Goal: Task Accomplishment & Management: Use online tool/utility

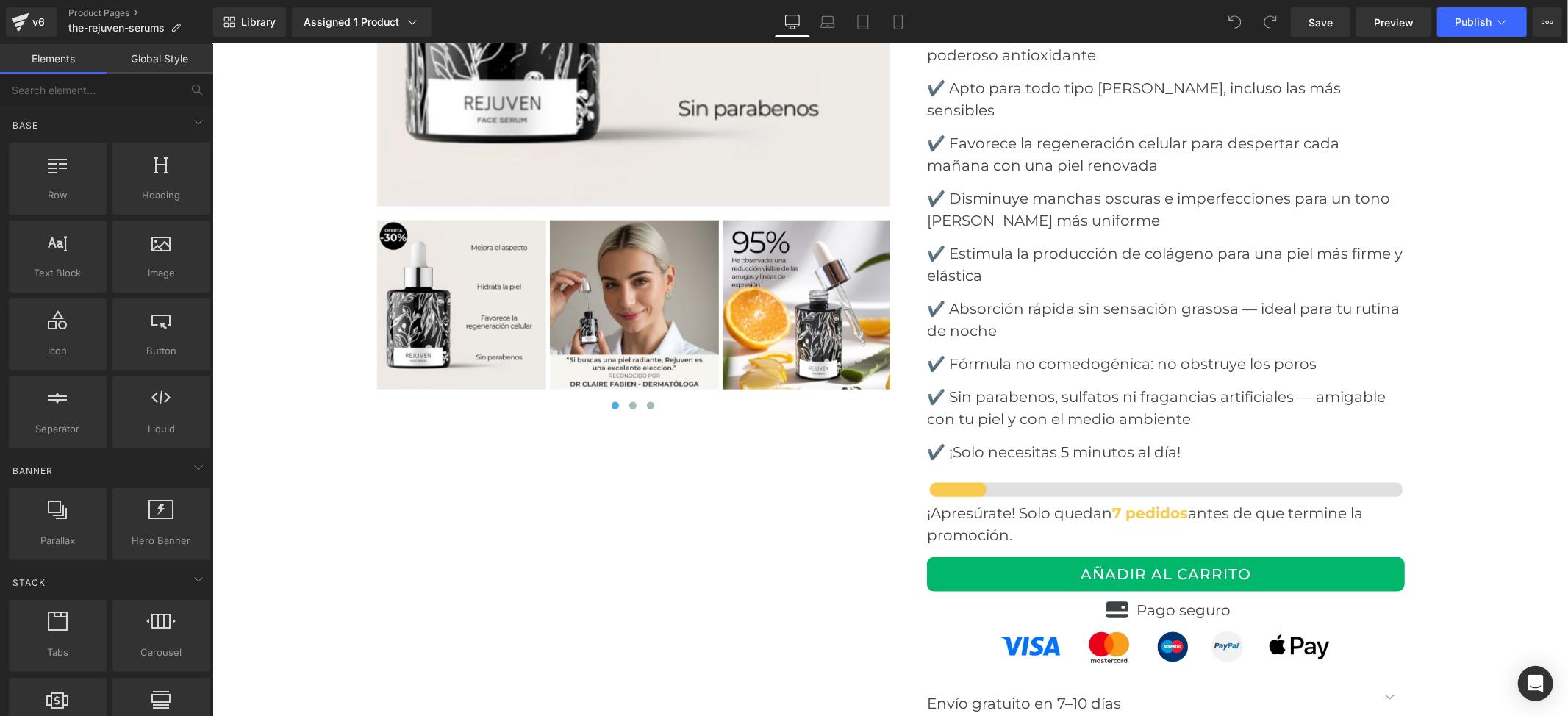
scroll to position [6174, 0]
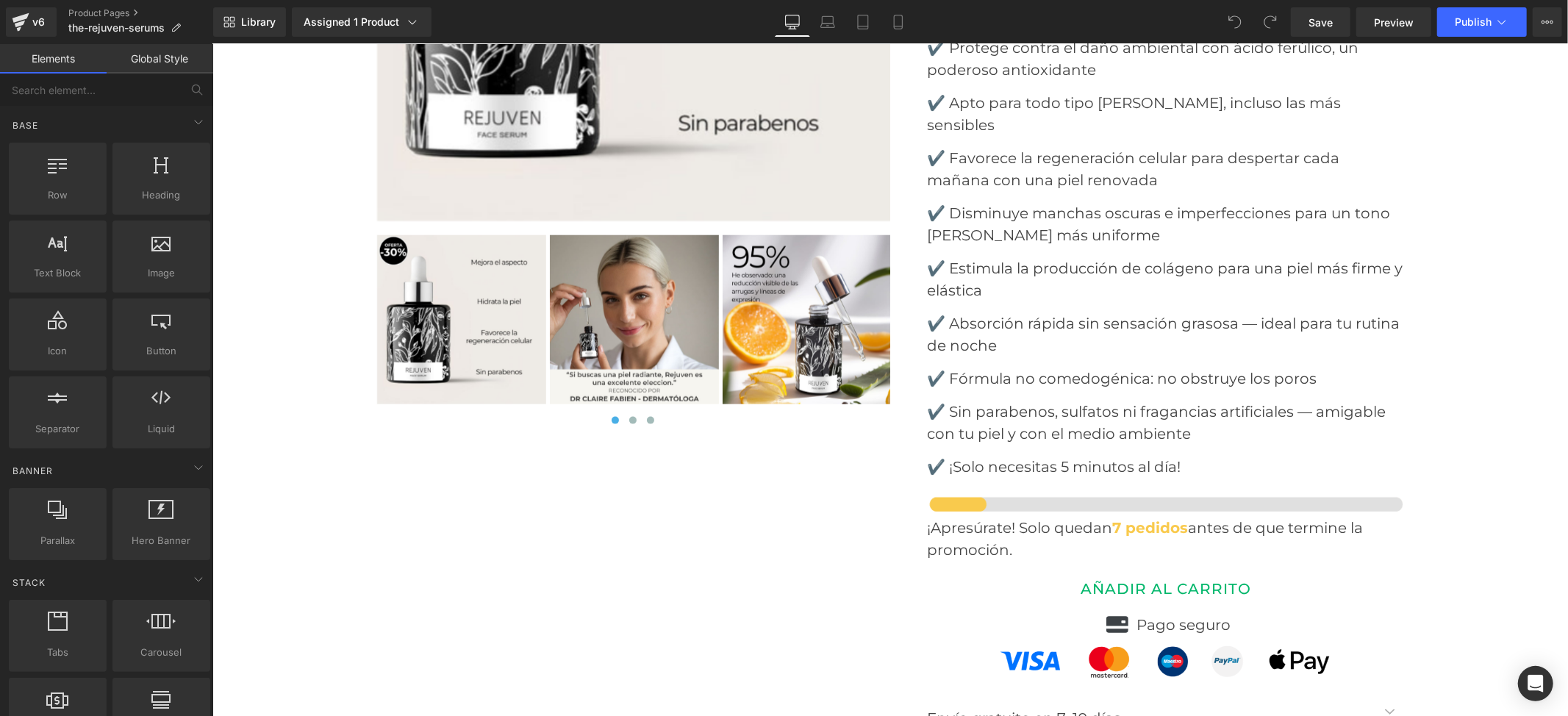
click at [1065, 571] on button "AÑADIR AL CARRITO" at bounding box center [1165, 588] width 478 height 35
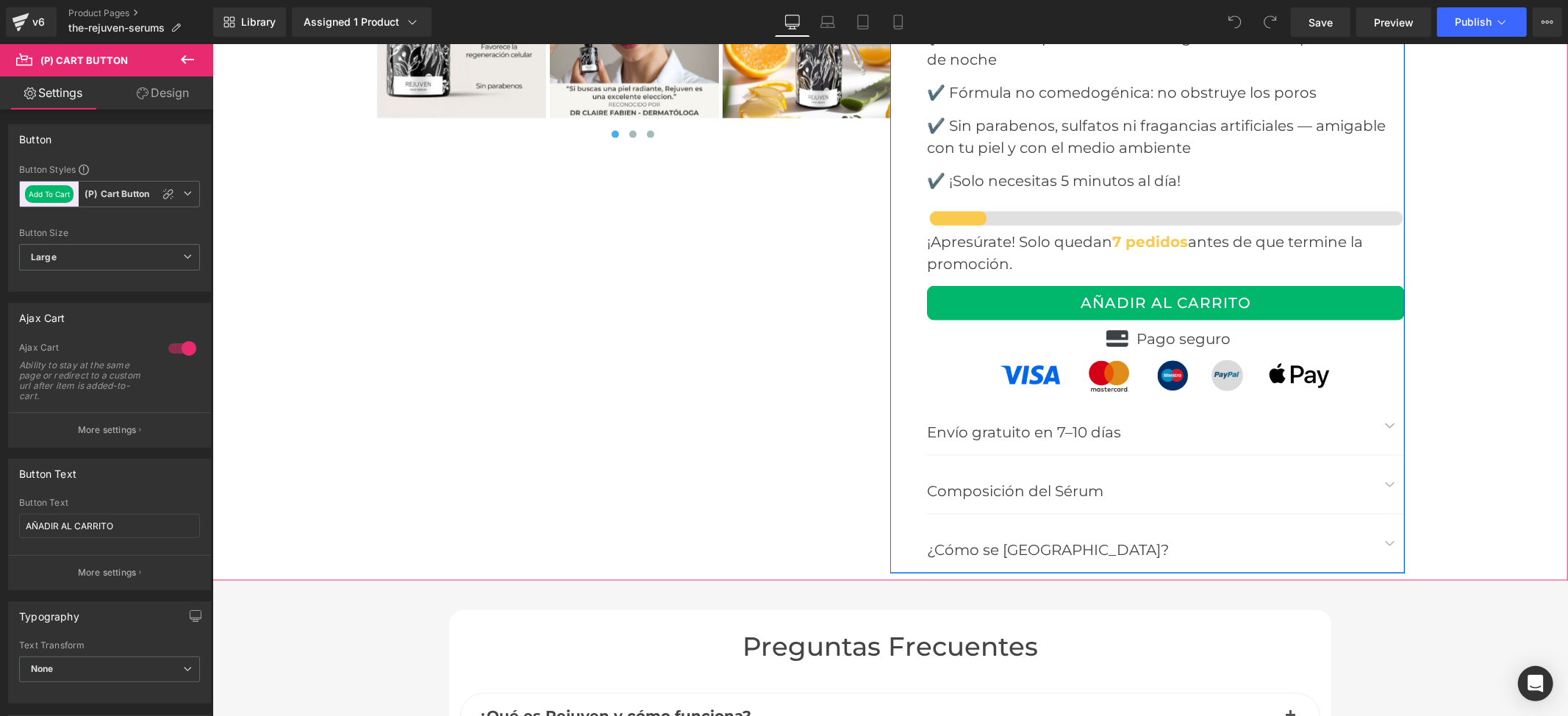
scroll to position [6468, 0]
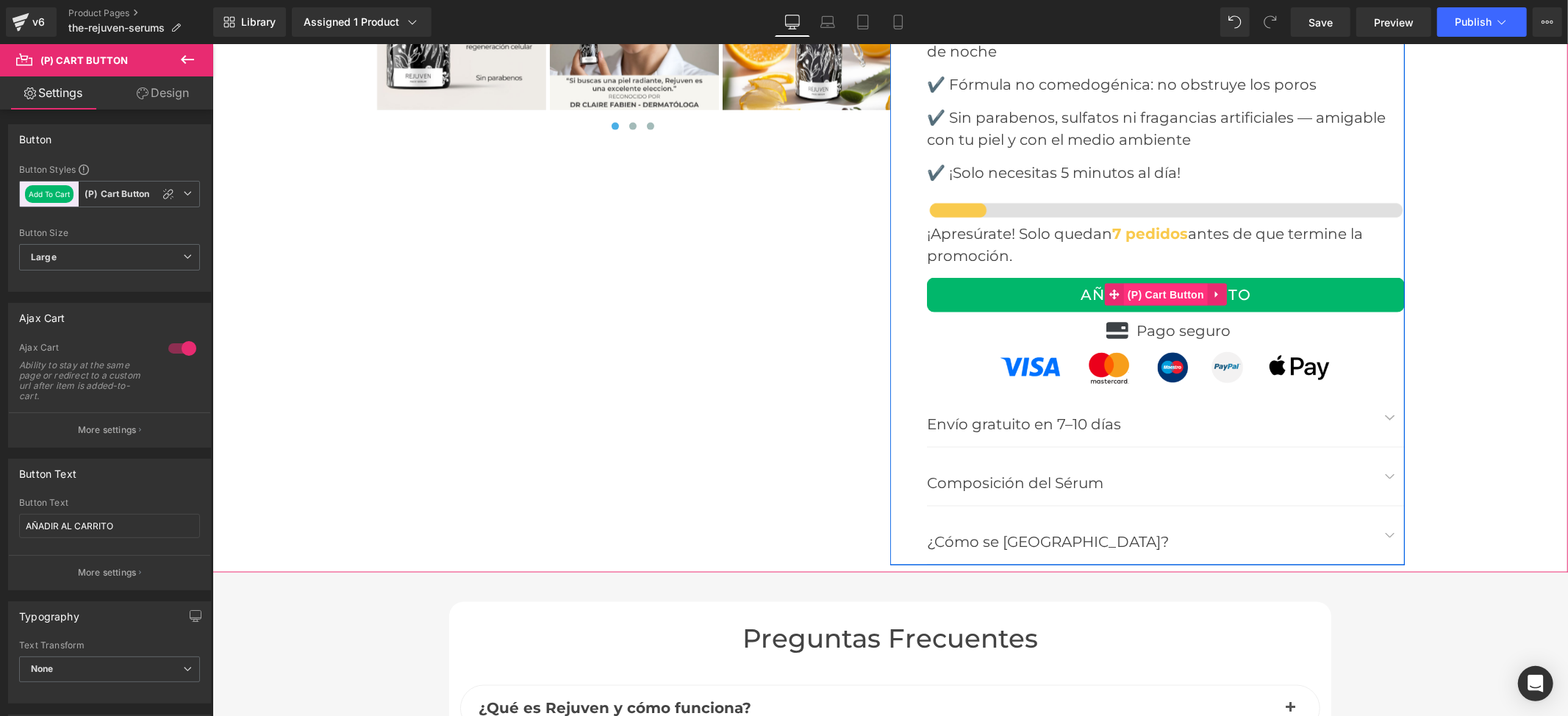
click at [1124, 283] on span "(P) Cart Button" at bounding box center [1166, 294] width 84 height 22
click at [1135, 284] on span "(P) Cart Button" at bounding box center [1166, 295] width 84 height 22
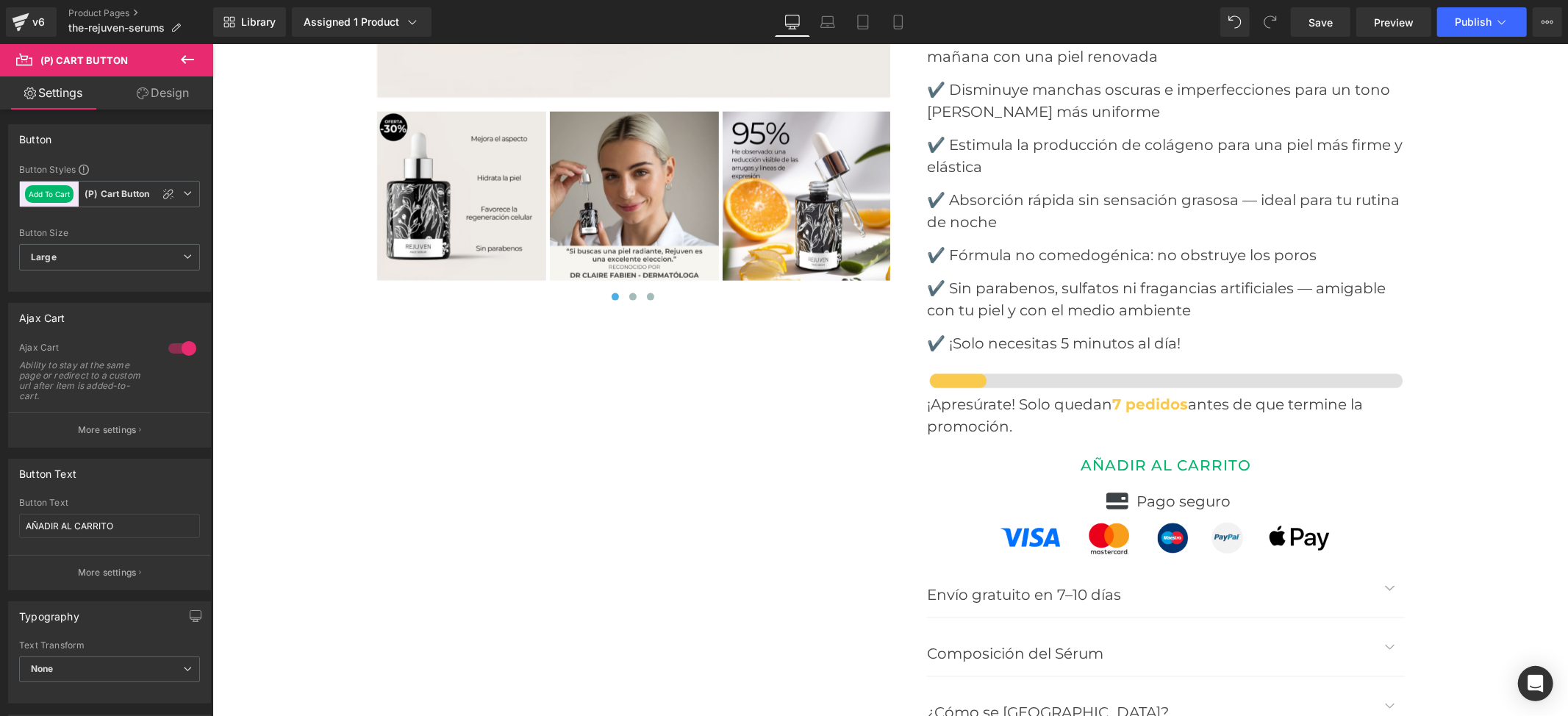
scroll to position [6370, 0]
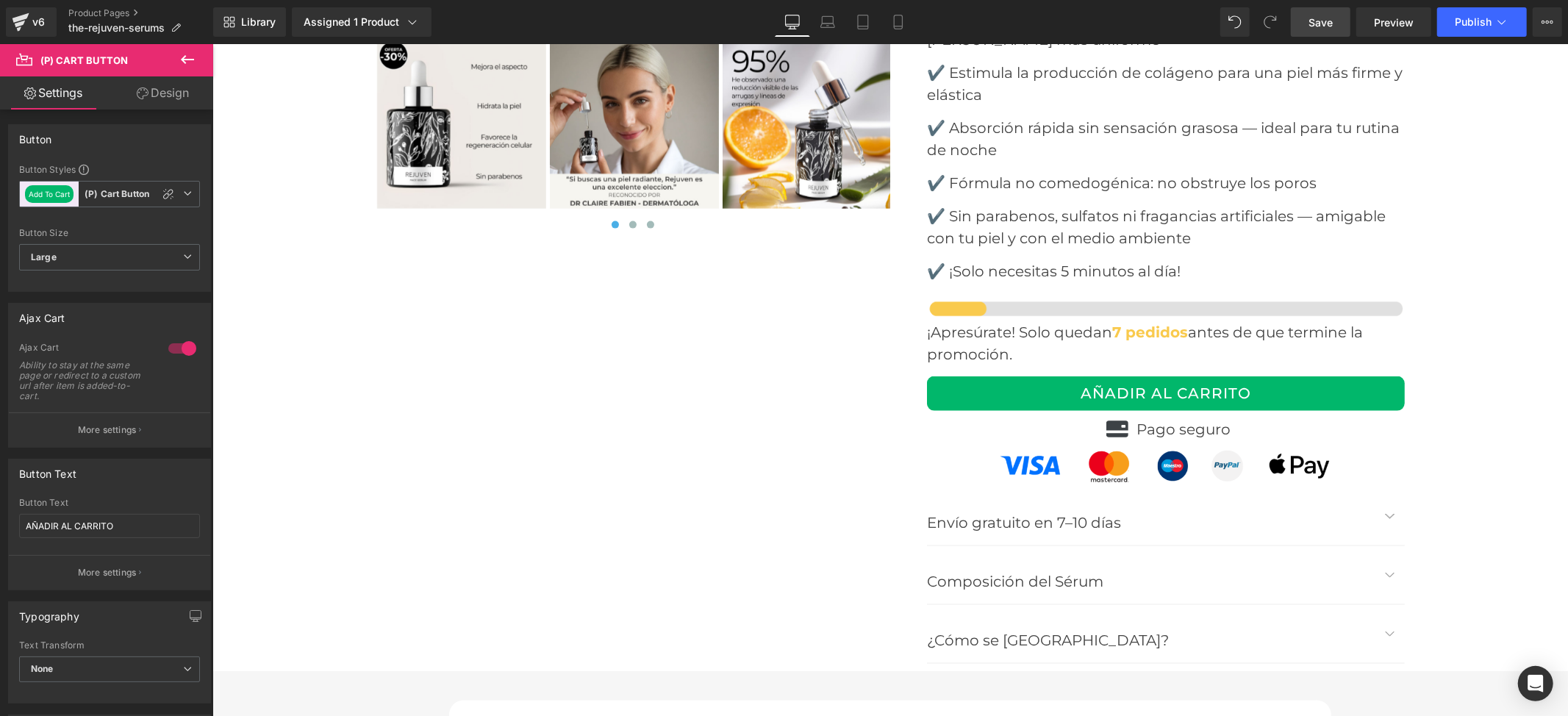
drag, startPoint x: 1319, startPoint y: 13, endPoint x: 1219, endPoint y: 44, distance: 104.7
click at [1319, 13] on link "Save" at bounding box center [1320, 22] width 60 height 29
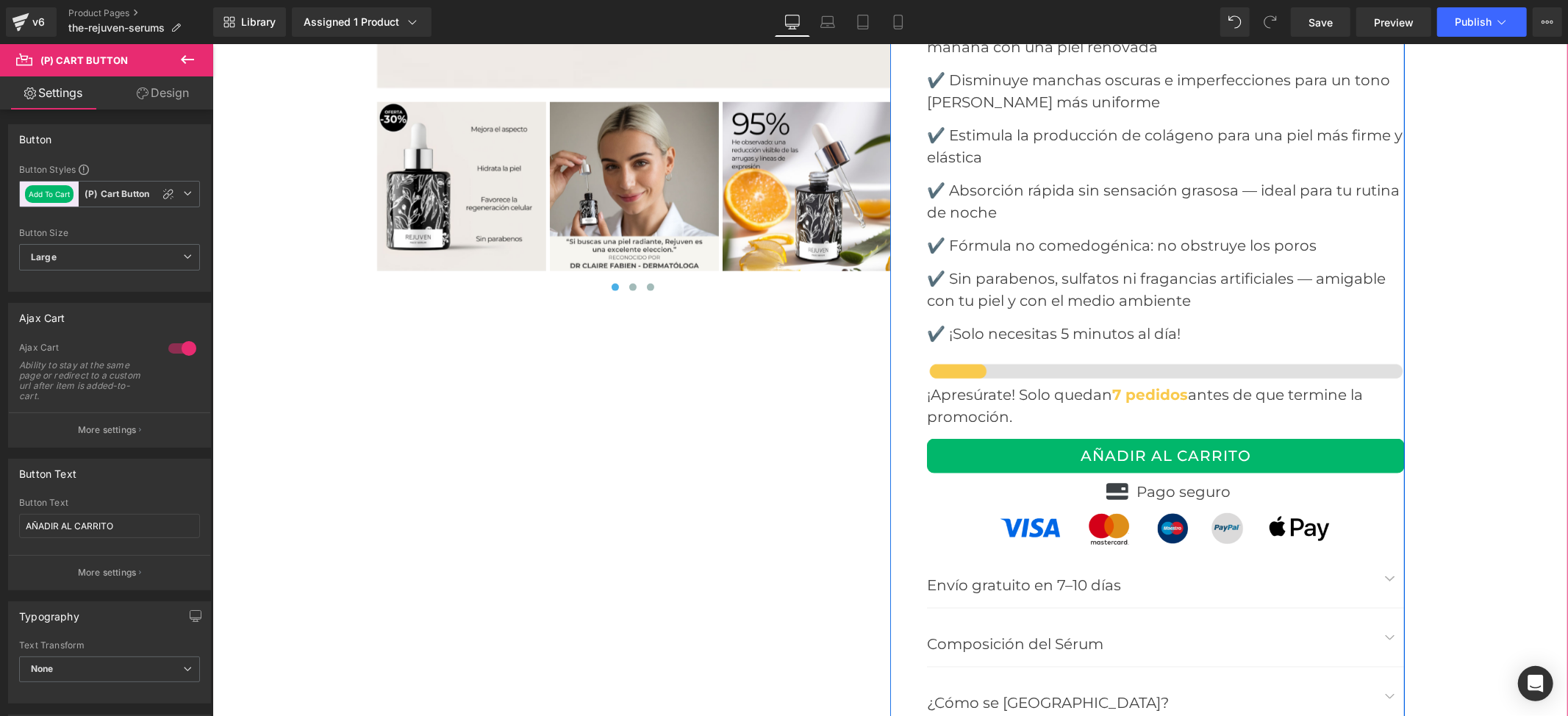
scroll to position [6272, 0]
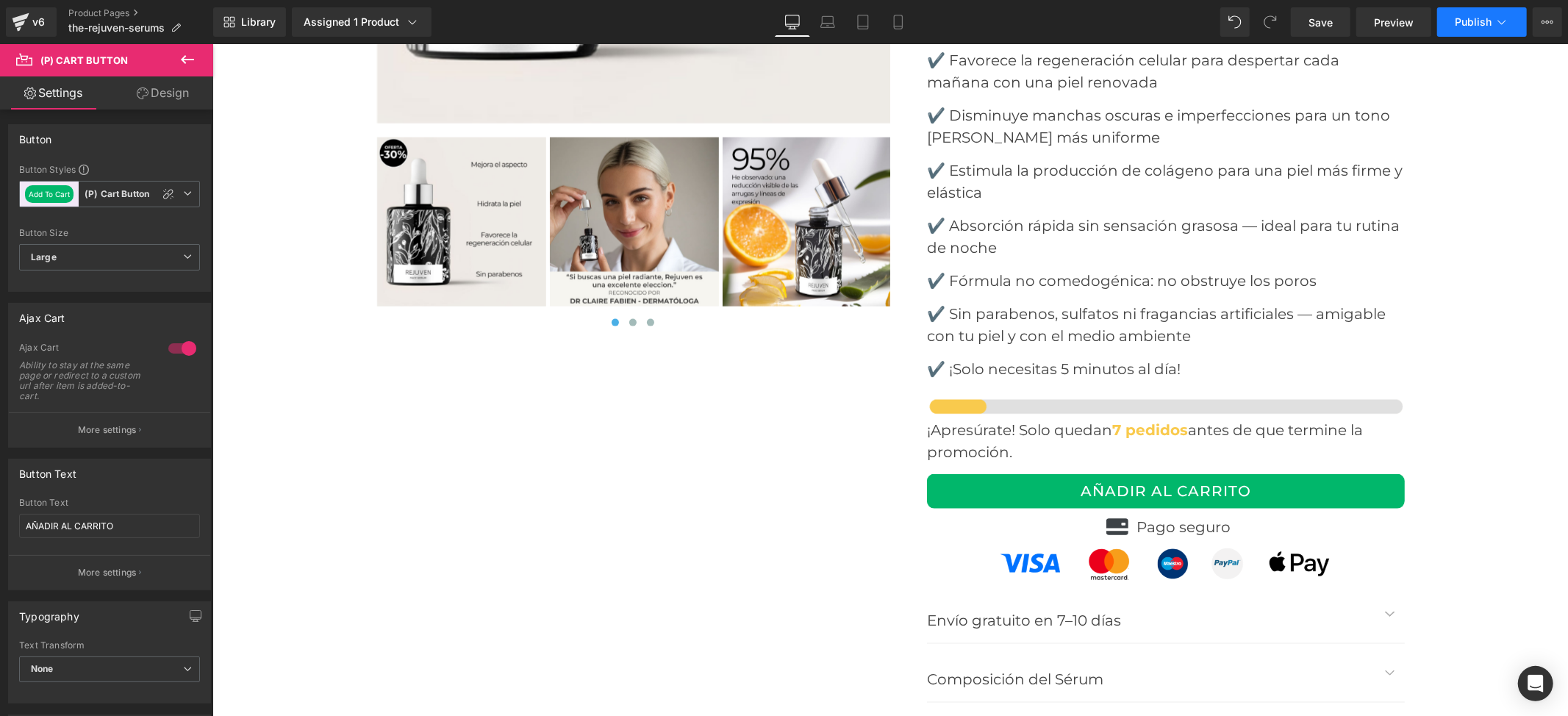
click at [1471, 25] on span "Publish" at bounding box center [1474, 22] width 37 height 12
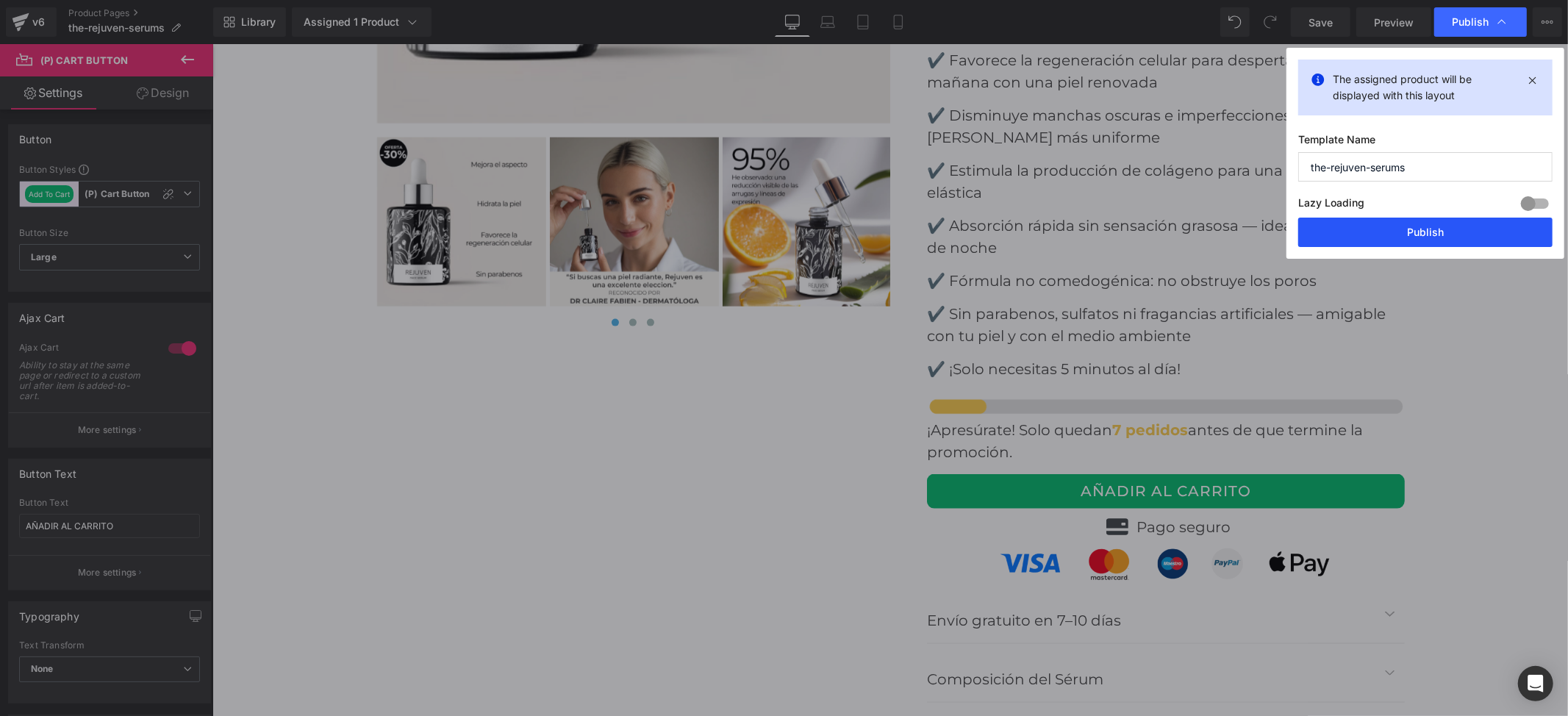
drag, startPoint x: 1427, startPoint y: 234, endPoint x: 1437, endPoint y: 236, distance: 10.2
click at [1437, 236] on button "Publish" at bounding box center [1425, 232] width 254 height 29
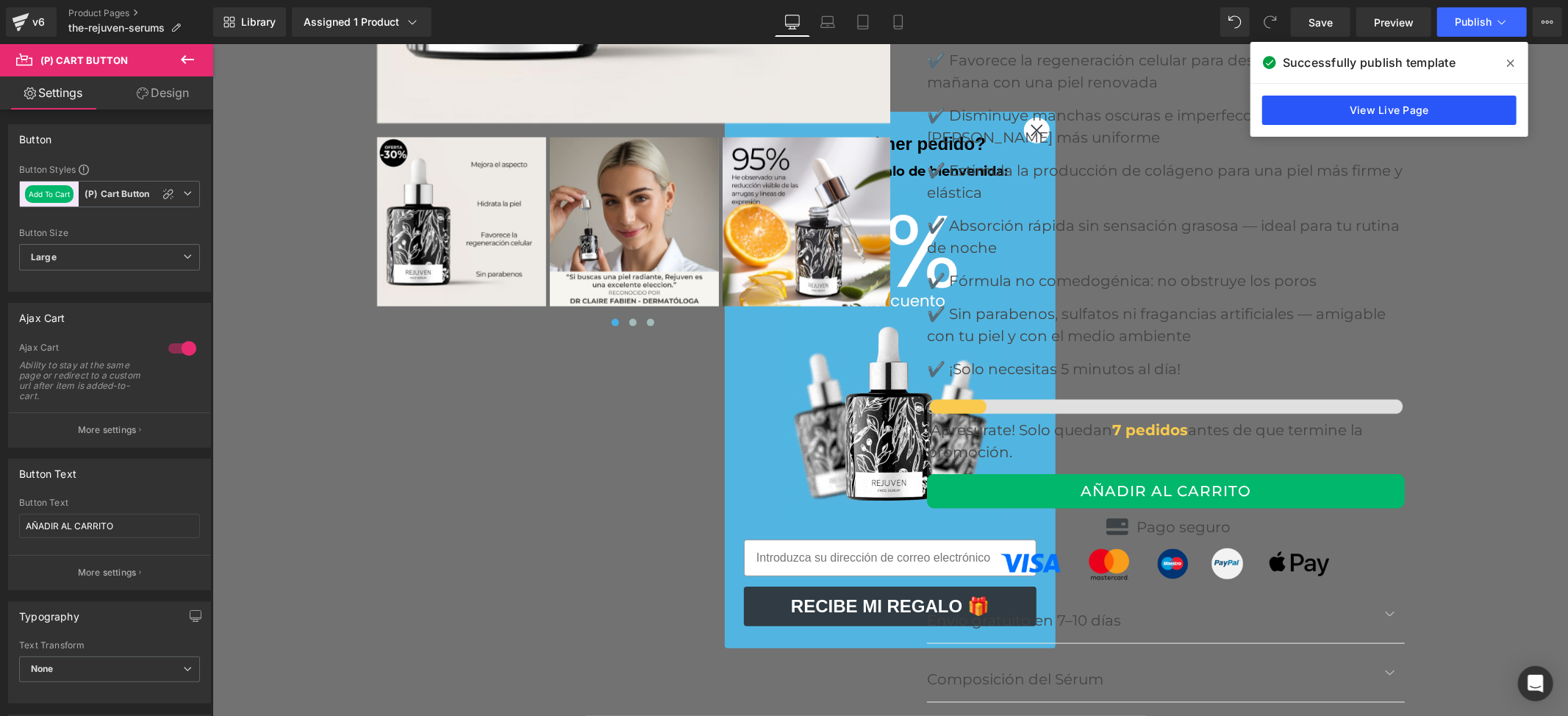
click at [1410, 118] on link "View Live Page" at bounding box center [1389, 110] width 254 height 29
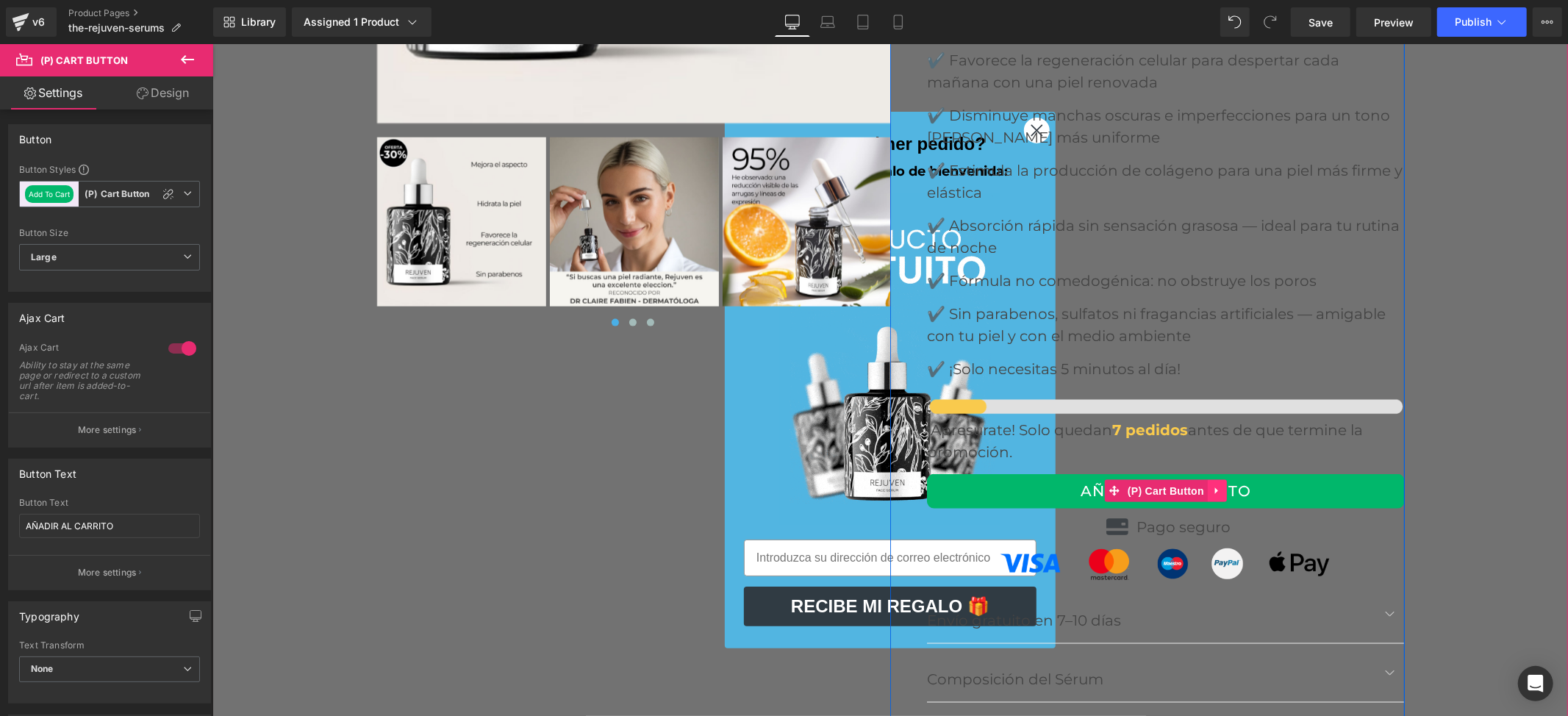
click at [1211, 485] on icon at bounding box center [1217, 491] width 10 height 11
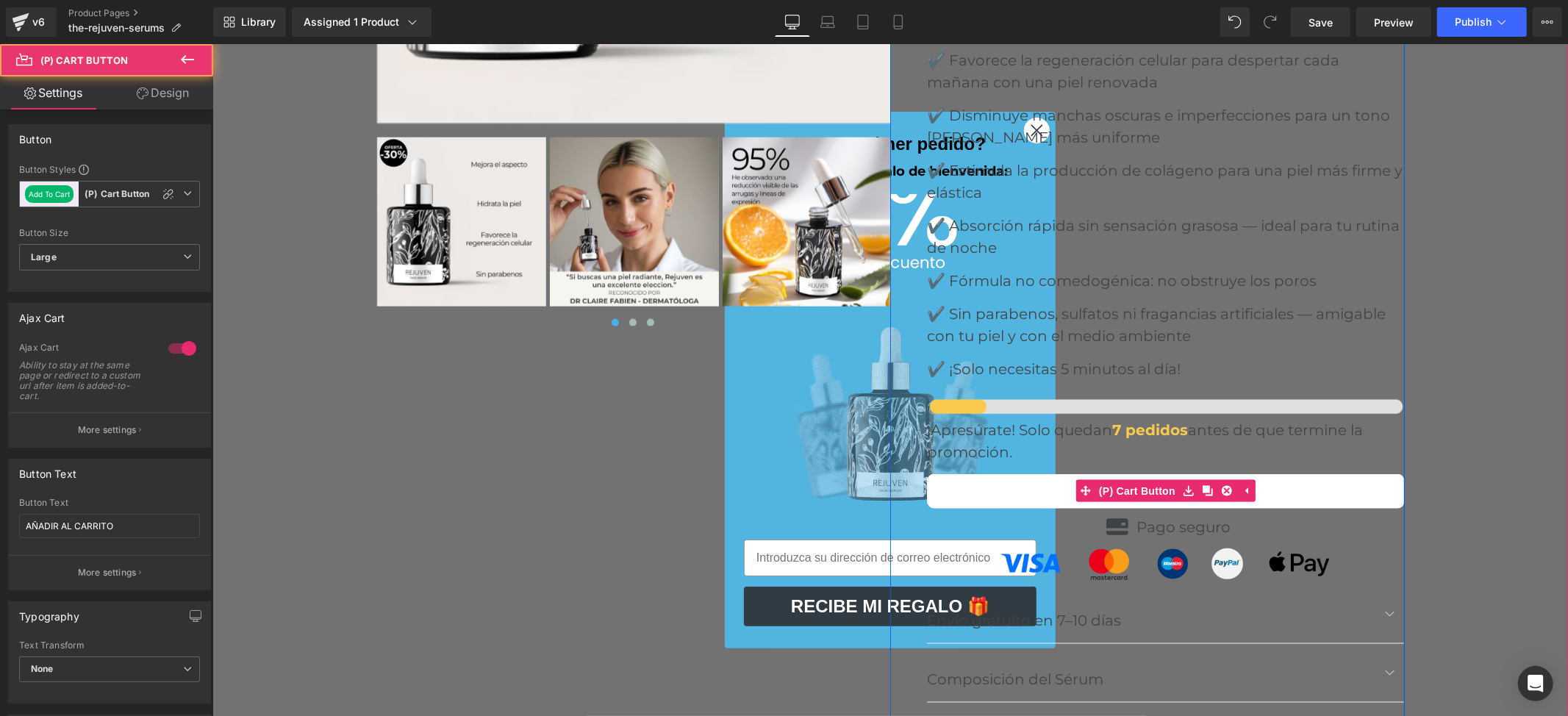
click at [1306, 474] on button "AÑADIR AL CARRITO" at bounding box center [1165, 491] width 478 height 35
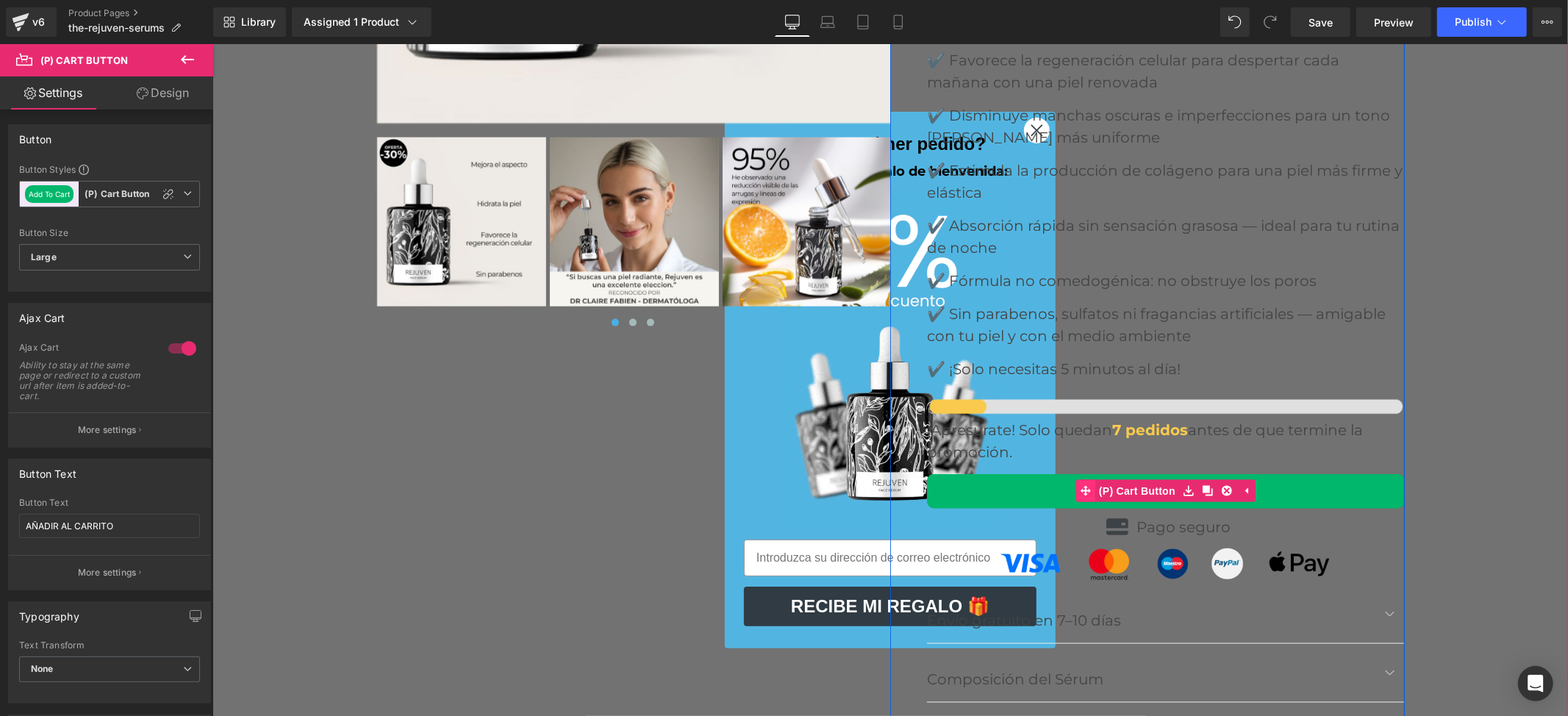
drag, startPoint x: 1130, startPoint y: 438, endPoint x: 1106, endPoint y: 447, distance: 25.6
click at [1128, 480] on span "(P) Cart Button" at bounding box center [1137, 491] width 84 height 22
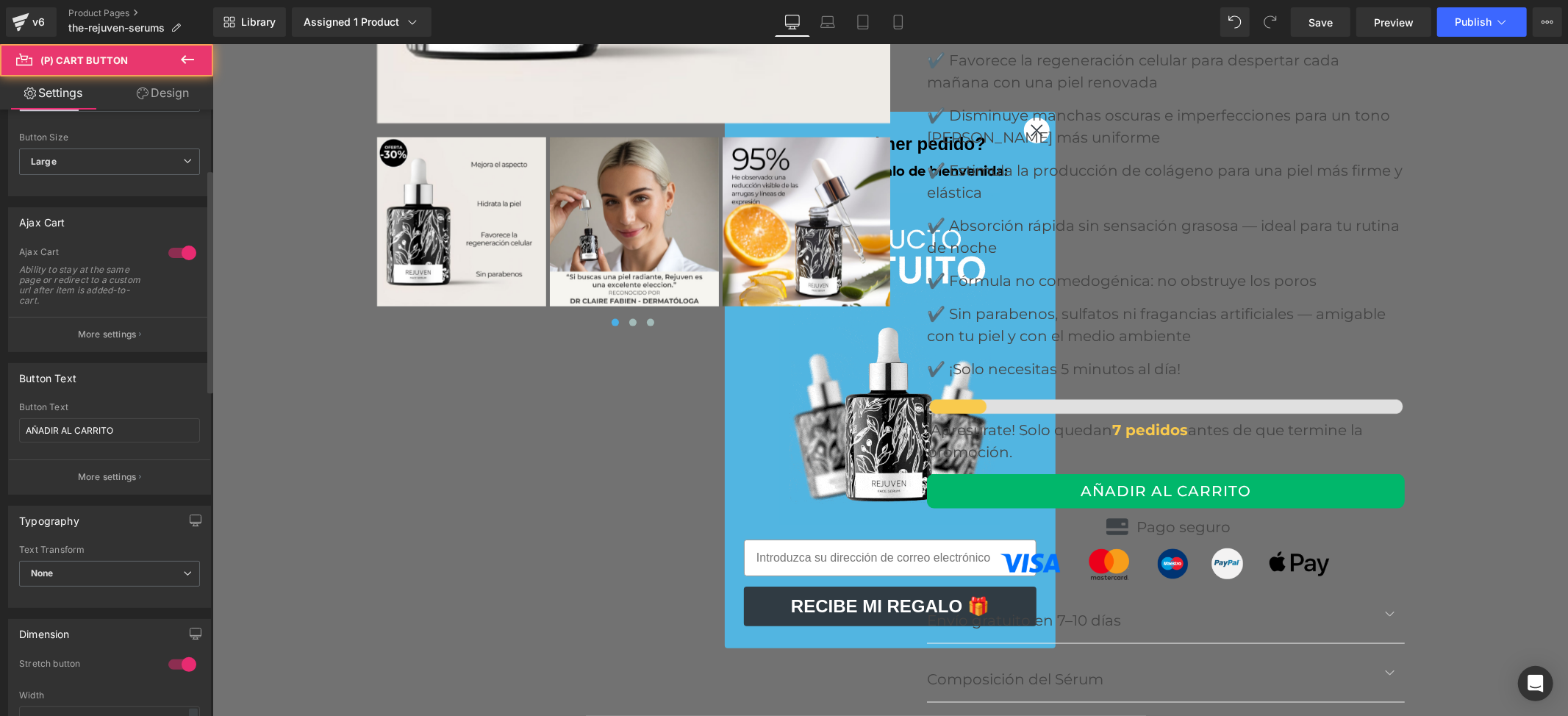
scroll to position [195, 0]
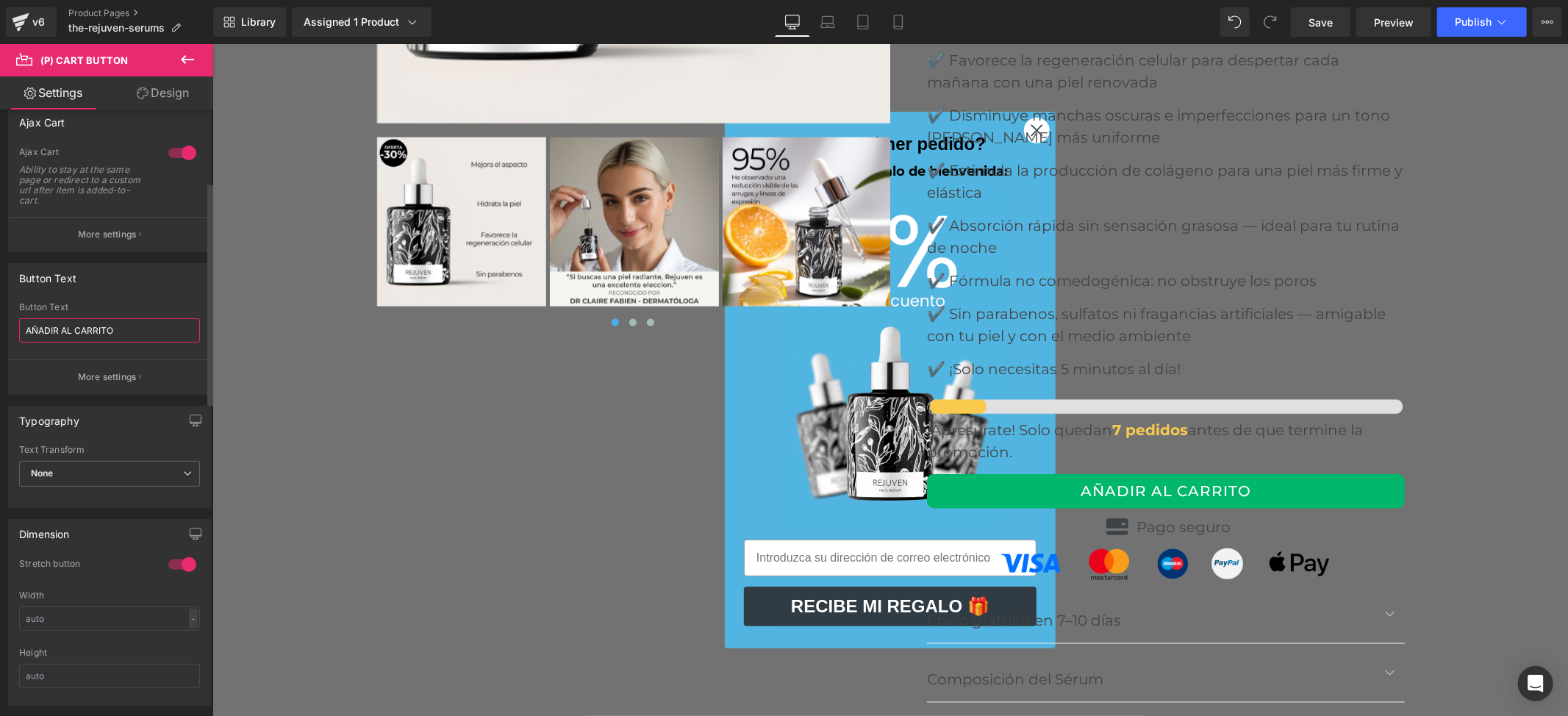
drag, startPoint x: 118, startPoint y: 321, endPoint x: 0, endPoint y: 303, distance: 119.4
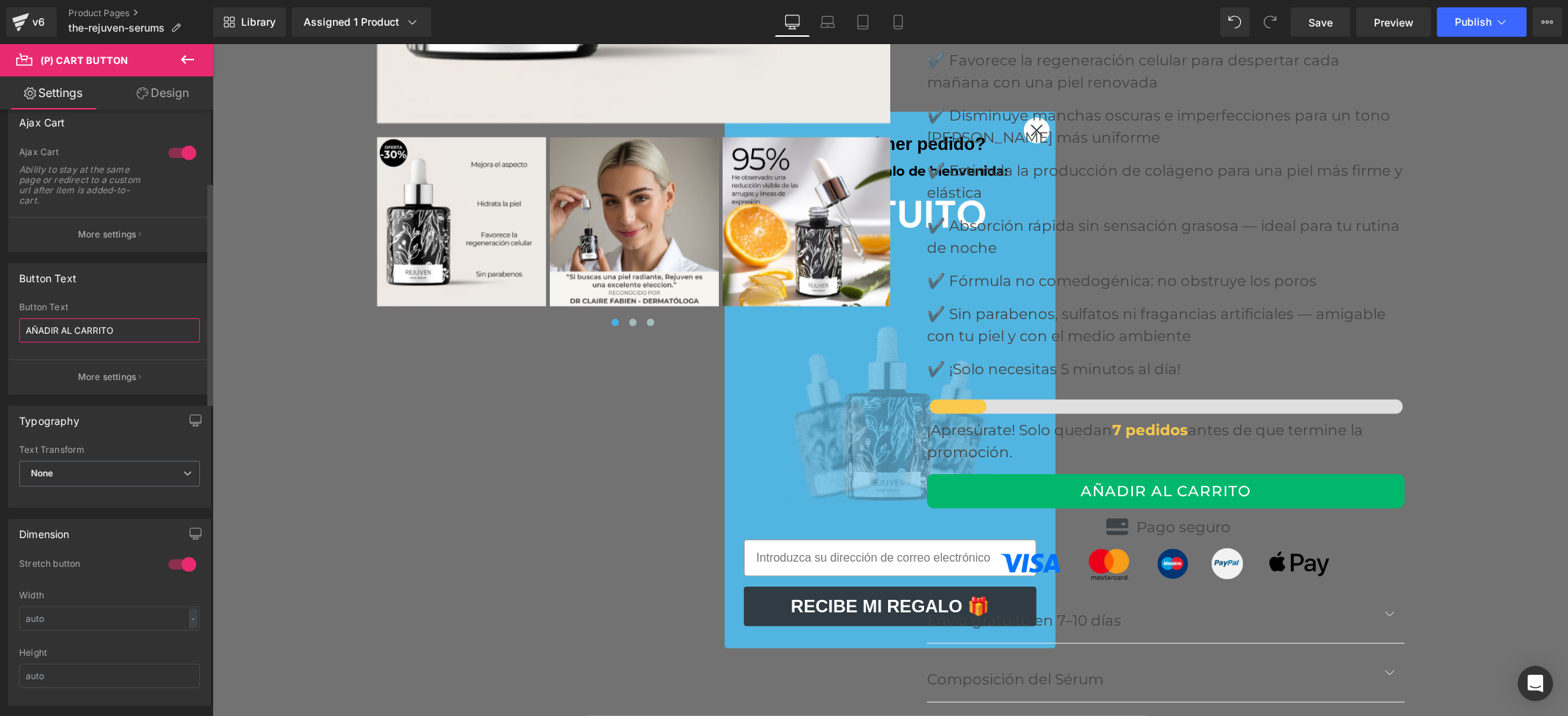
click at [0, 303] on div "Button Text AÑADIR AL CARRITO Button Text AÑADIR AL CARRITO More settings" at bounding box center [110, 323] width 220 height 143
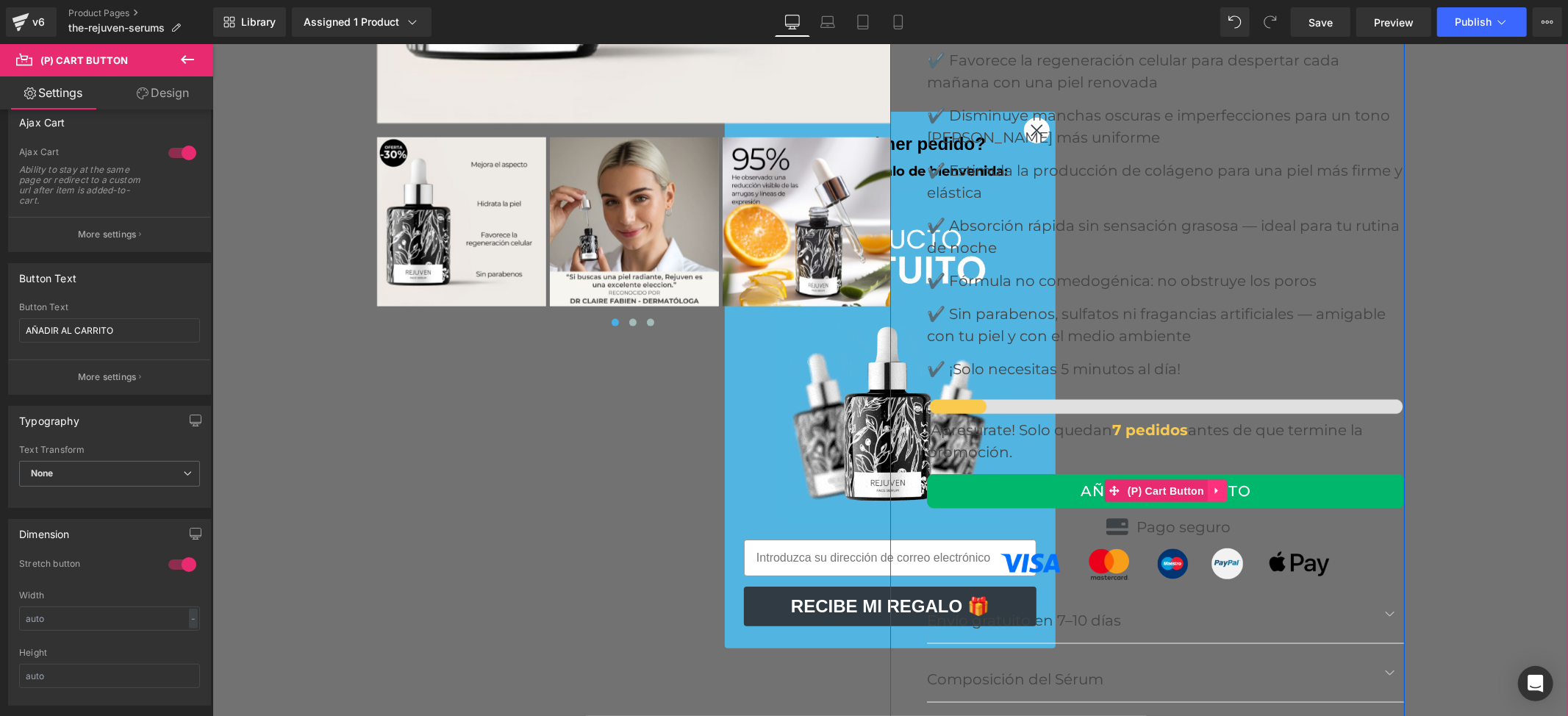
click at [1211, 485] on icon at bounding box center [1217, 491] width 10 height 11
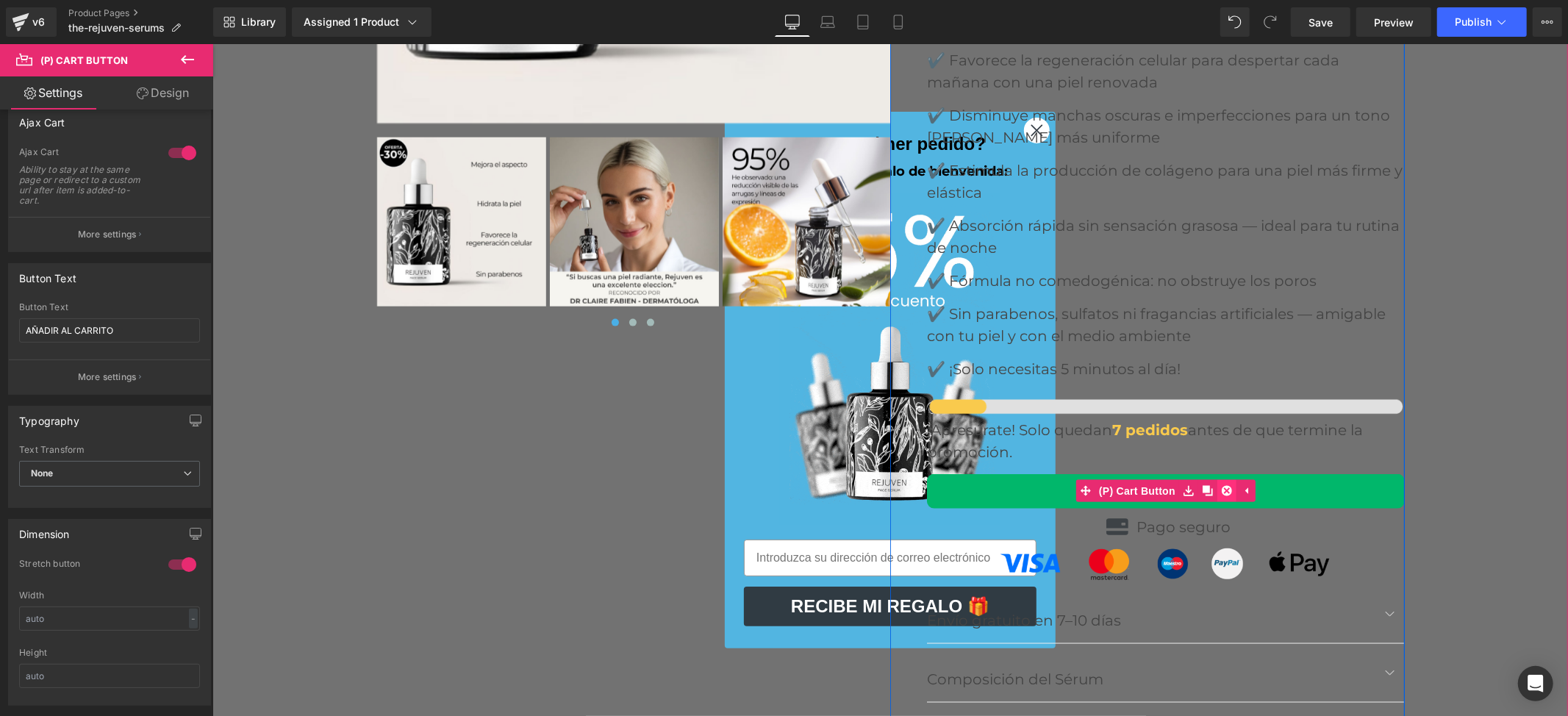
click at [1226, 480] on link at bounding box center [1226, 491] width 19 height 22
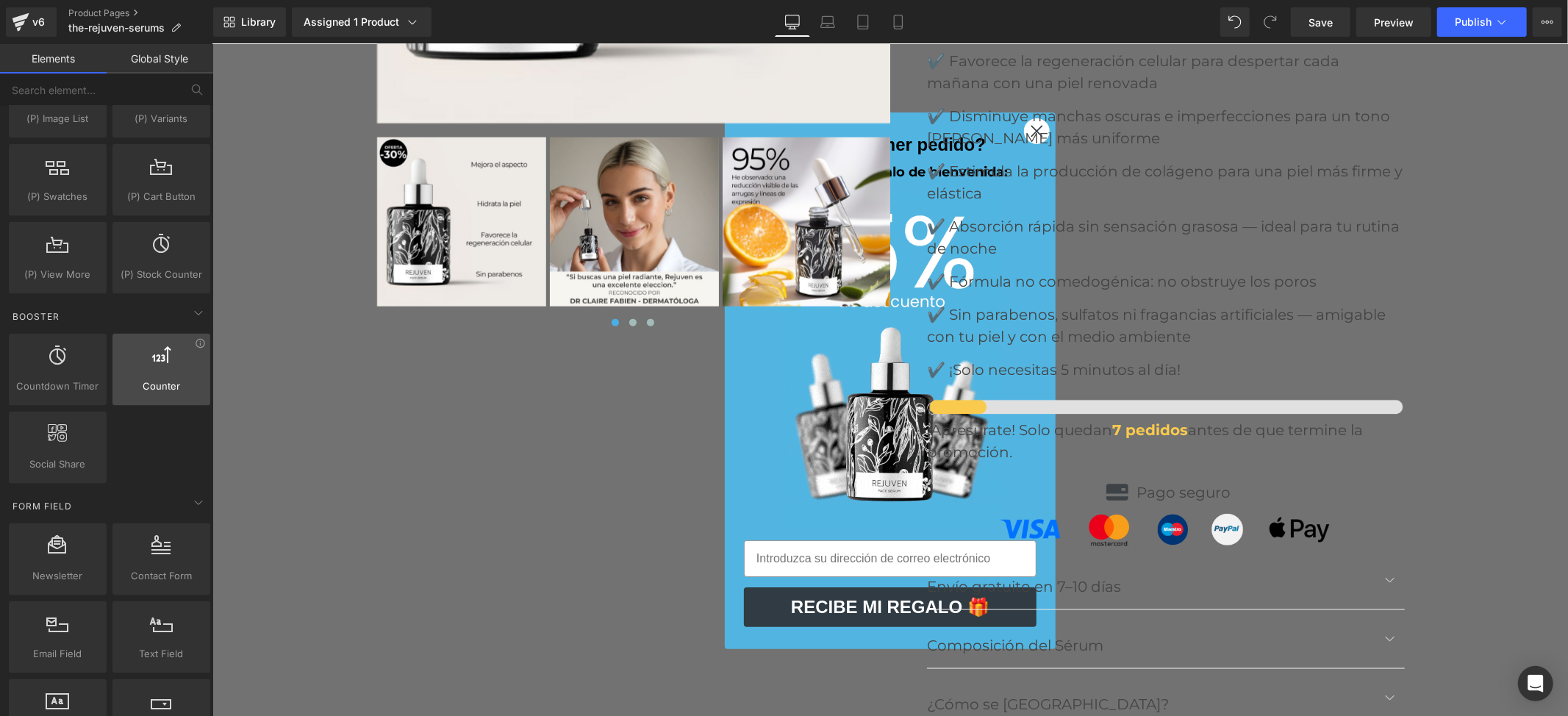
scroll to position [1764, 0]
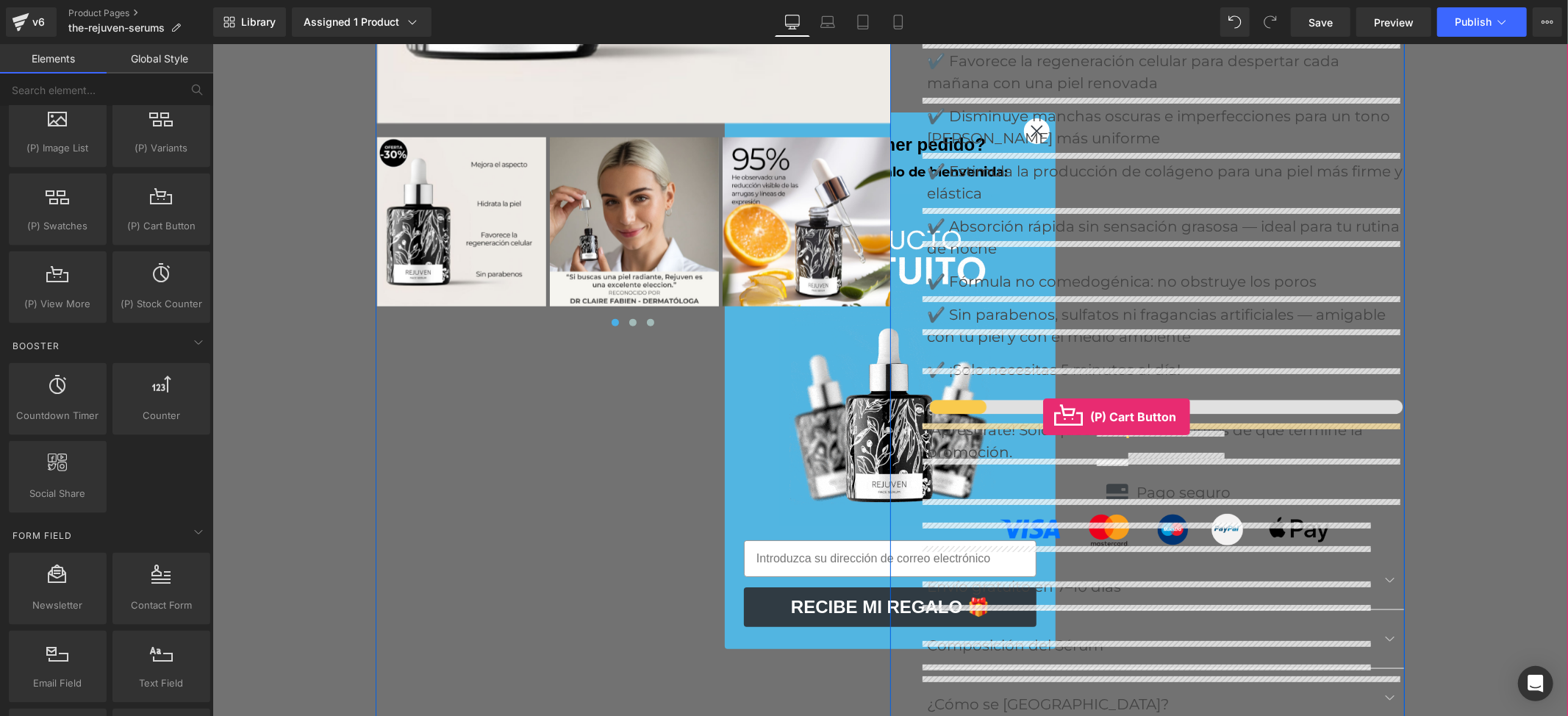
drag, startPoint x: 351, startPoint y: 253, endPoint x: 1043, endPoint y: 417, distance: 711.2
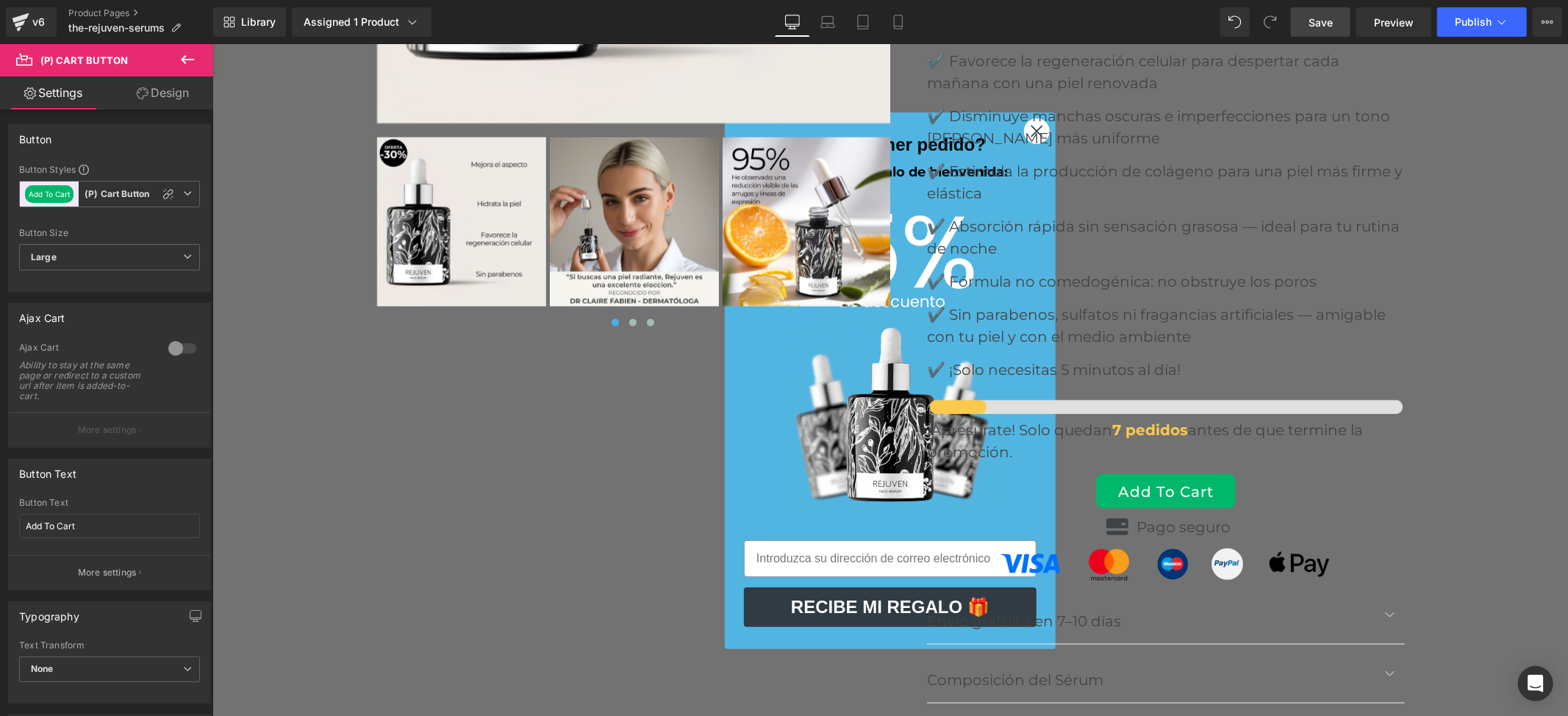
drag, startPoint x: 1323, startPoint y: 25, endPoint x: 1233, endPoint y: 110, distance: 123.8
click at [1323, 25] on span "Save" at bounding box center [1320, 22] width 24 height 15
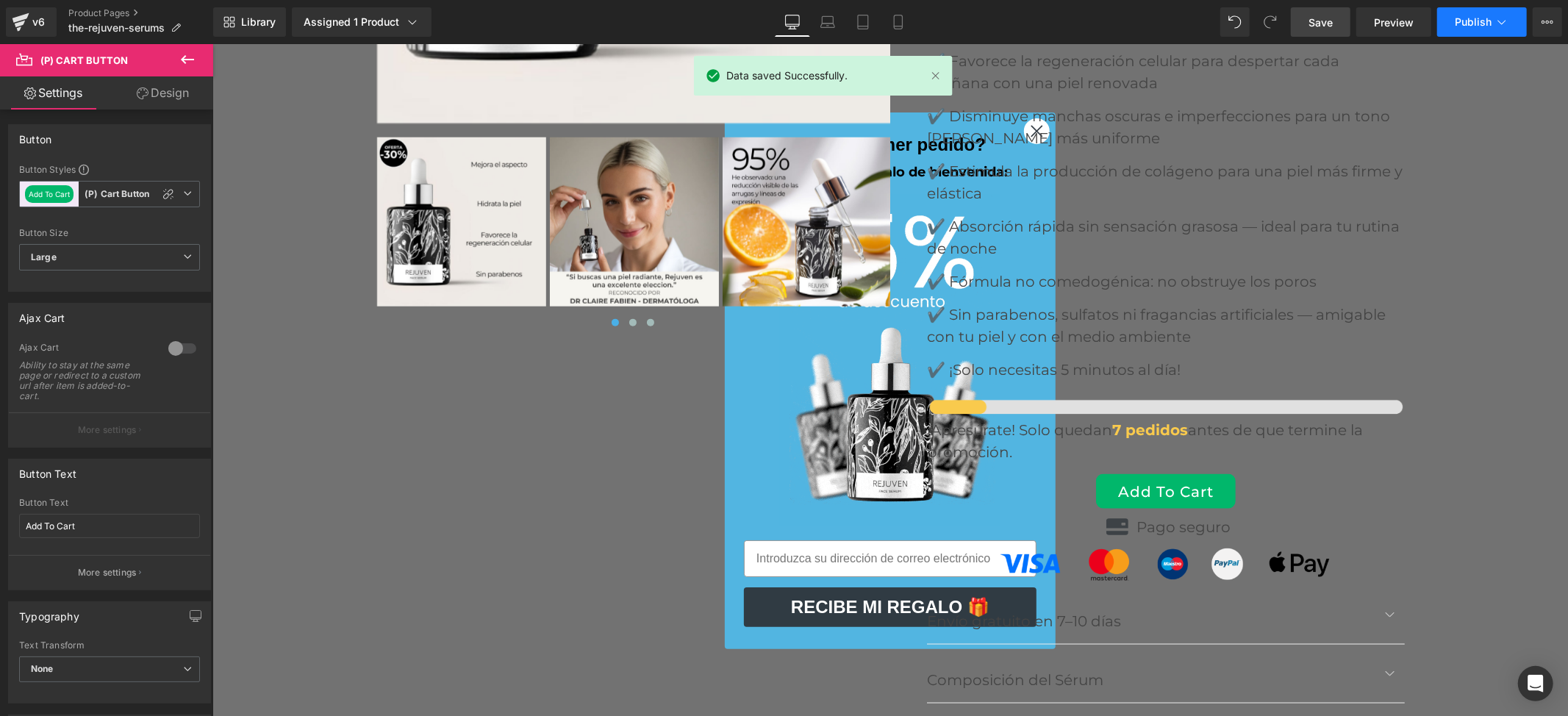
click at [1460, 22] on span "Publish" at bounding box center [1474, 22] width 37 height 12
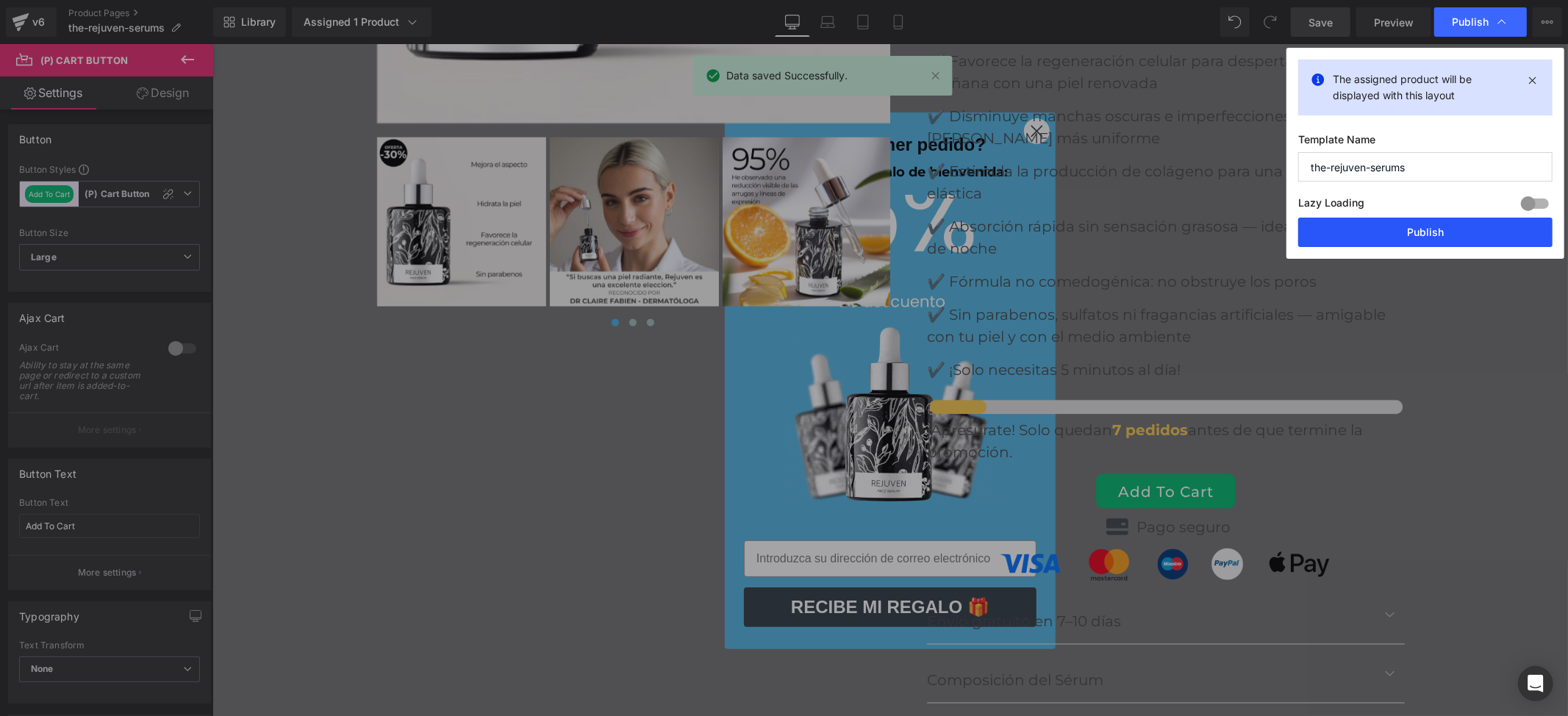
click at [1431, 236] on button "Publish" at bounding box center [1425, 232] width 254 height 29
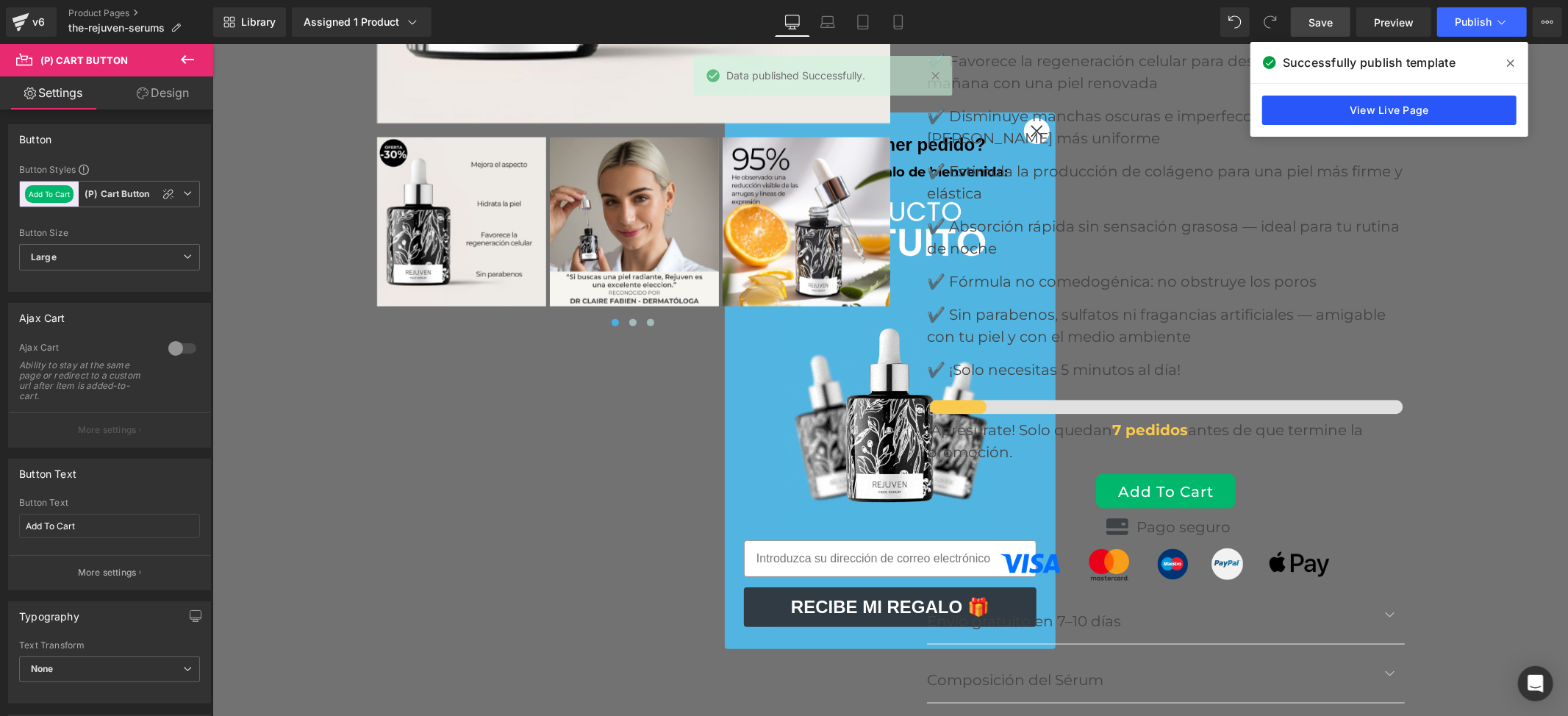
click at [1374, 107] on link "View Live Page" at bounding box center [1389, 110] width 254 height 29
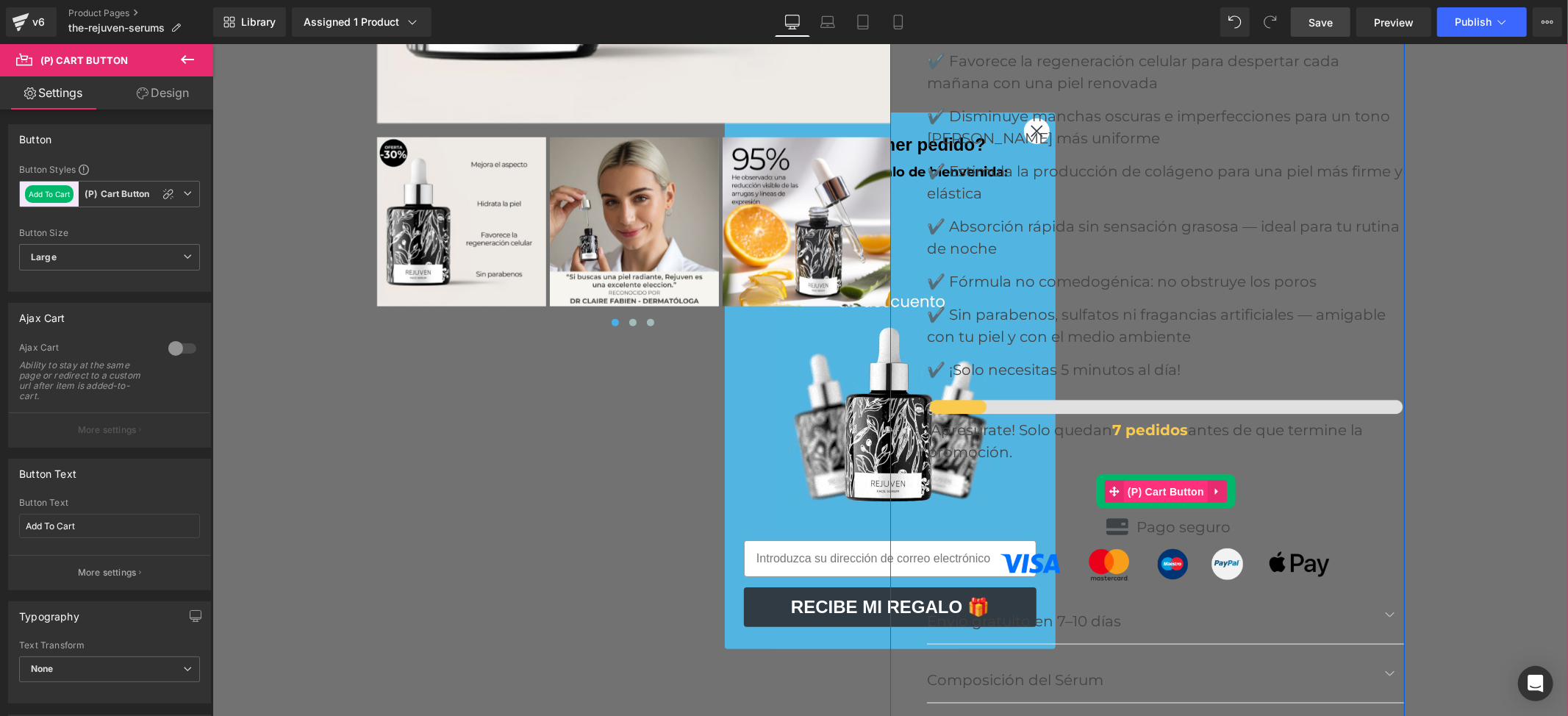
click at [1179, 480] on span "(P) Cart Button" at bounding box center [1166, 491] width 84 height 22
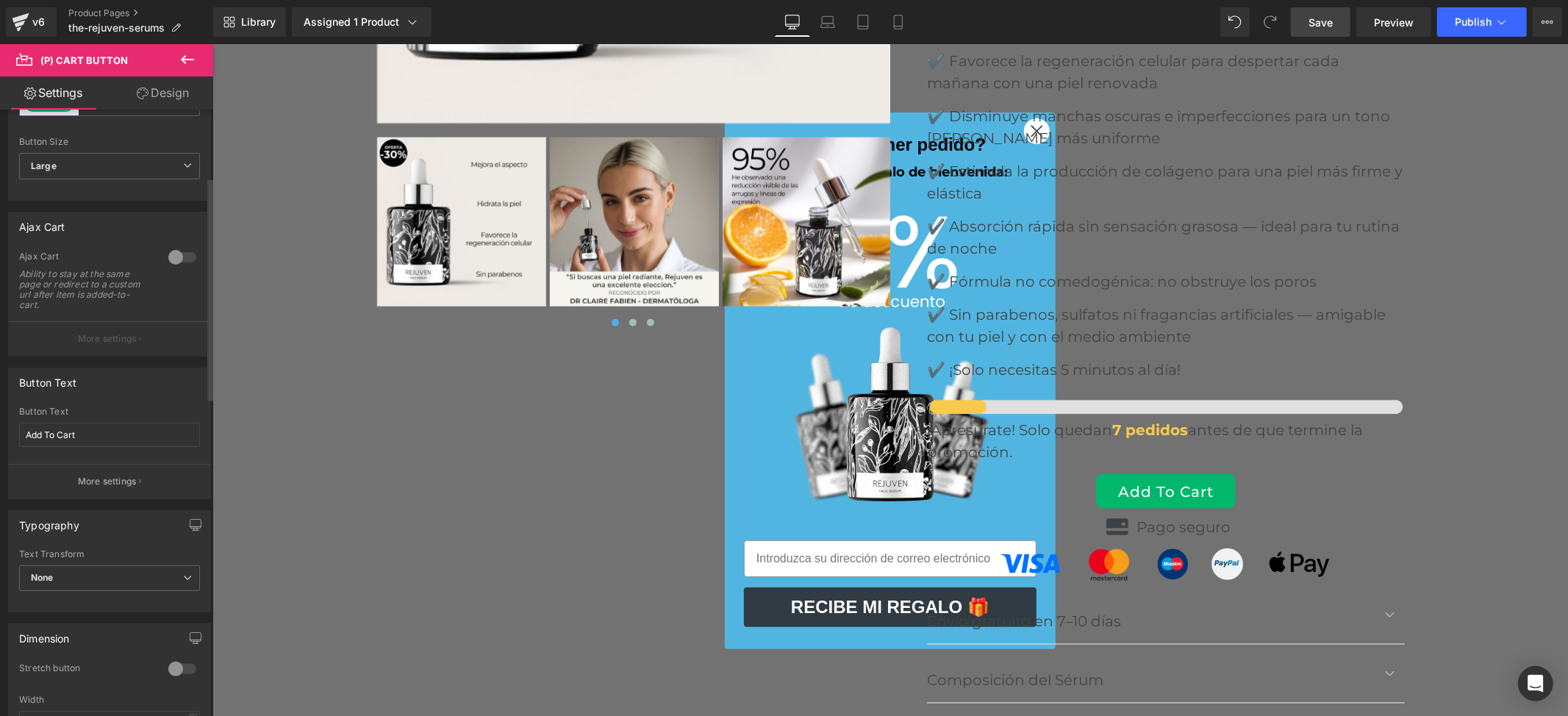
scroll to position [195, 0]
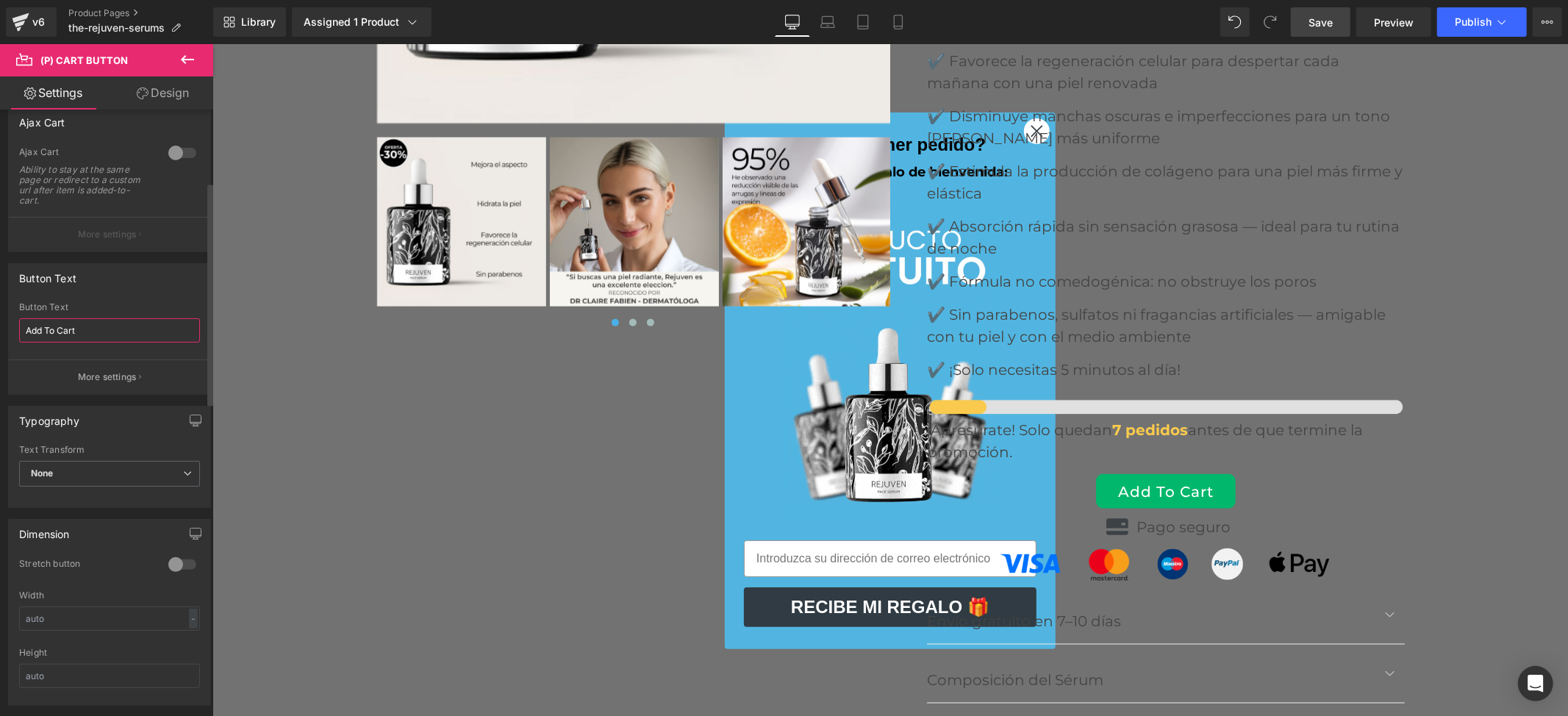
drag, startPoint x: 84, startPoint y: 326, endPoint x: 0, endPoint y: 326, distance: 84.0
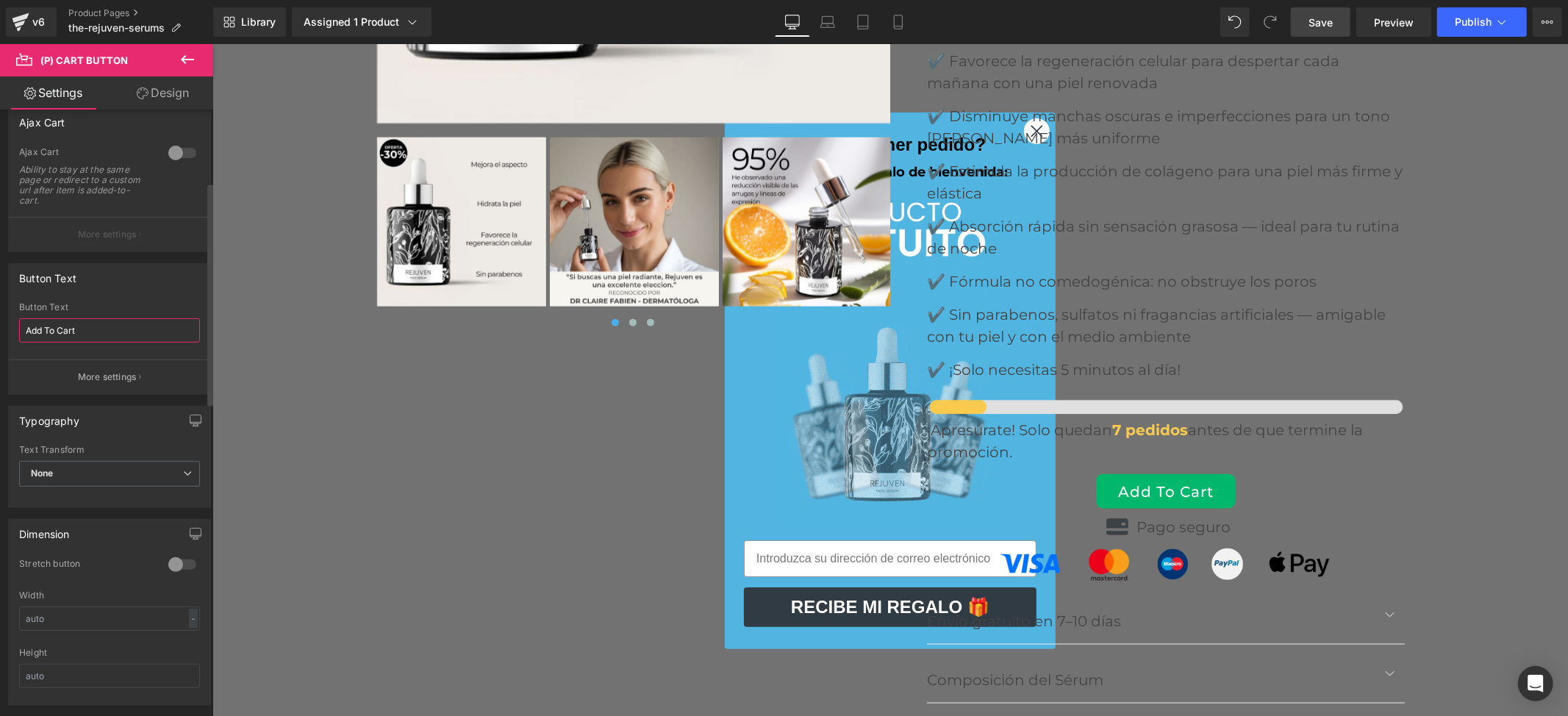
click at [0, 326] on div "Button Text Add To Cart Button Text Add To Cart More settings" at bounding box center [110, 323] width 220 height 143
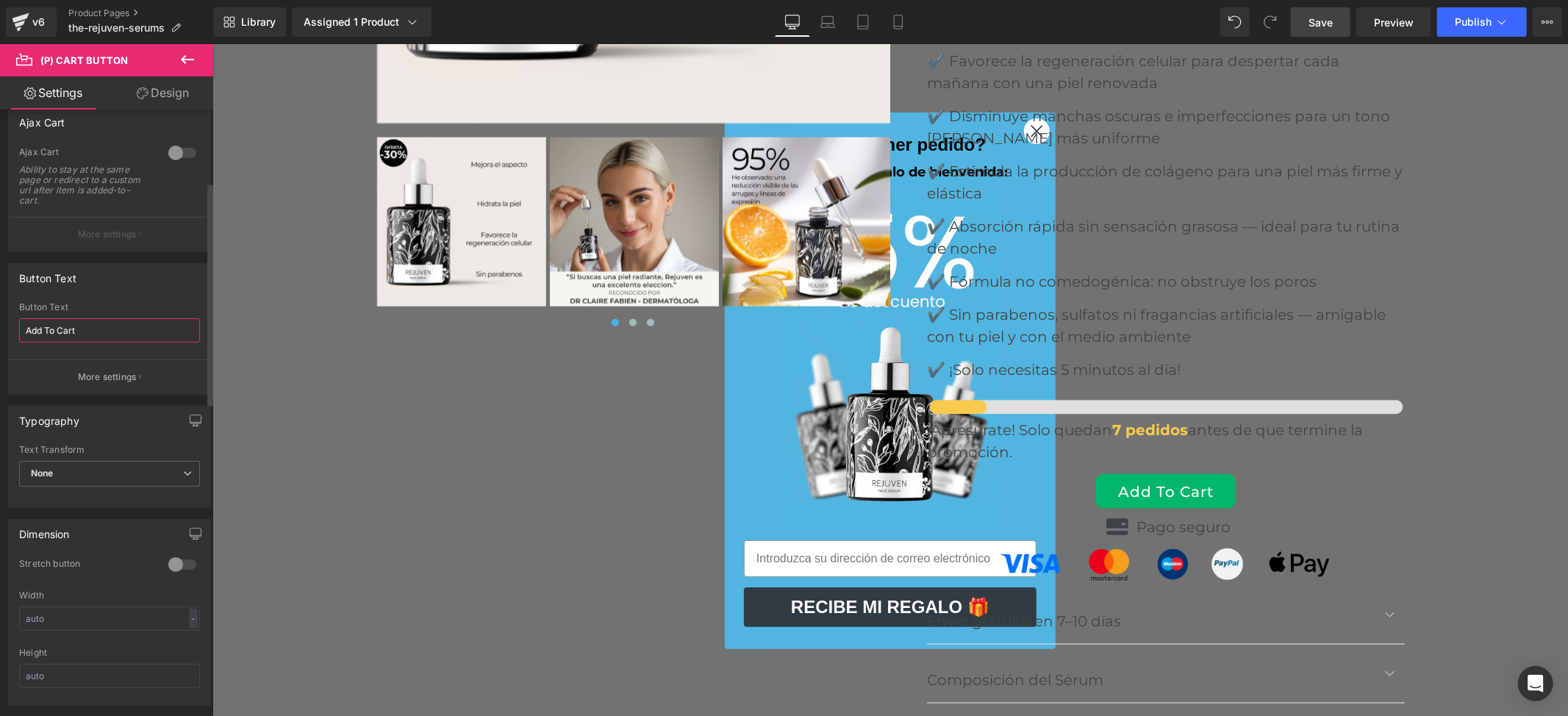
paste input "AÑADIR AL CARRITO"
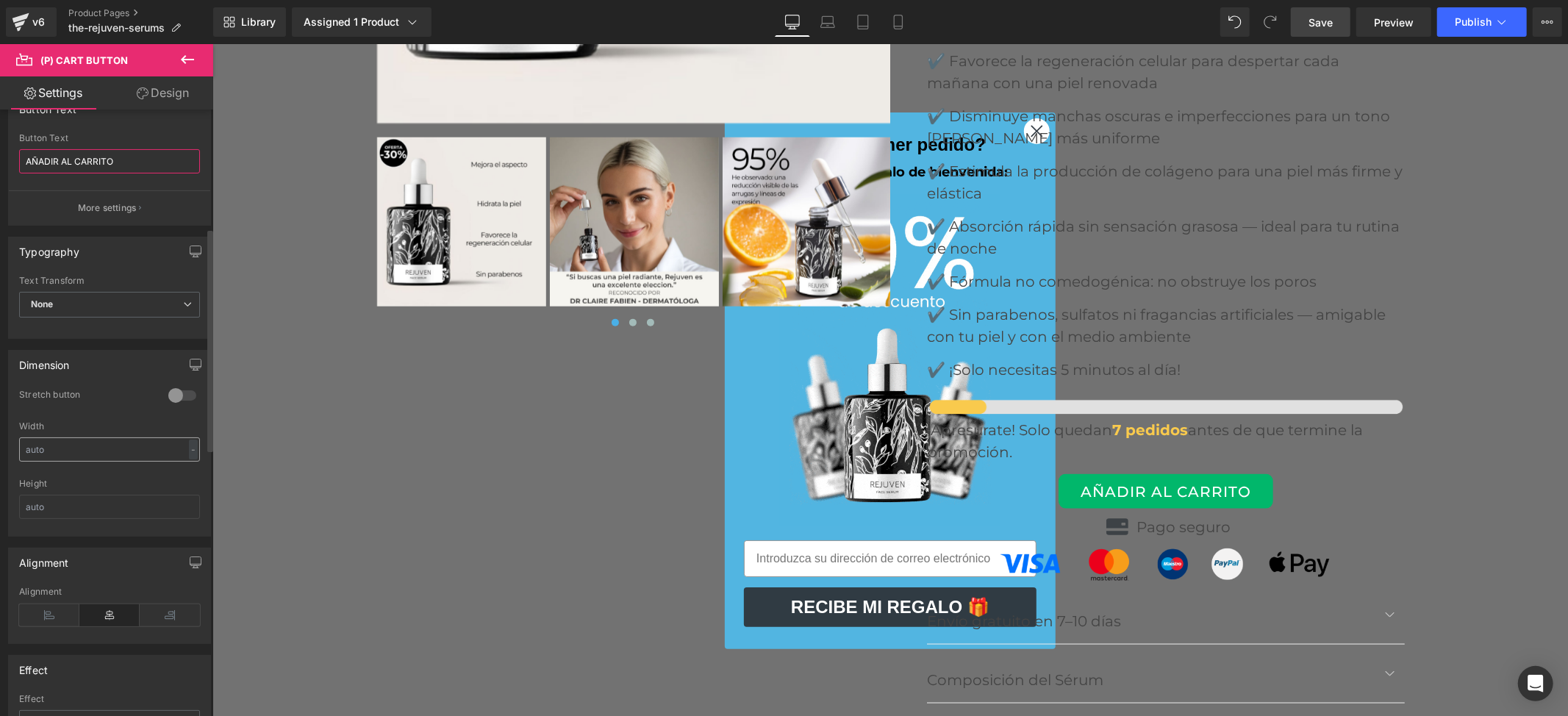
scroll to position [392, 0]
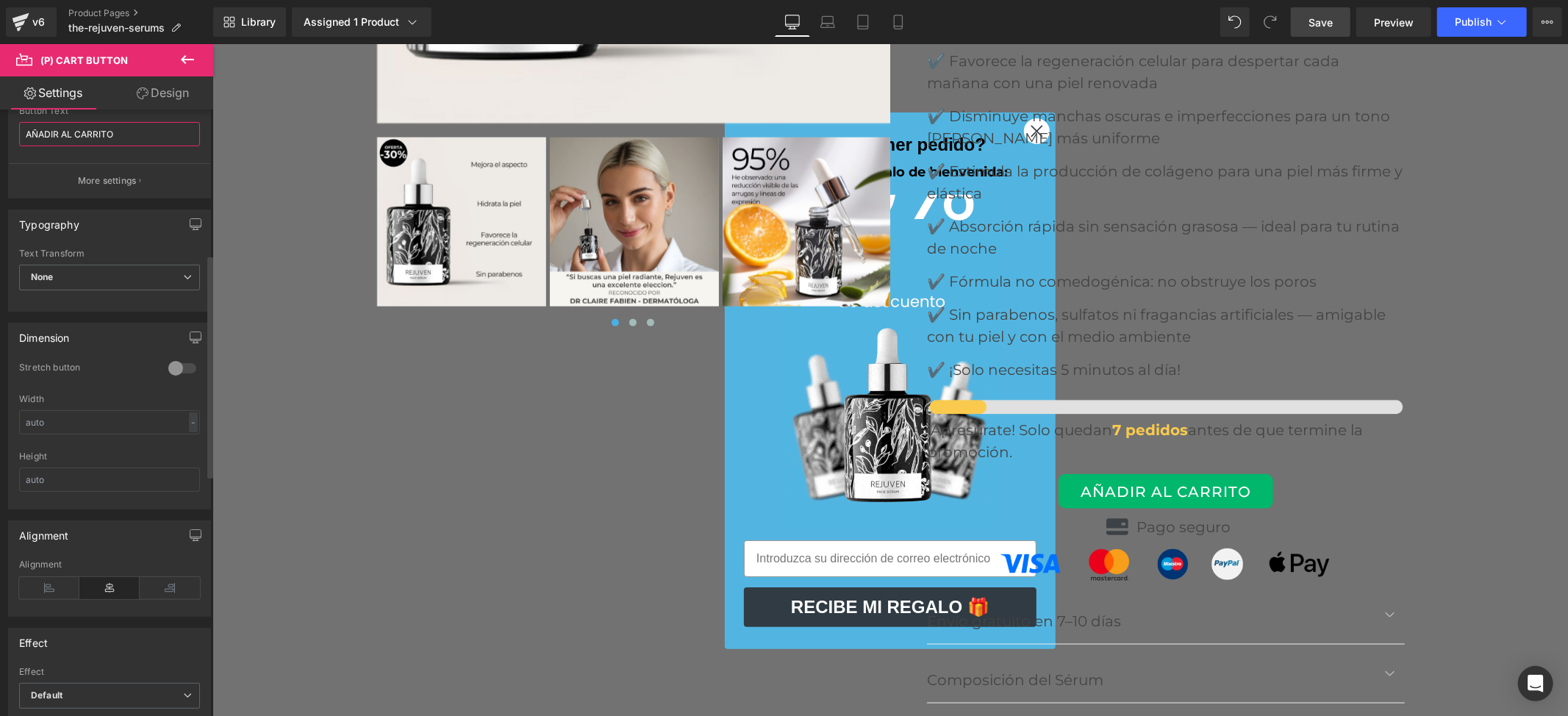
type input "AÑADIR AL CARRITO"
click at [181, 363] on div at bounding box center [183, 368] width 35 height 24
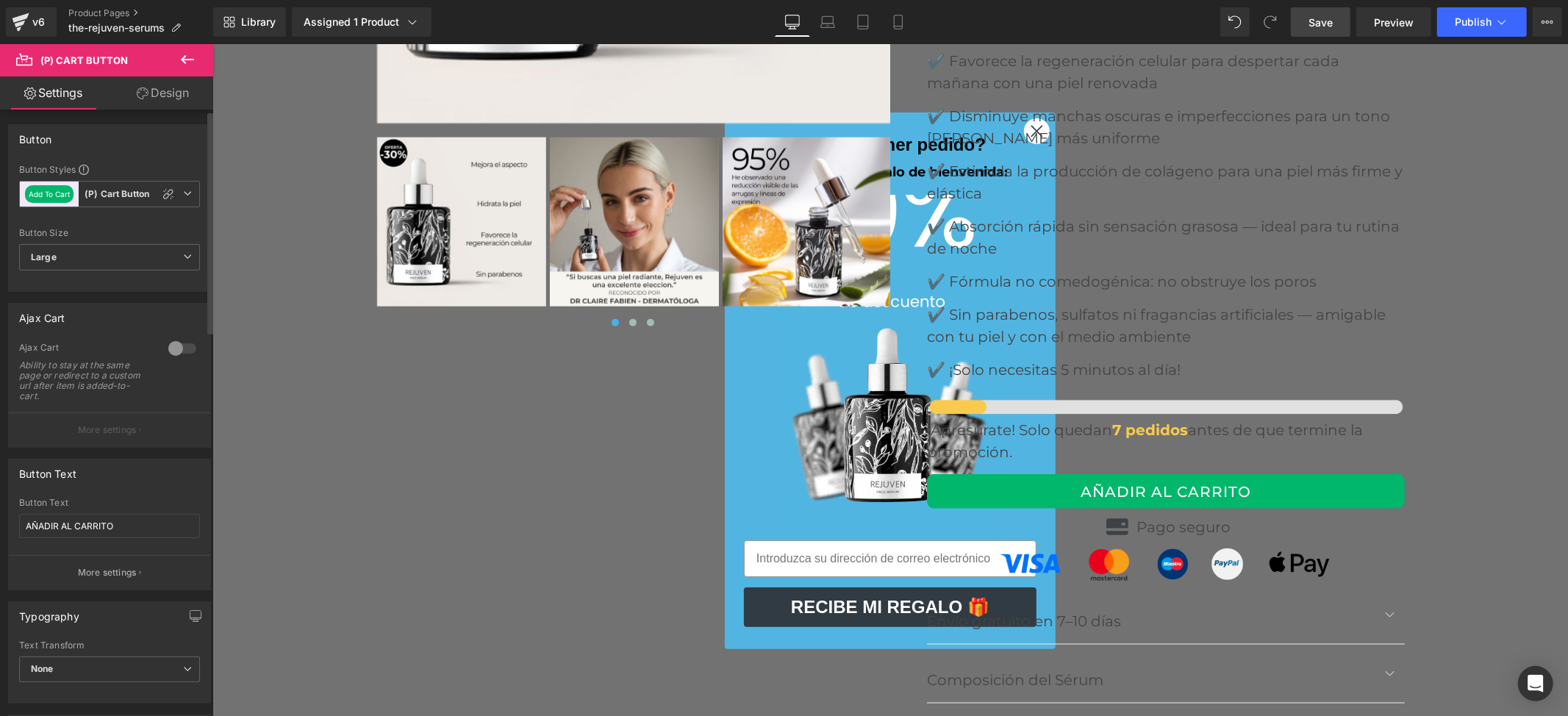
scroll to position [98, 0]
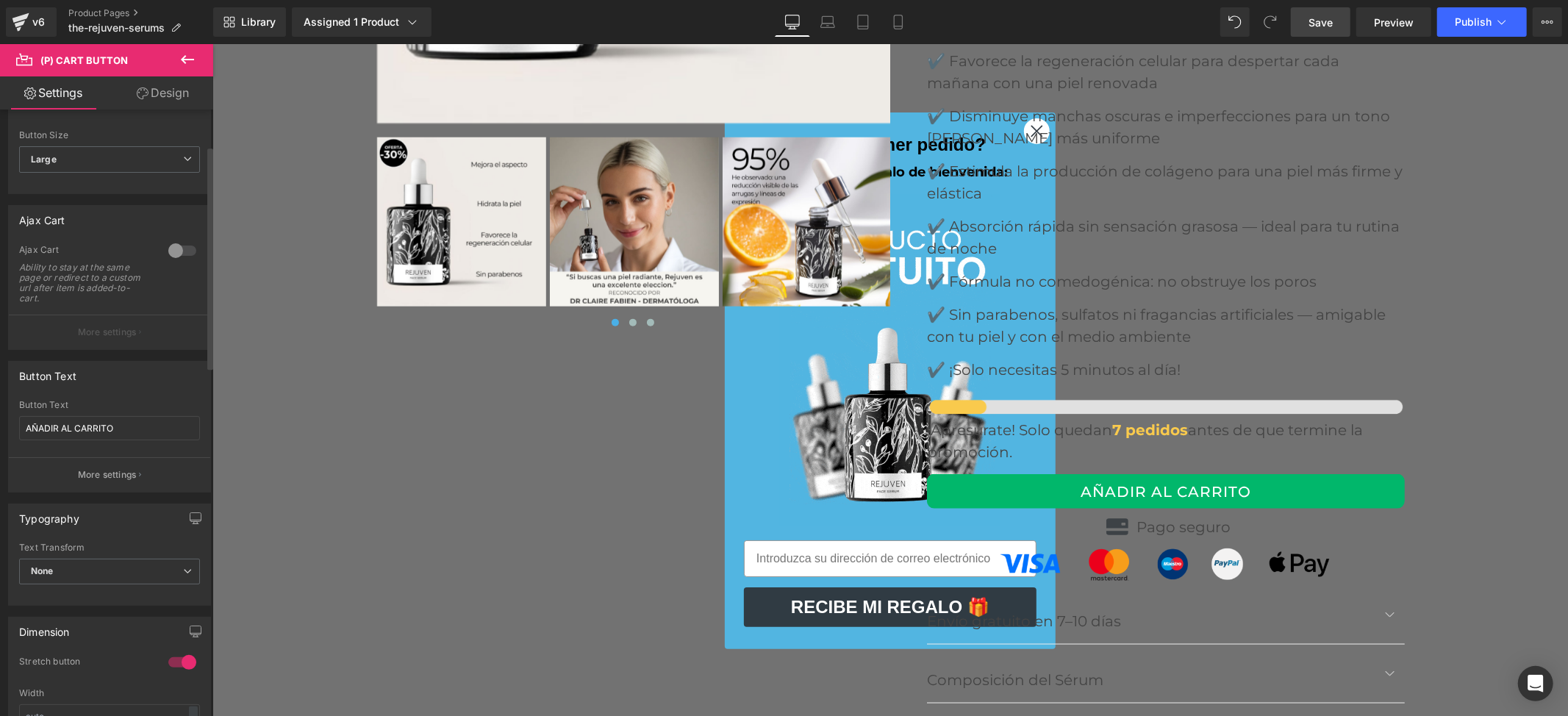
click at [172, 248] on div at bounding box center [183, 250] width 35 height 24
click at [125, 328] on p "More settings" at bounding box center [108, 332] width 59 height 13
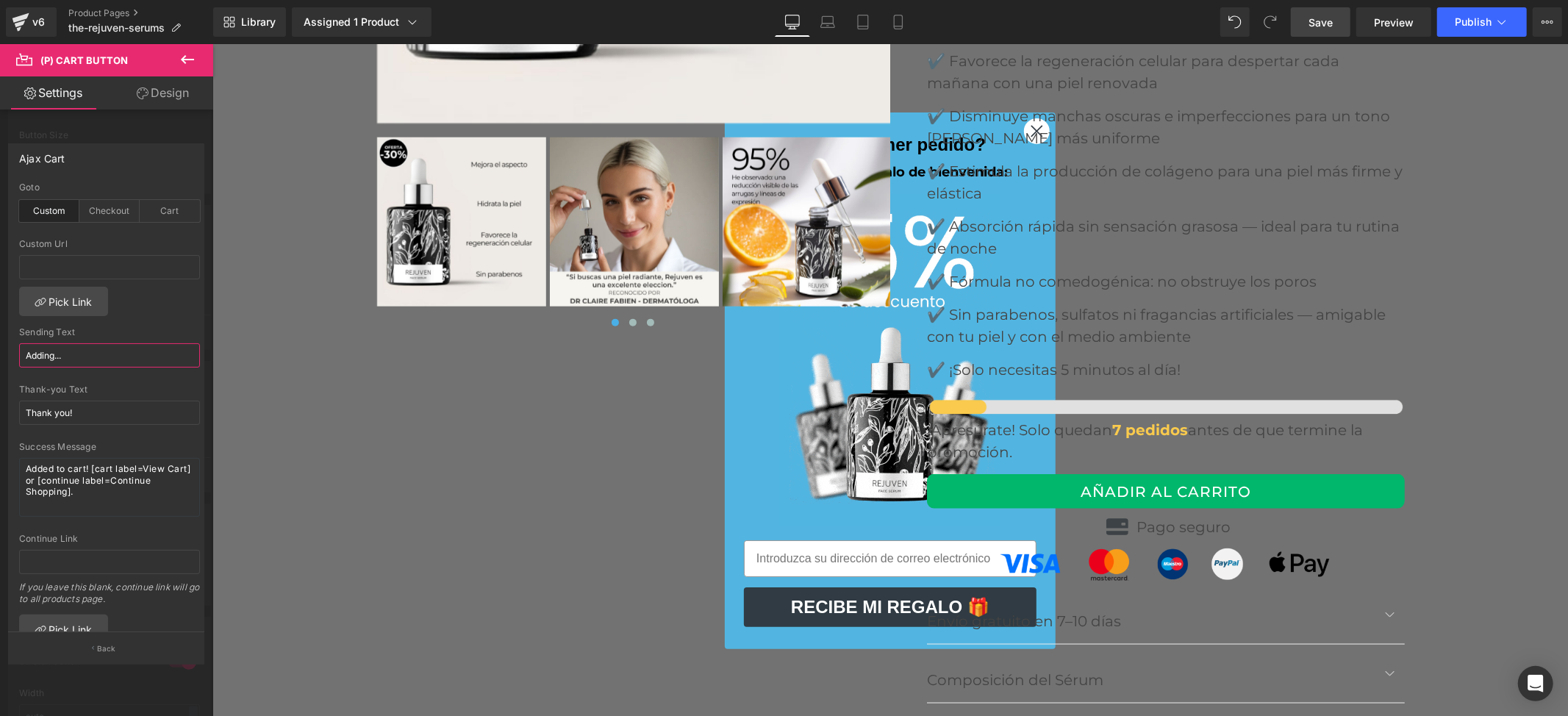
drag, startPoint x: 91, startPoint y: 359, endPoint x: 0, endPoint y: 362, distance: 91.0
click at [0, 362] on div "Ajax Cart custom Goto Custom Checkout Cart Custom Url Pick Link Adding... Sendi…" at bounding box center [106, 398] width 213 height 530
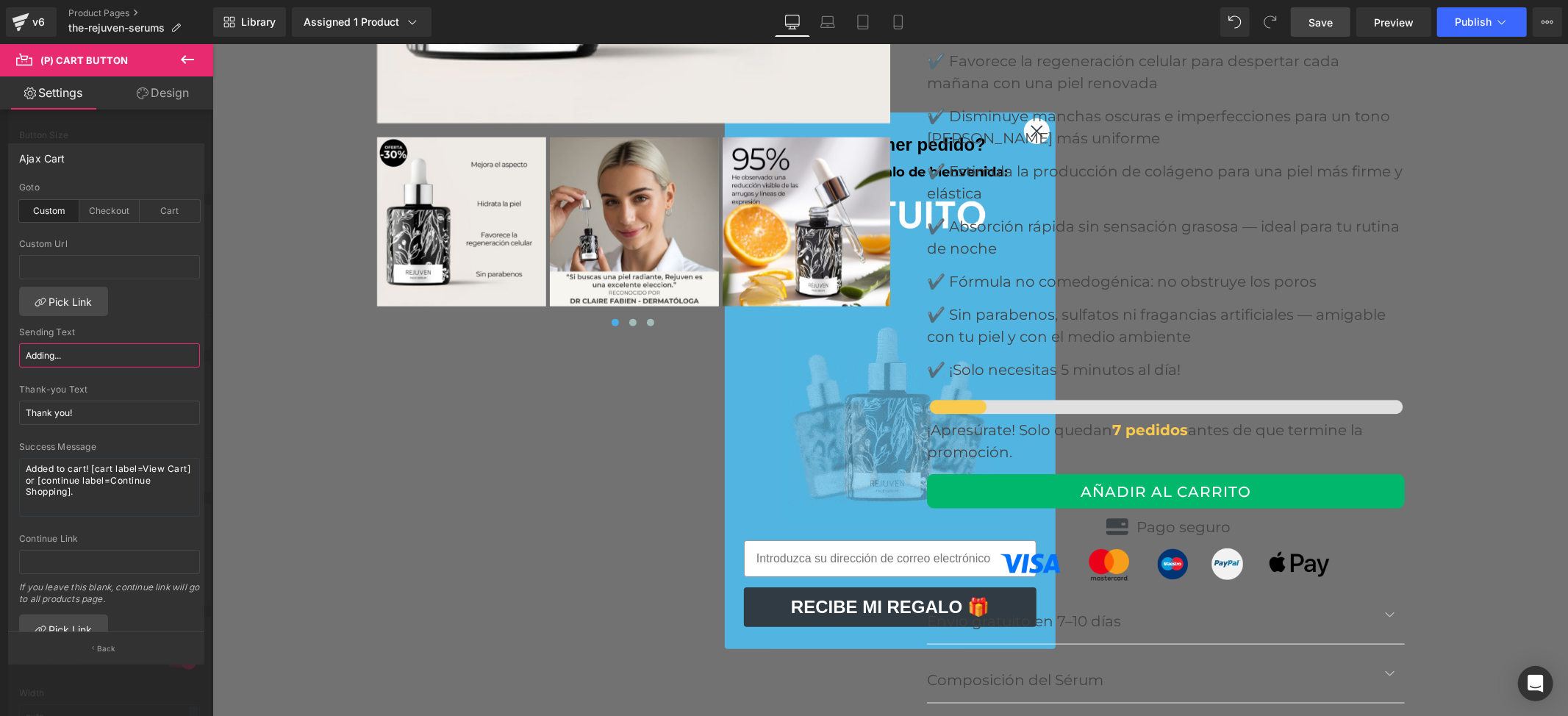
paste input "AÑADIR AL CARRITO"
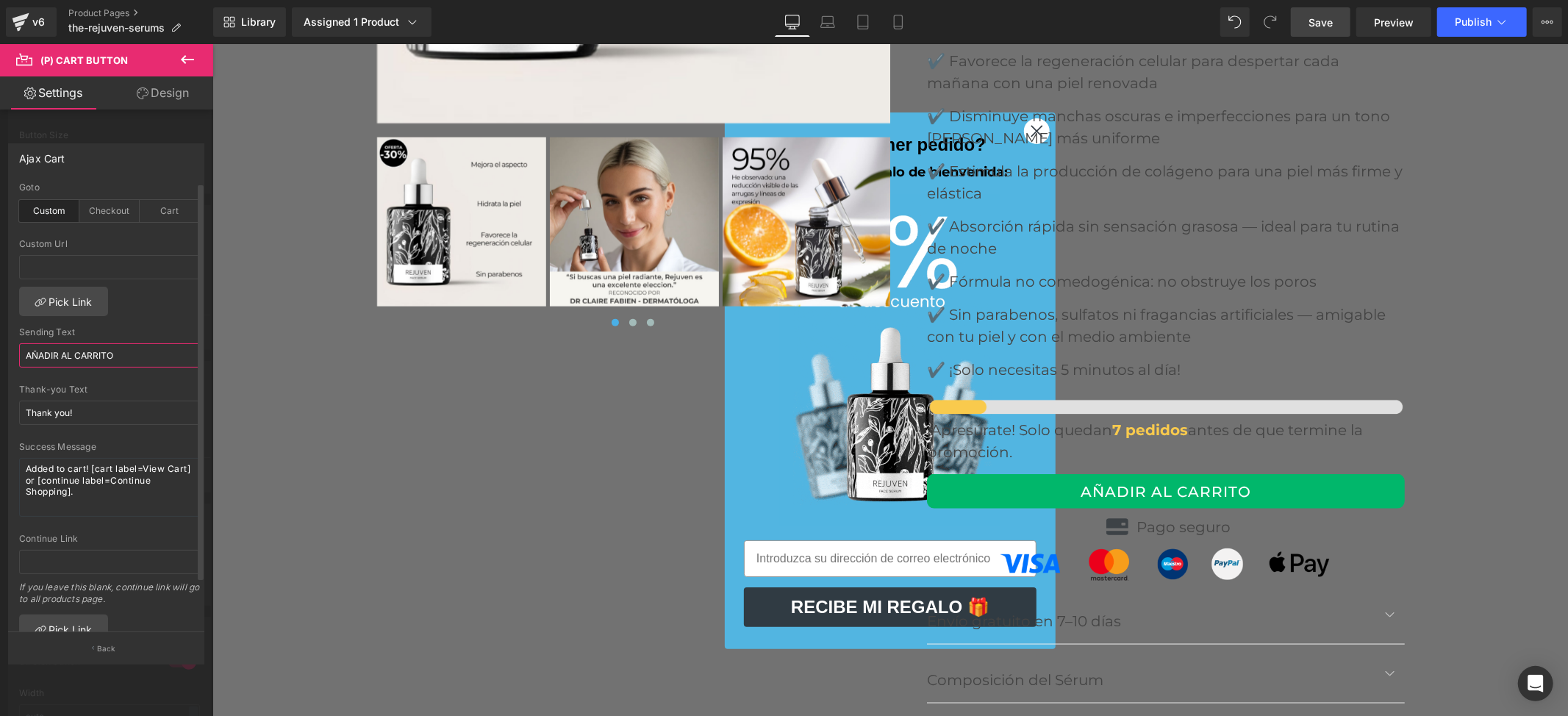
type input "AÑADIR AL CARRITO"
click at [168, 306] on div "custom Goto Custom Checkout Cart Custom Url Pick Link Adding... Sending Text AÑ…" at bounding box center [109, 407] width 201 height 450
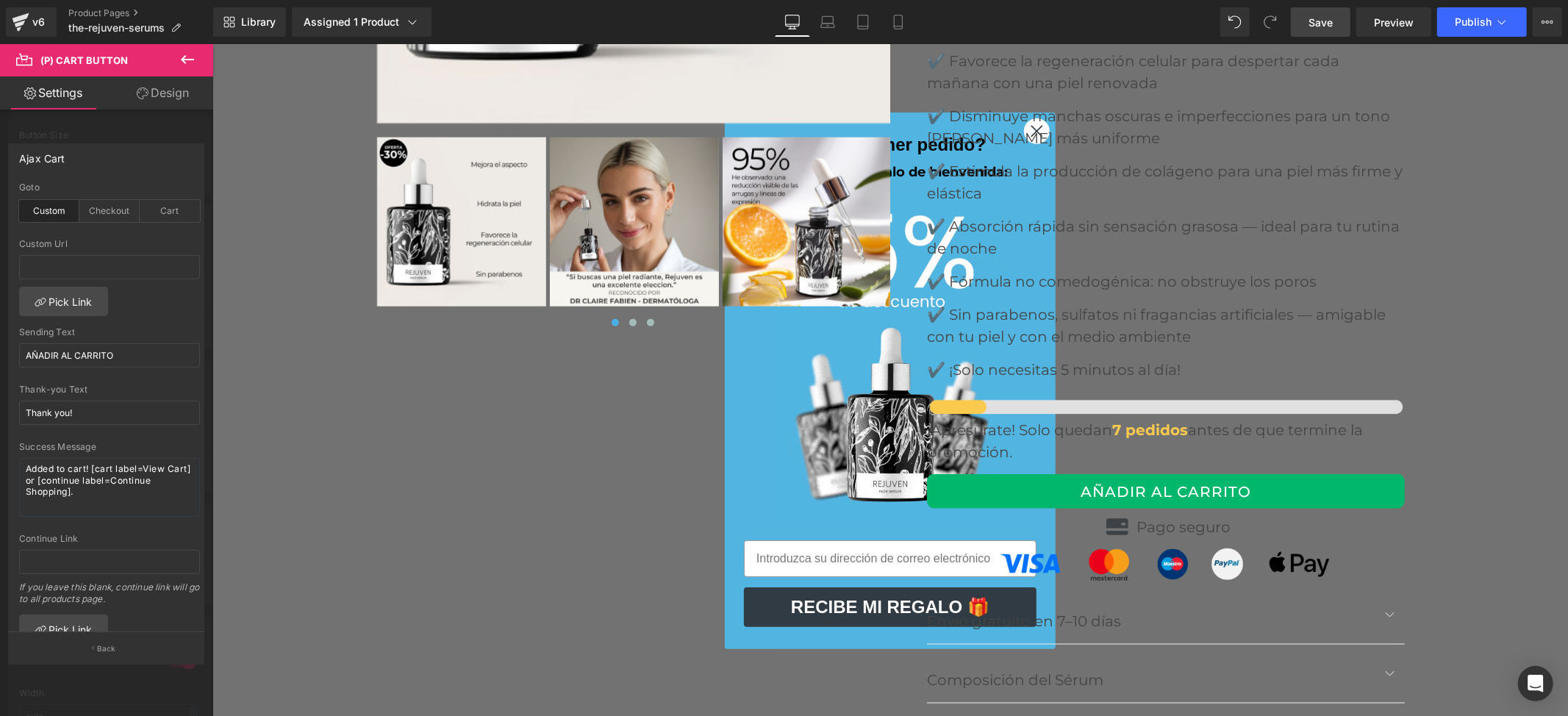
drag, startPoint x: 1312, startPoint y: 19, endPoint x: 1233, endPoint y: 139, distance: 143.7
click at [1312, 19] on span "Save" at bounding box center [1320, 22] width 24 height 15
click at [1507, 15] on icon at bounding box center [1502, 22] width 15 height 15
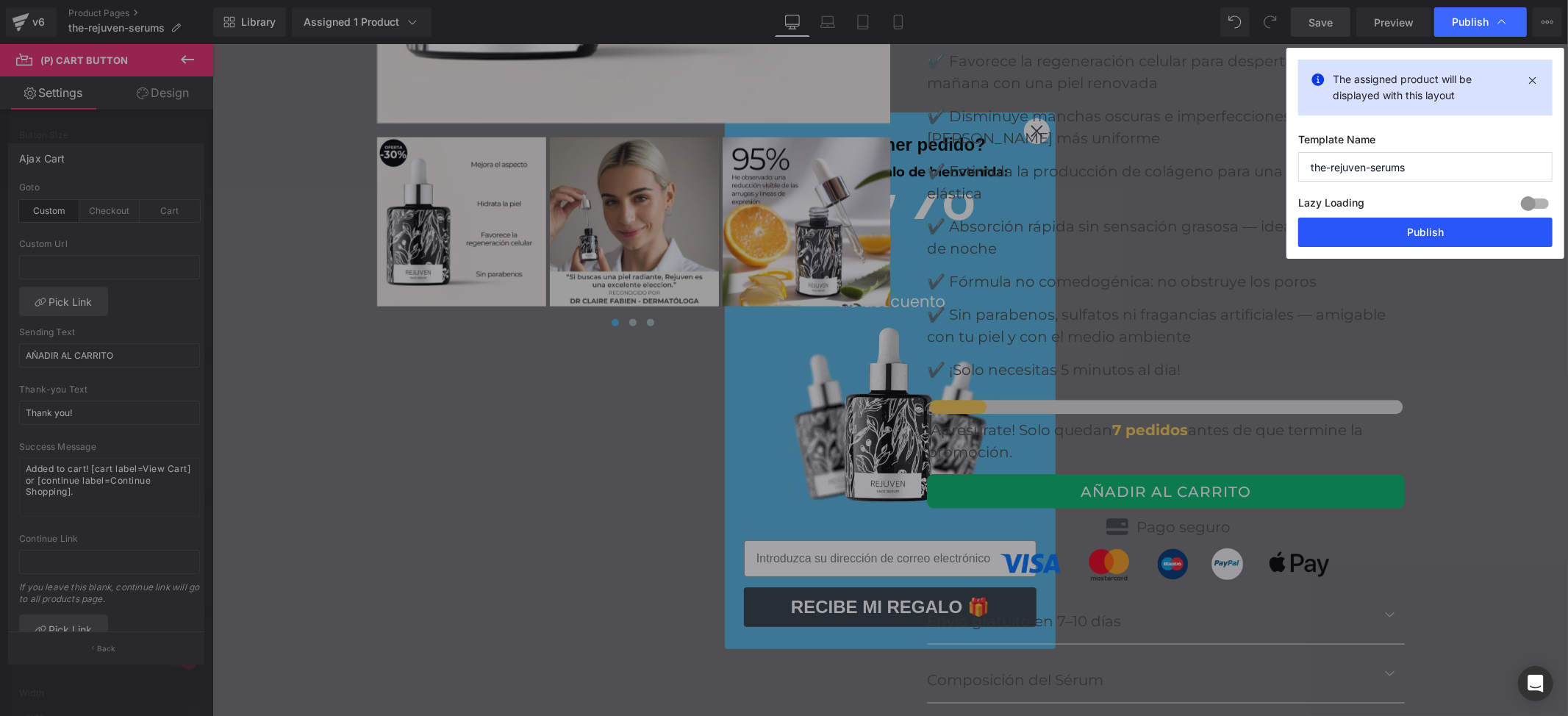
click at [1436, 232] on button "Publish" at bounding box center [1425, 232] width 254 height 29
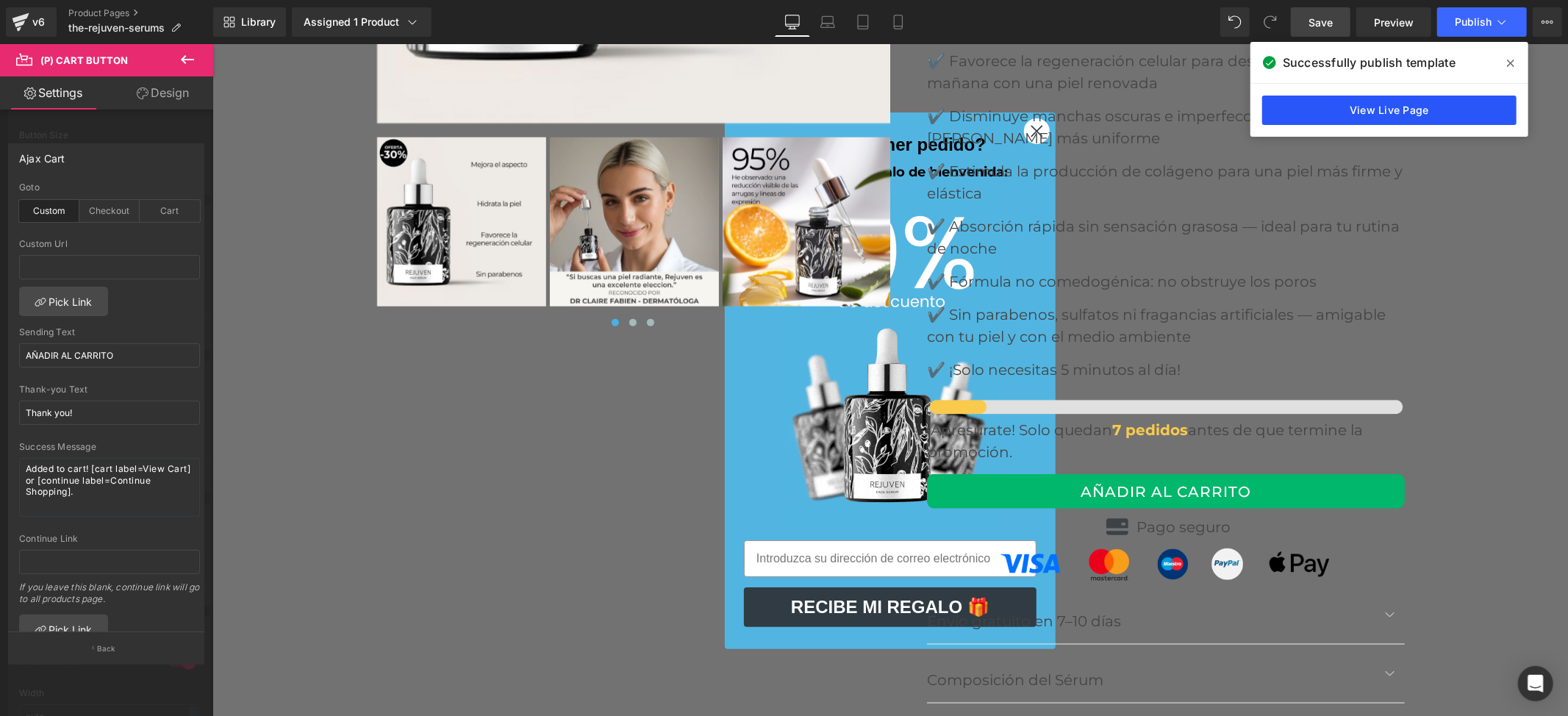
click at [1373, 105] on link "View Live Page" at bounding box center [1389, 110] width 254 height 29
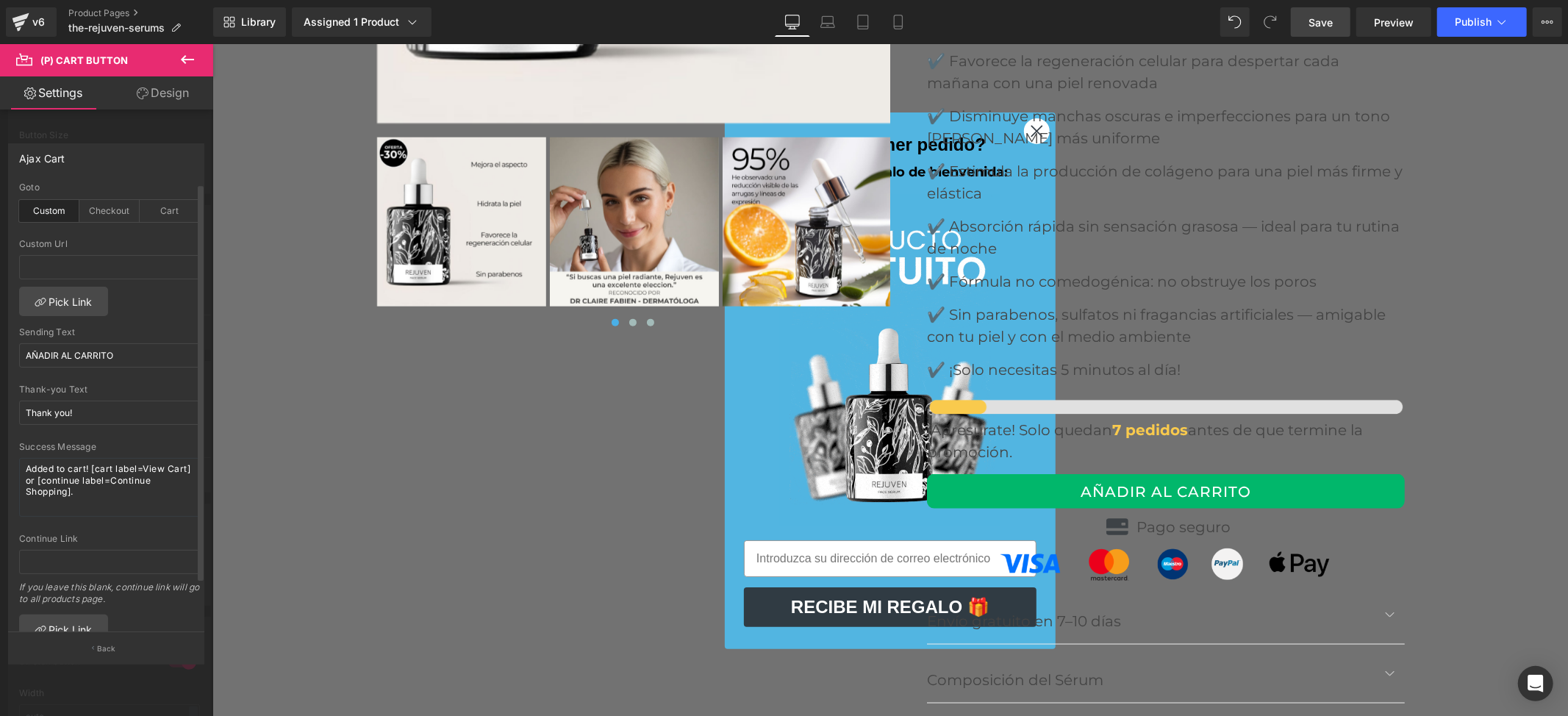
scroll to position [54, 0]
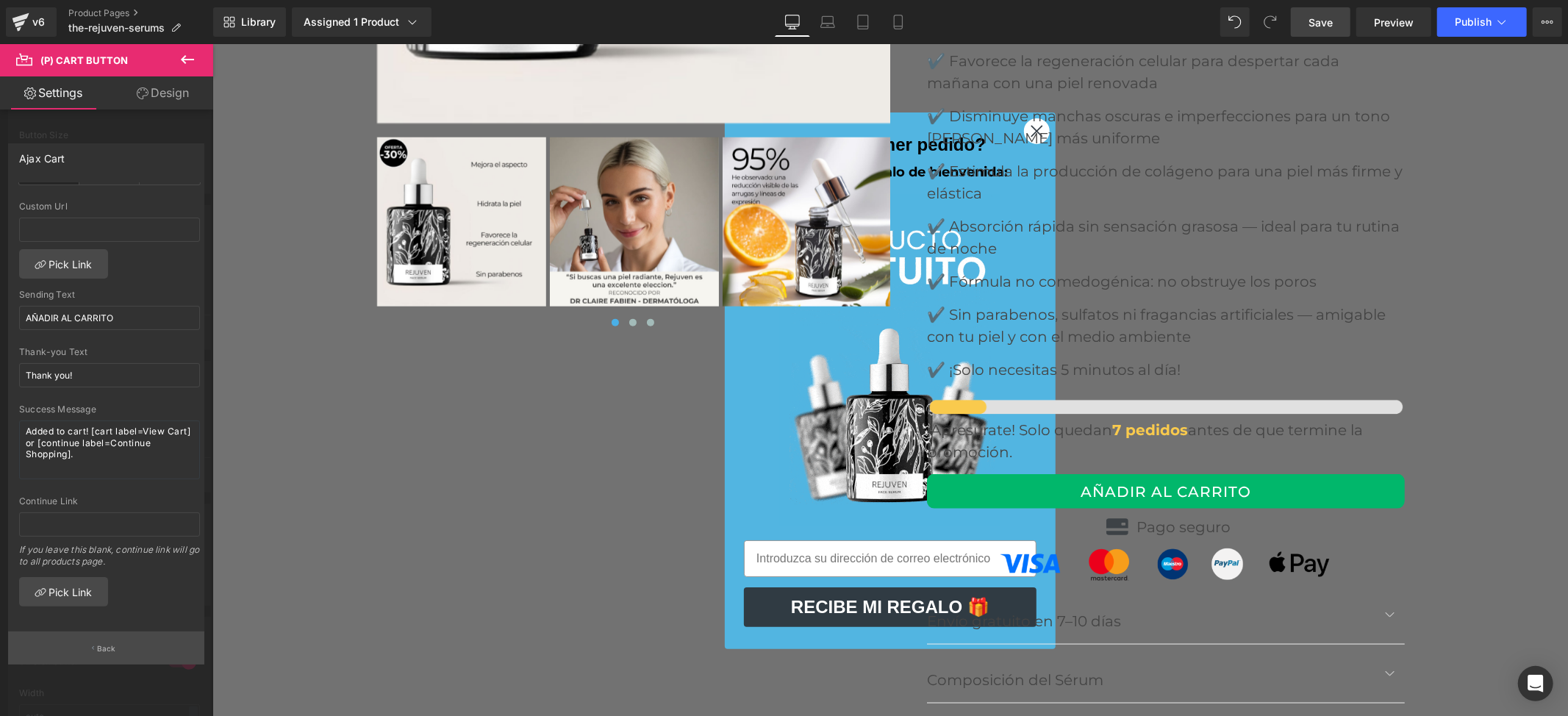
click at [42, 648] on button "Back" at bounding box center [106, 647] width 196 height 33
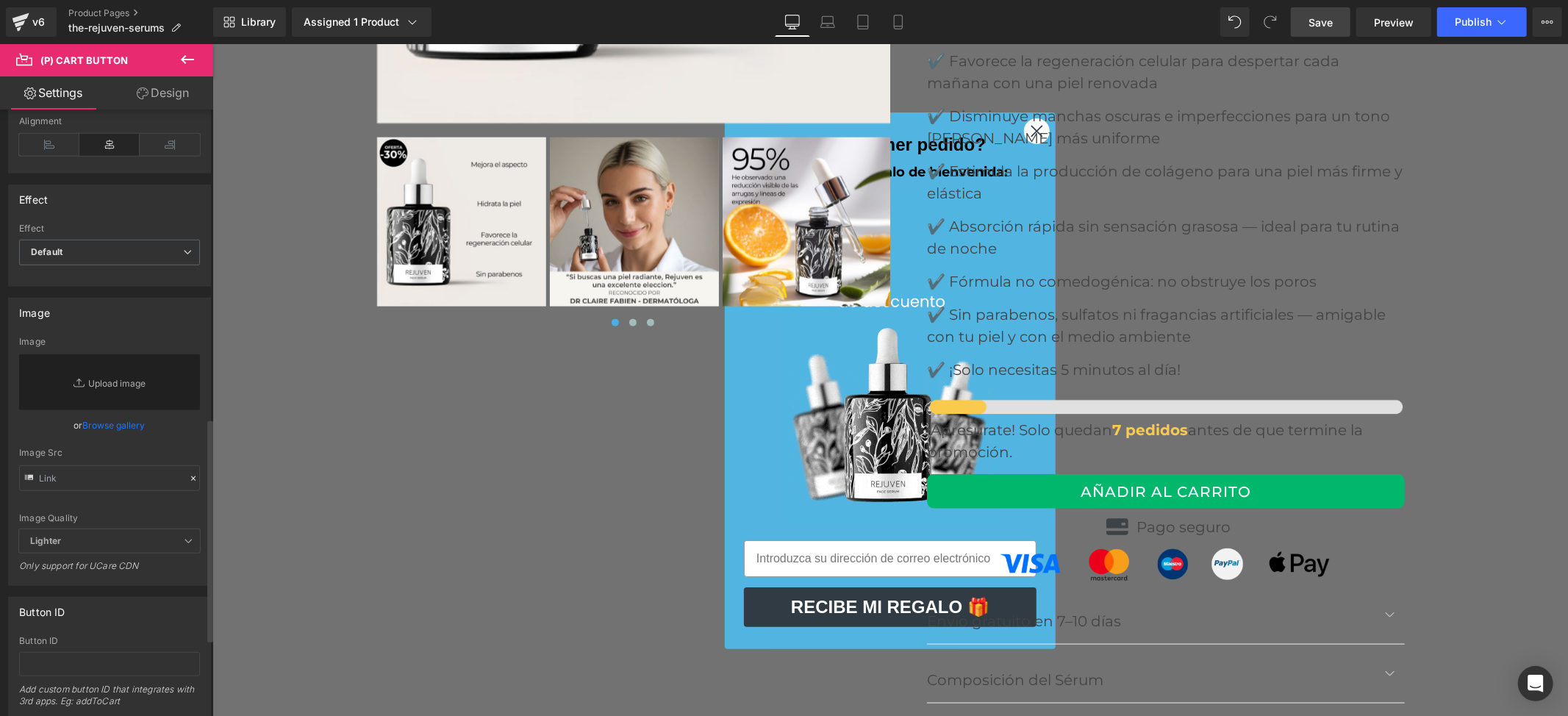
scroll to position [1044, 0]
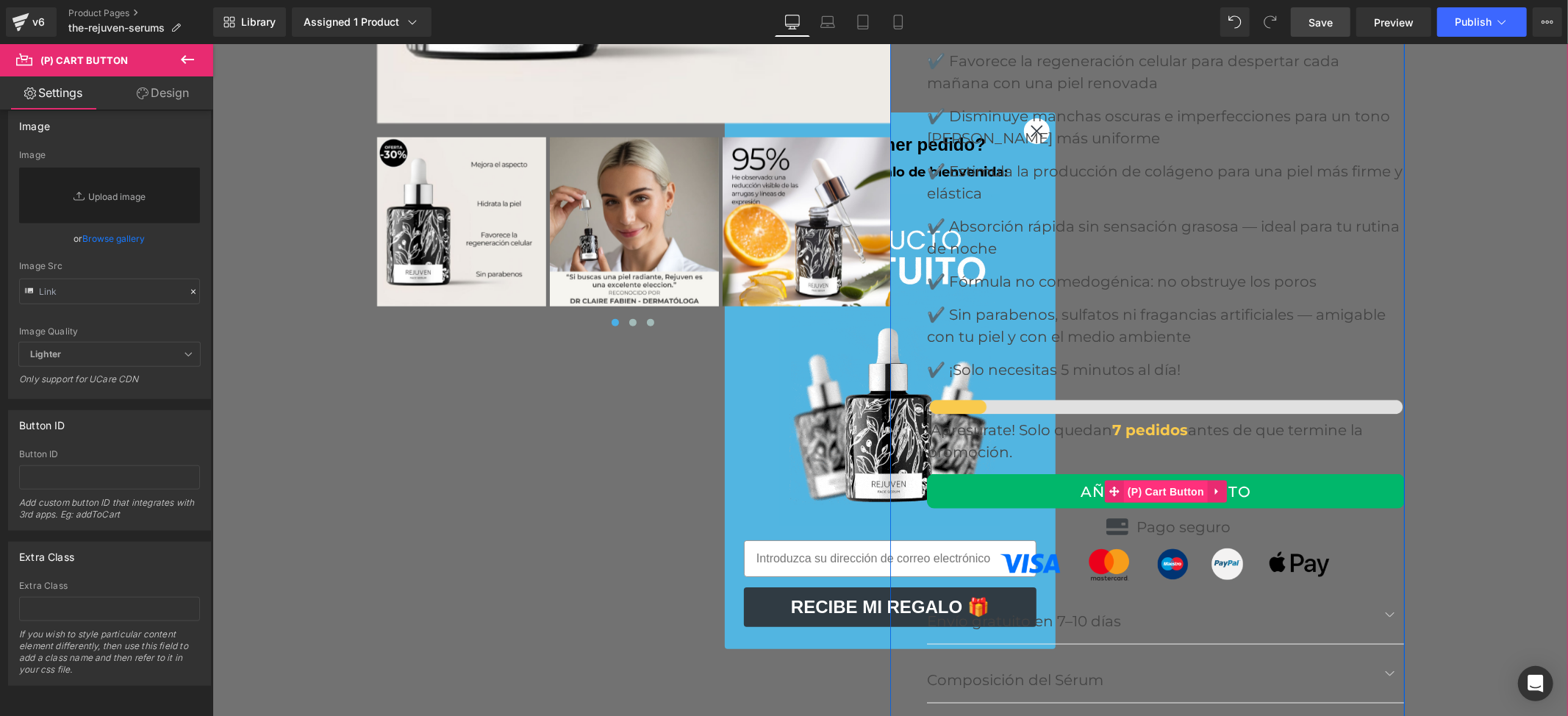
click at [1137, 480] on span "(P) Cart Button" at bounding box center [1166, 491] width 84 height 22
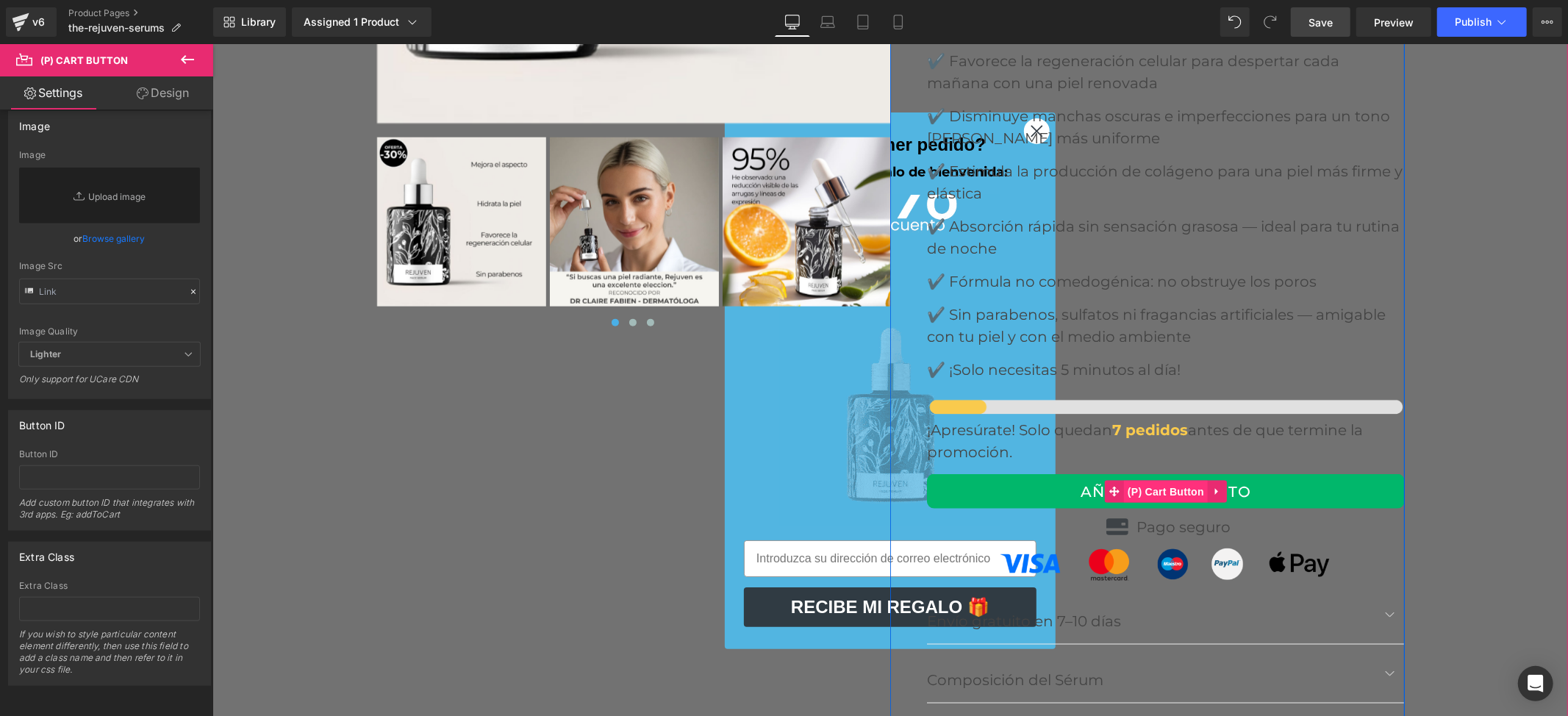
click at [1165, 480] on span "(P) Cart Button" at bounding box center [1166, 491] width 84 height 22
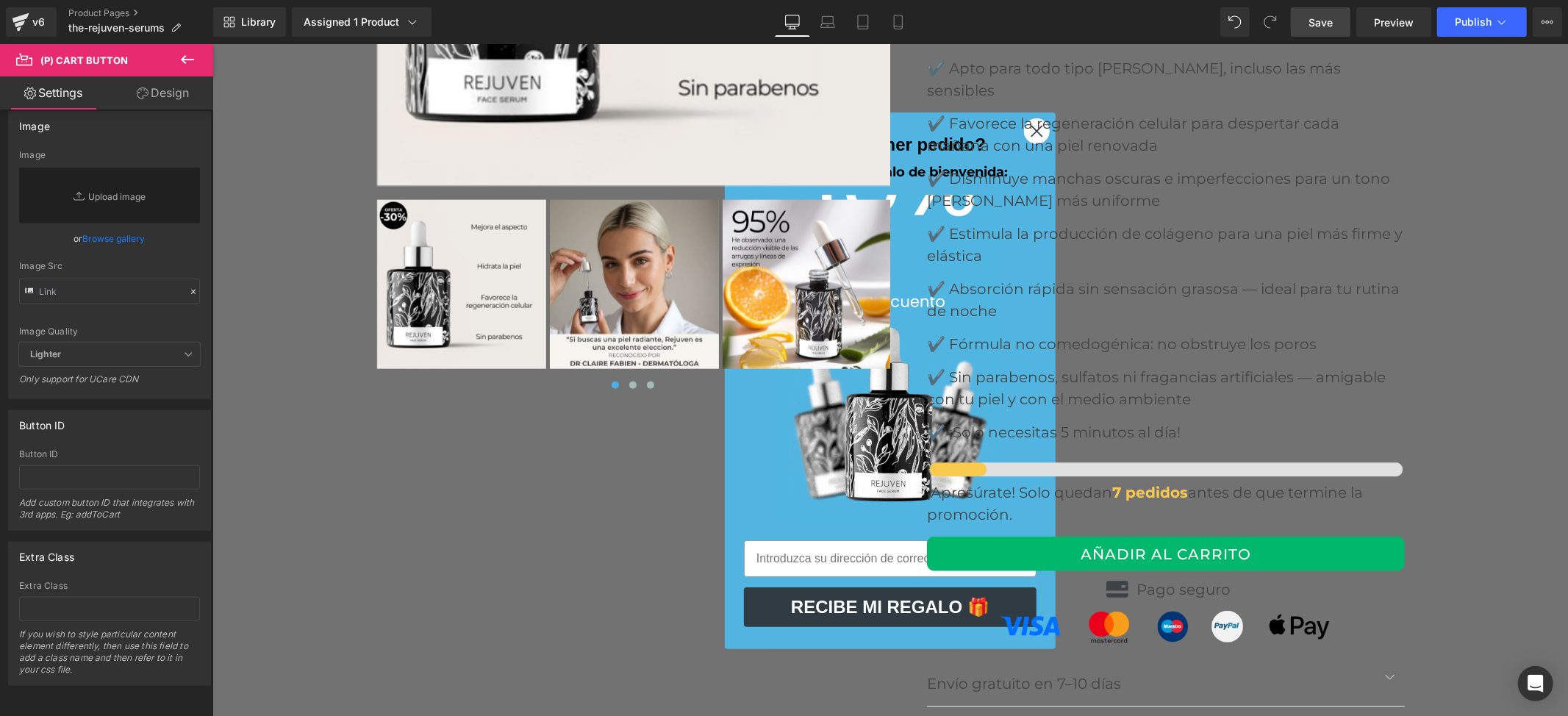
scroll to position [5878, 0]
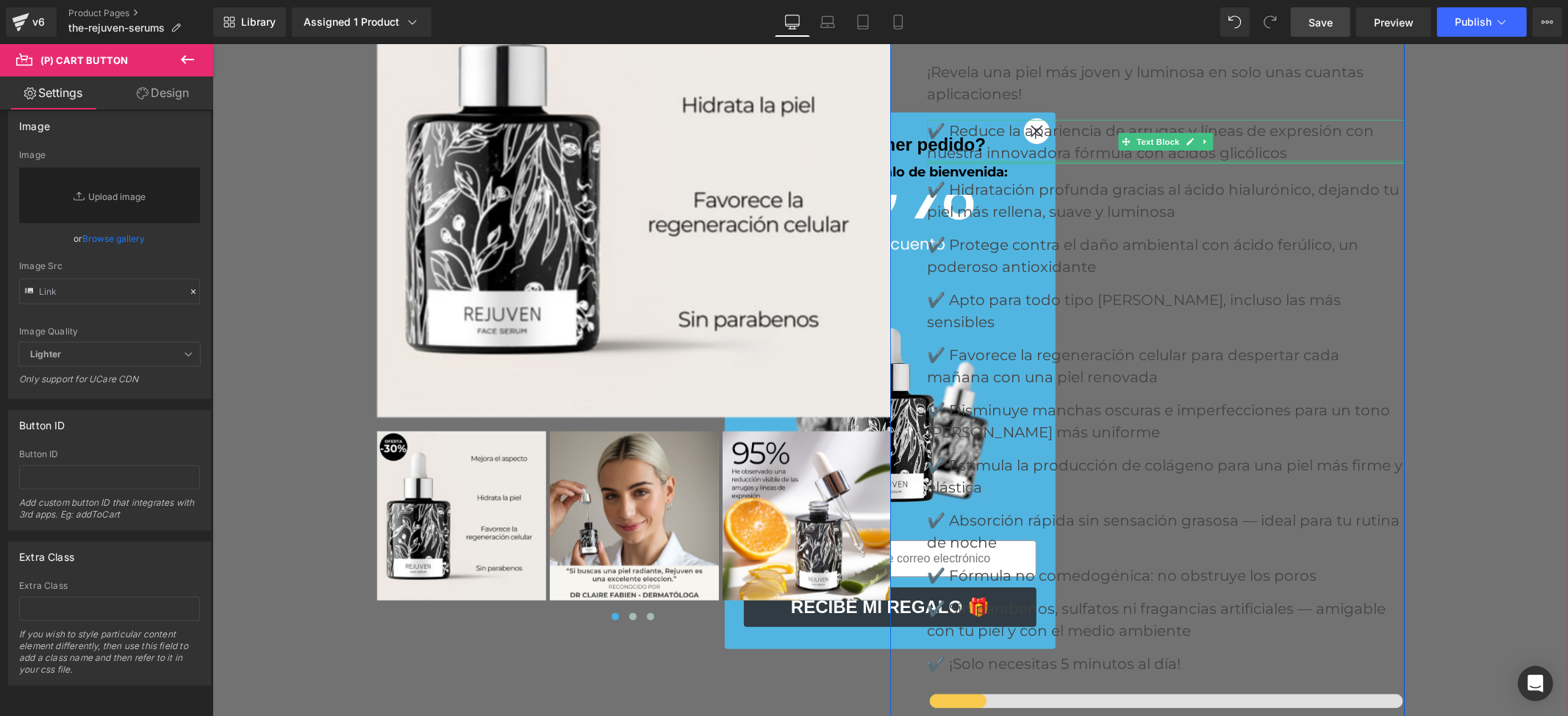
click at [1530, 661] on div "‹ ›" at bounding box center [889, 457] width 1356 height 1209
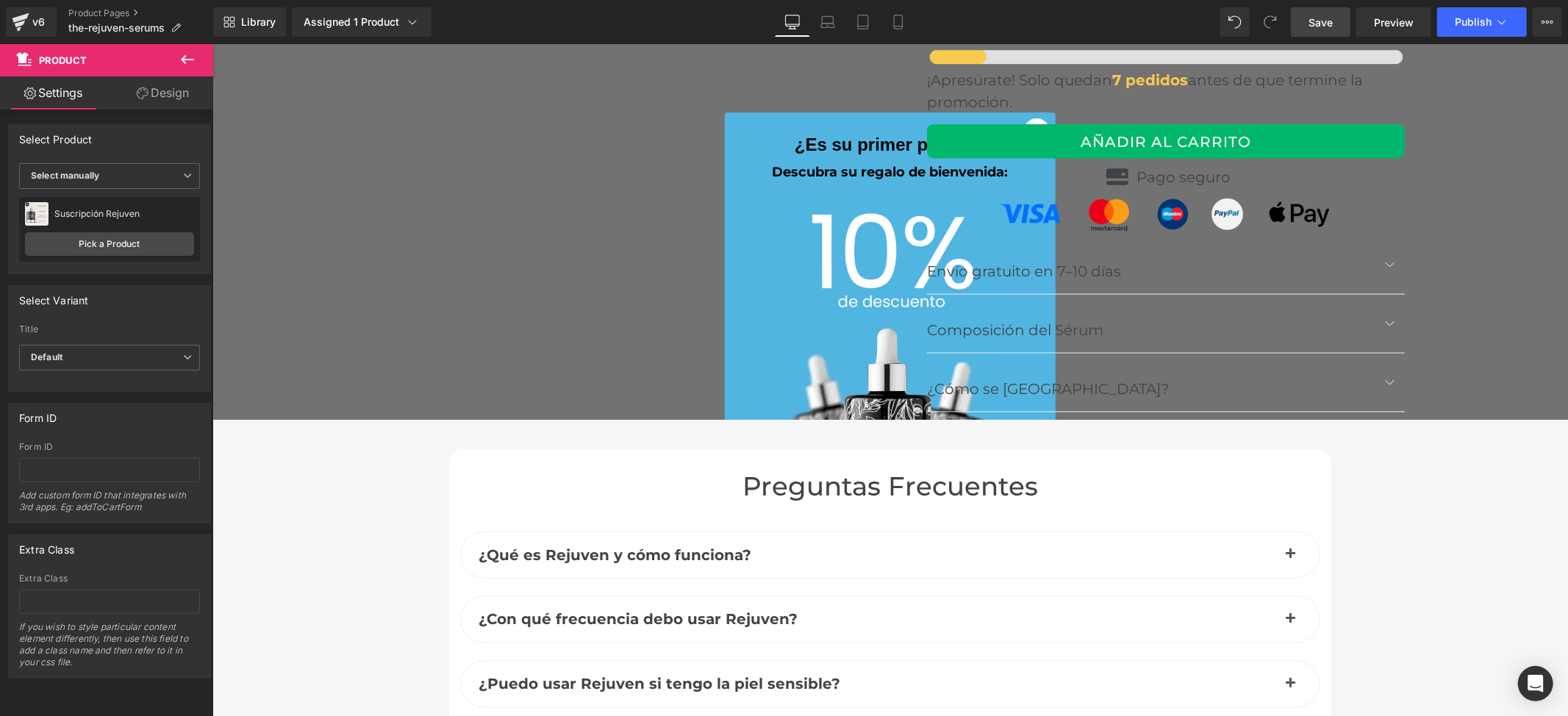
scroll to position [6172, 0]
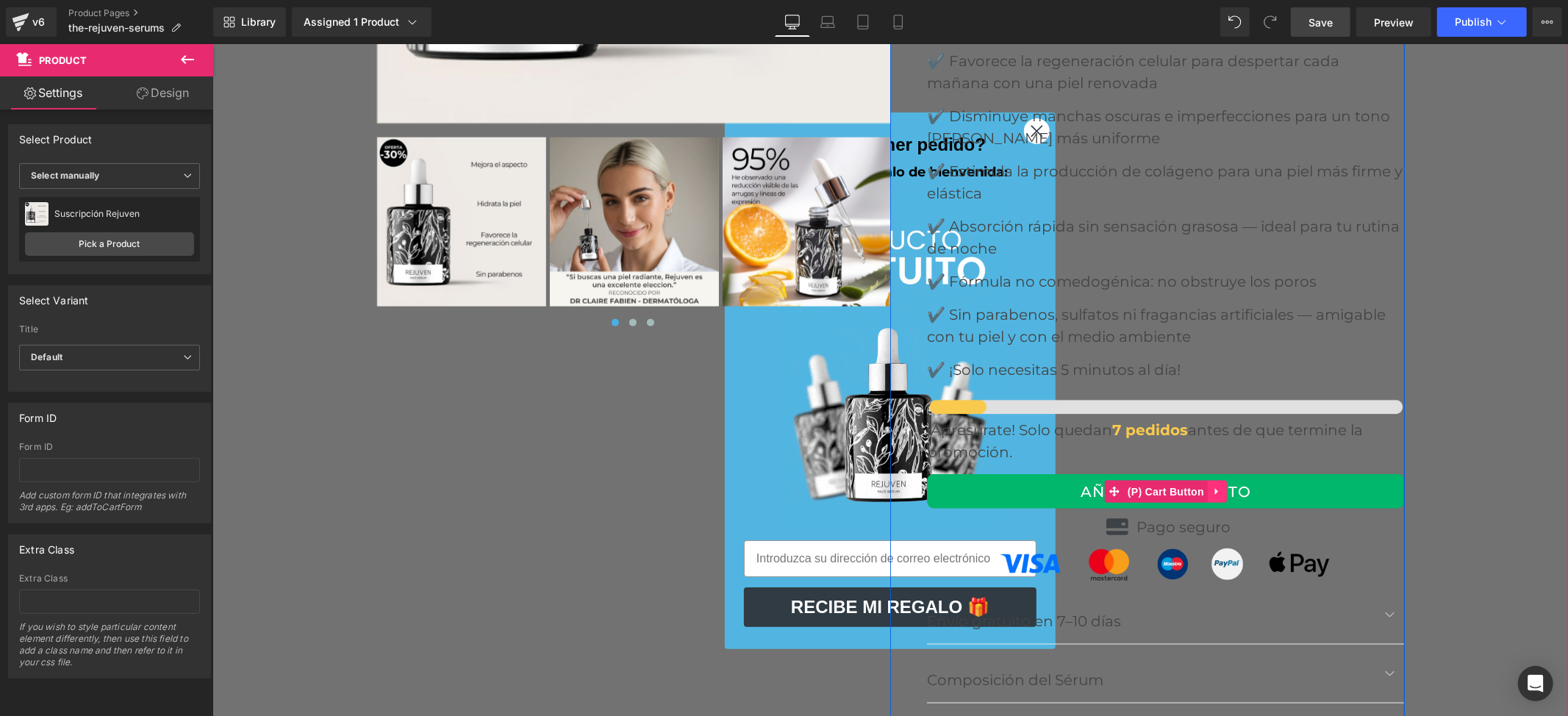
click at [1214, 488] on icon at bounding box center [1216, 491] width 3 height 7
click at [1154, 480] on span "(P) Cart Button" at bounding box center [1166, 491] width 84 height 22
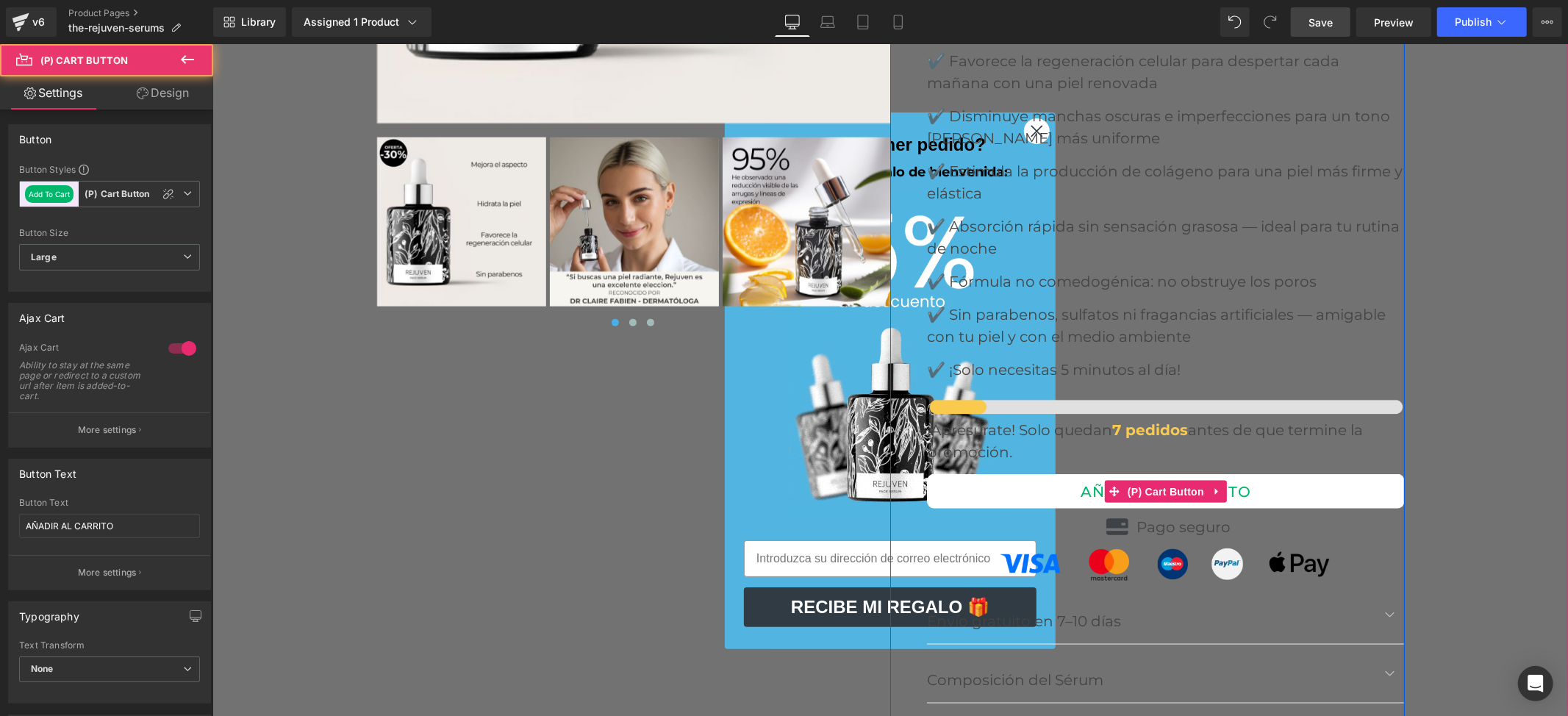
click at [1320, 474] on button "AÑADIR AL CARRITO" at bounding box center [1165, 491] width 478 height 35
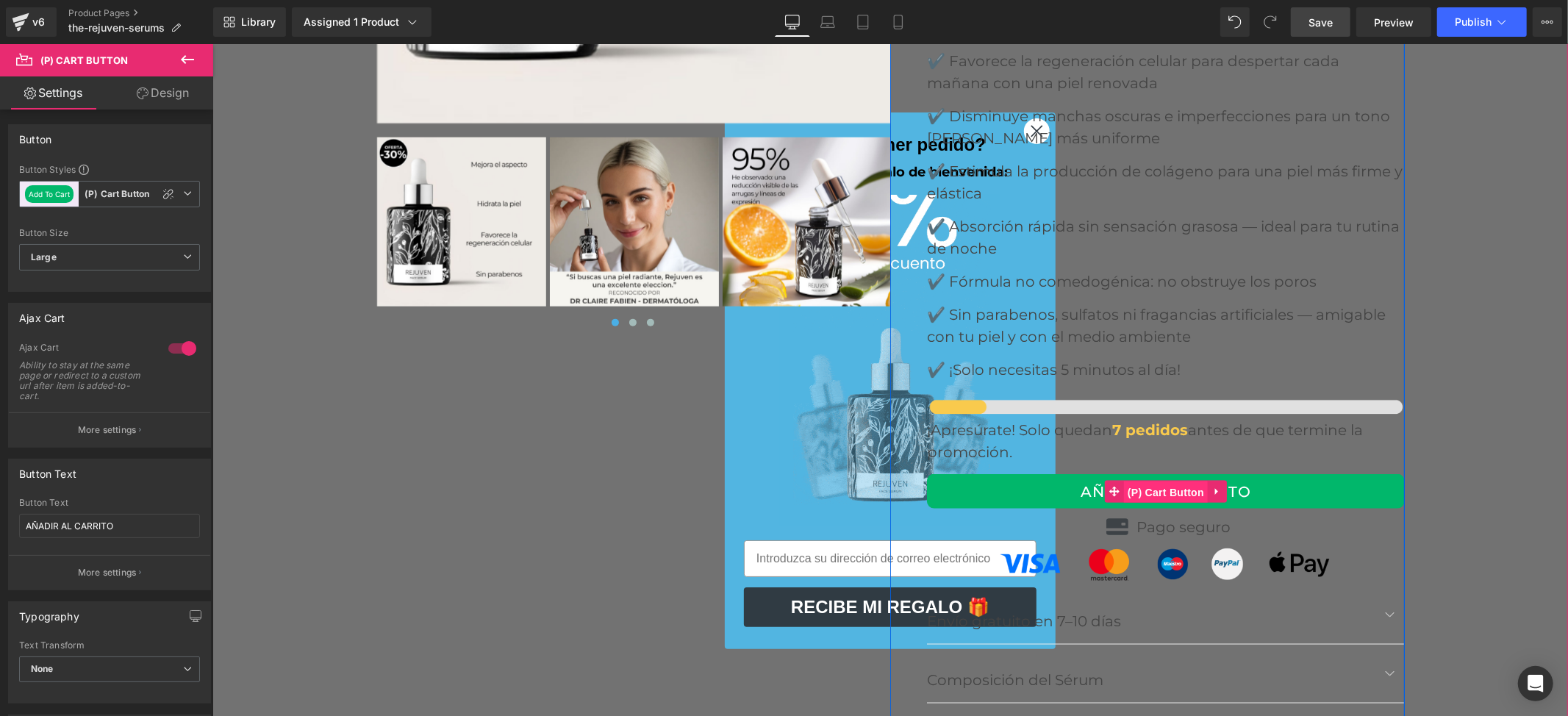
click at [1150, 481] on span "(P) Cart Button" at bounding box center [1166, 492] width 84 height 22
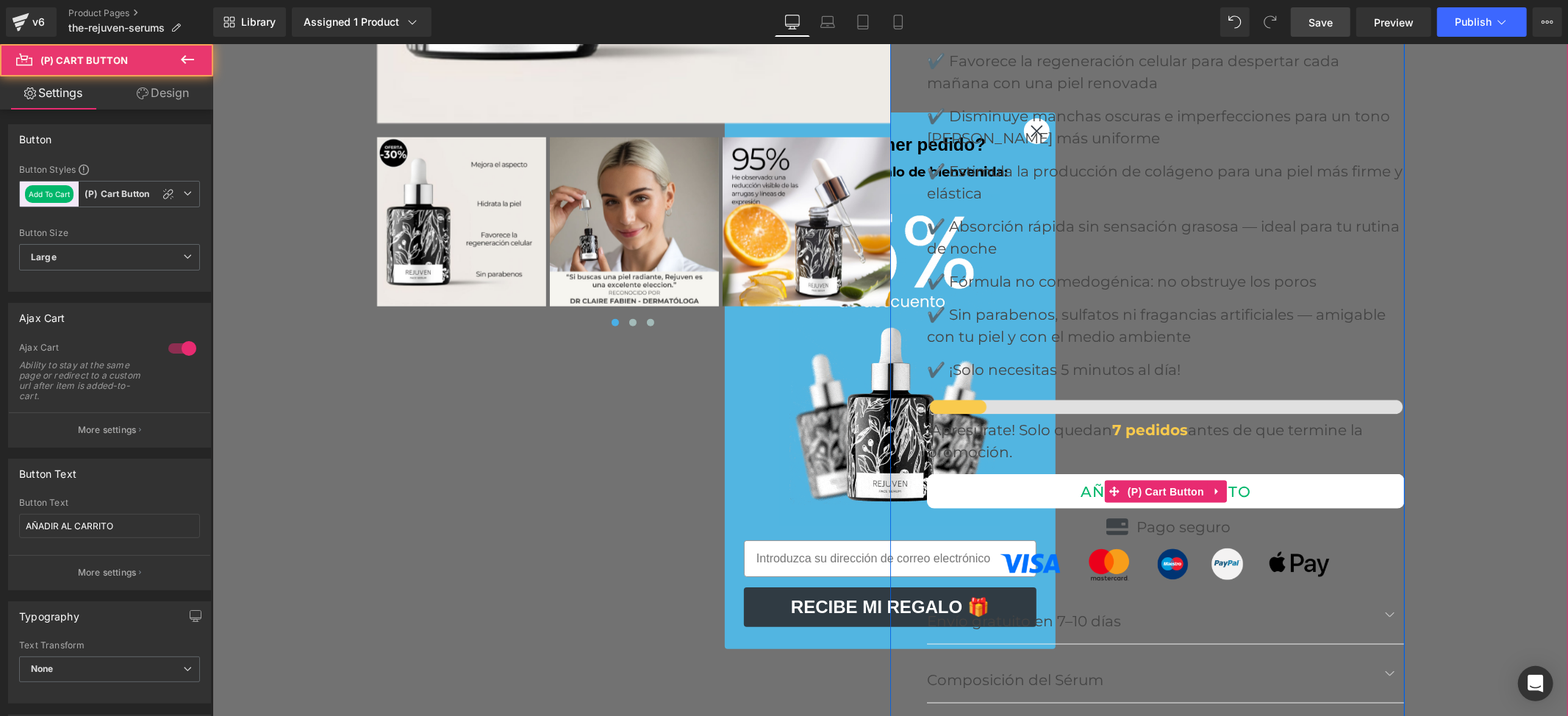
click at [1331, 474] on button "AÑADIR AL CARRITO" at bounding box center [1165, 491] width 478 height 35
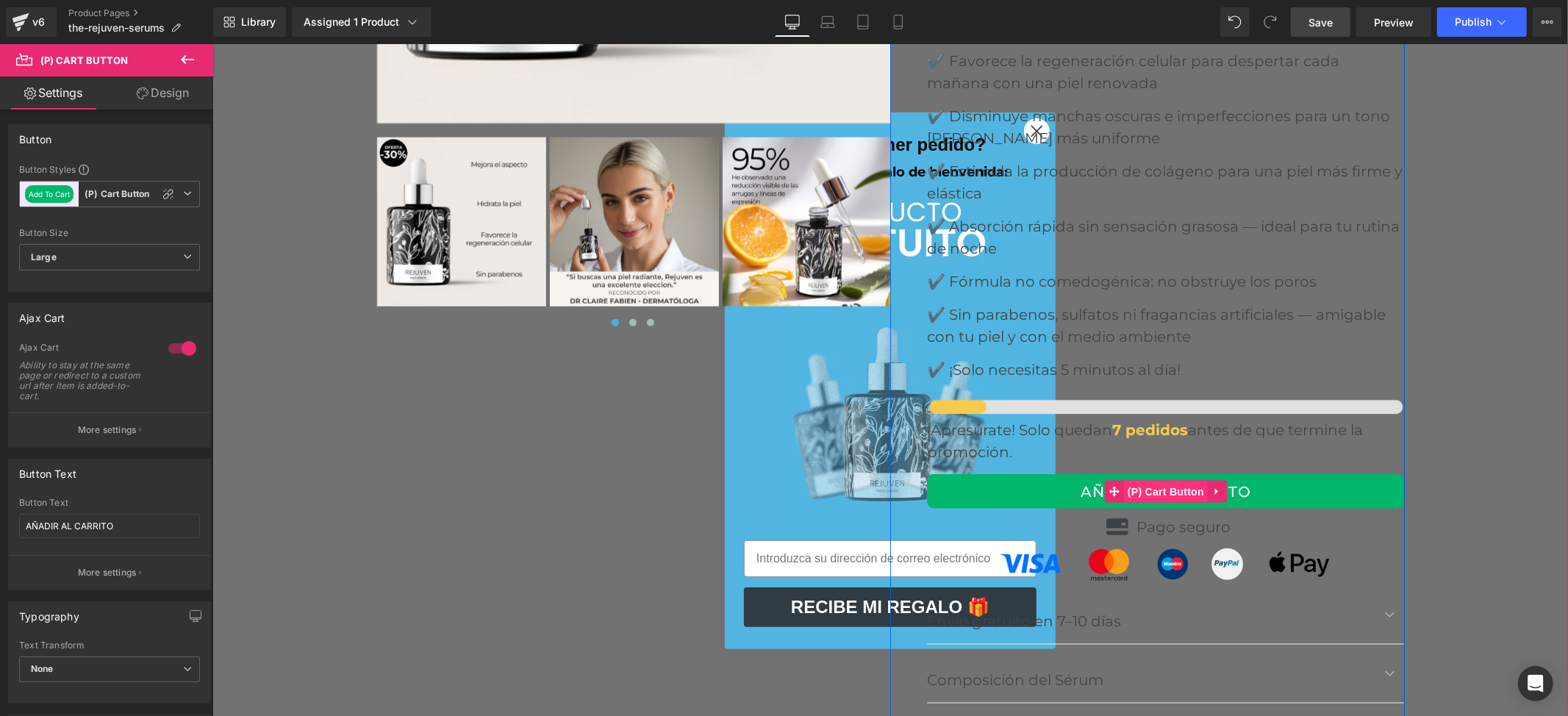
click at [1148, 480] on span "(P) Cart Button" at bounding box center [1166, 491] width 84 height 22
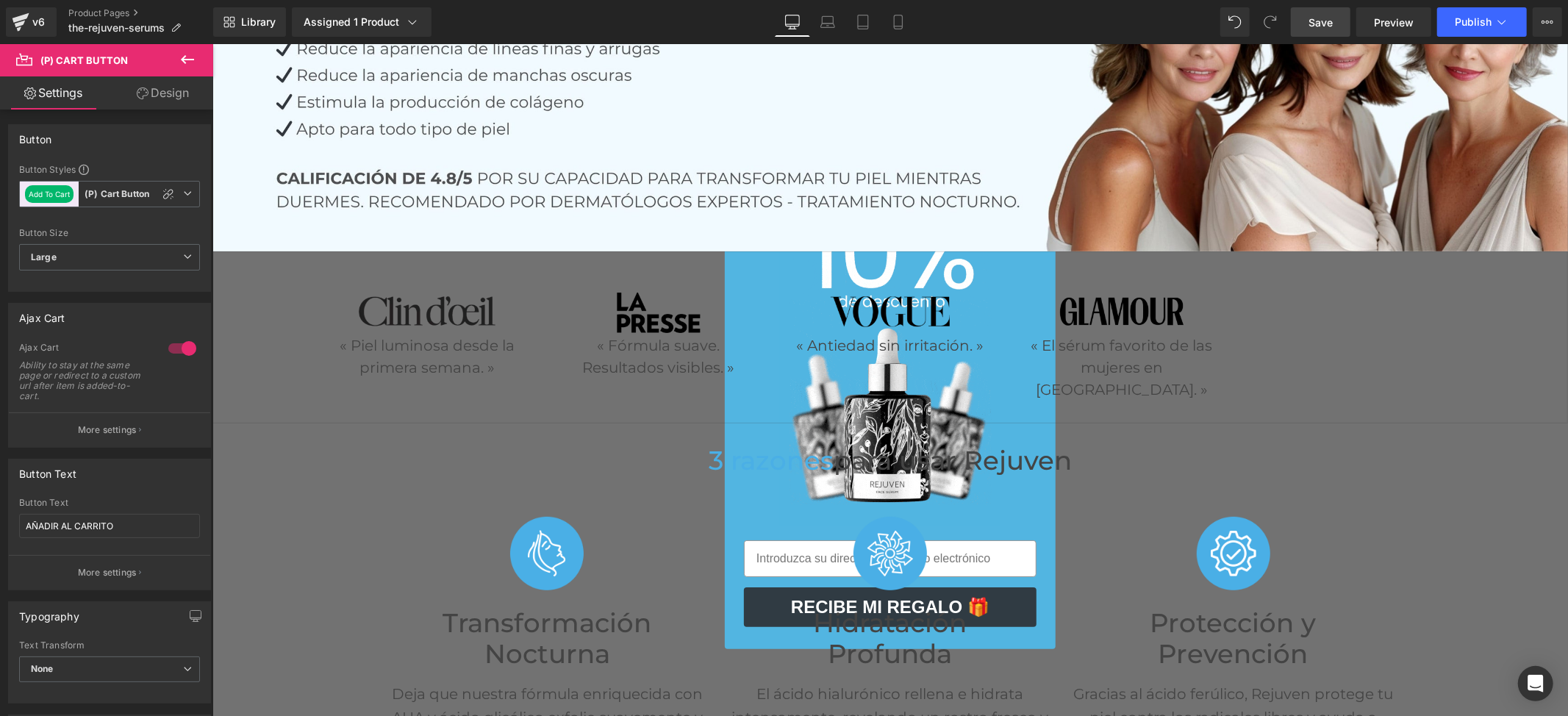
scroll to position [0, 0]
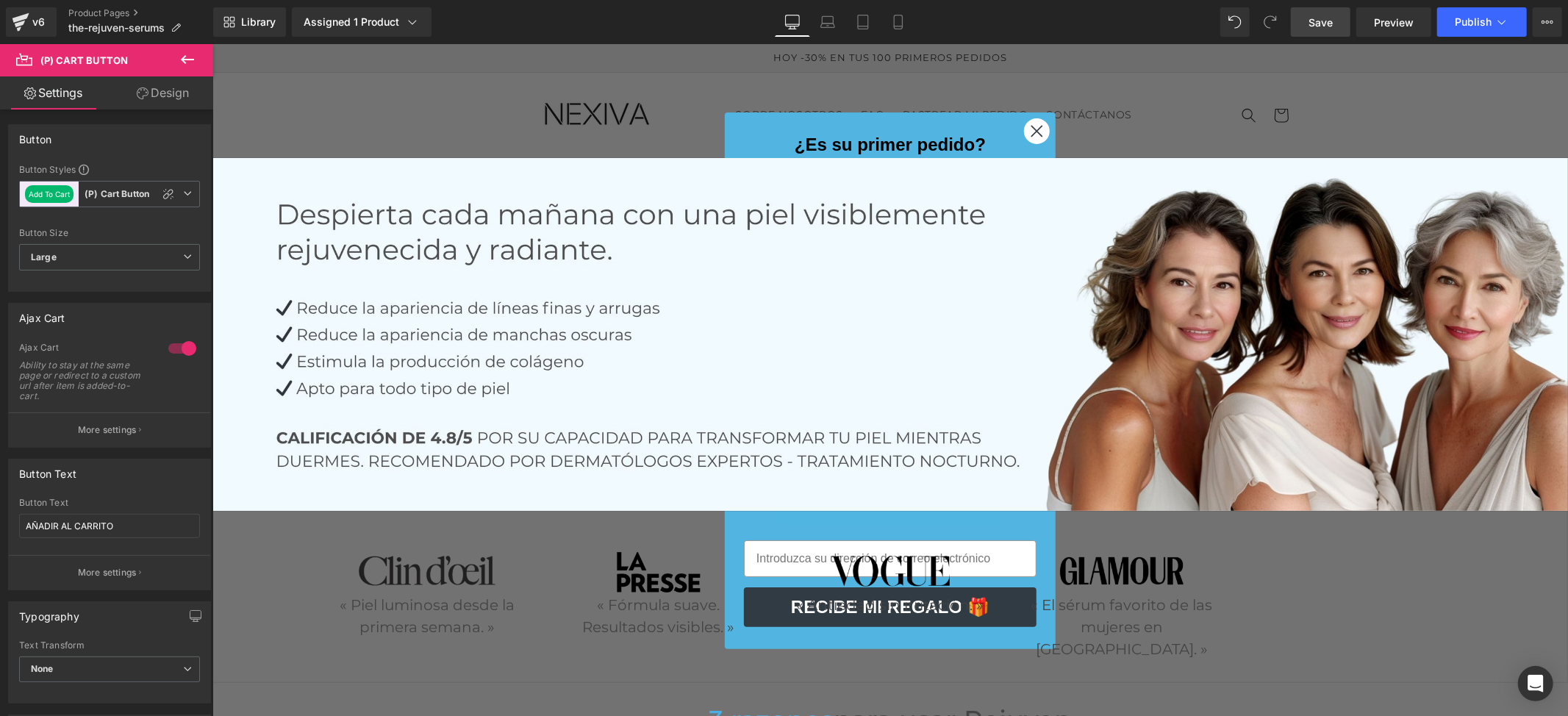
click at [1032, 132] on icon "Close dialog" at bounding box center [1037, 130] width 10 height 10
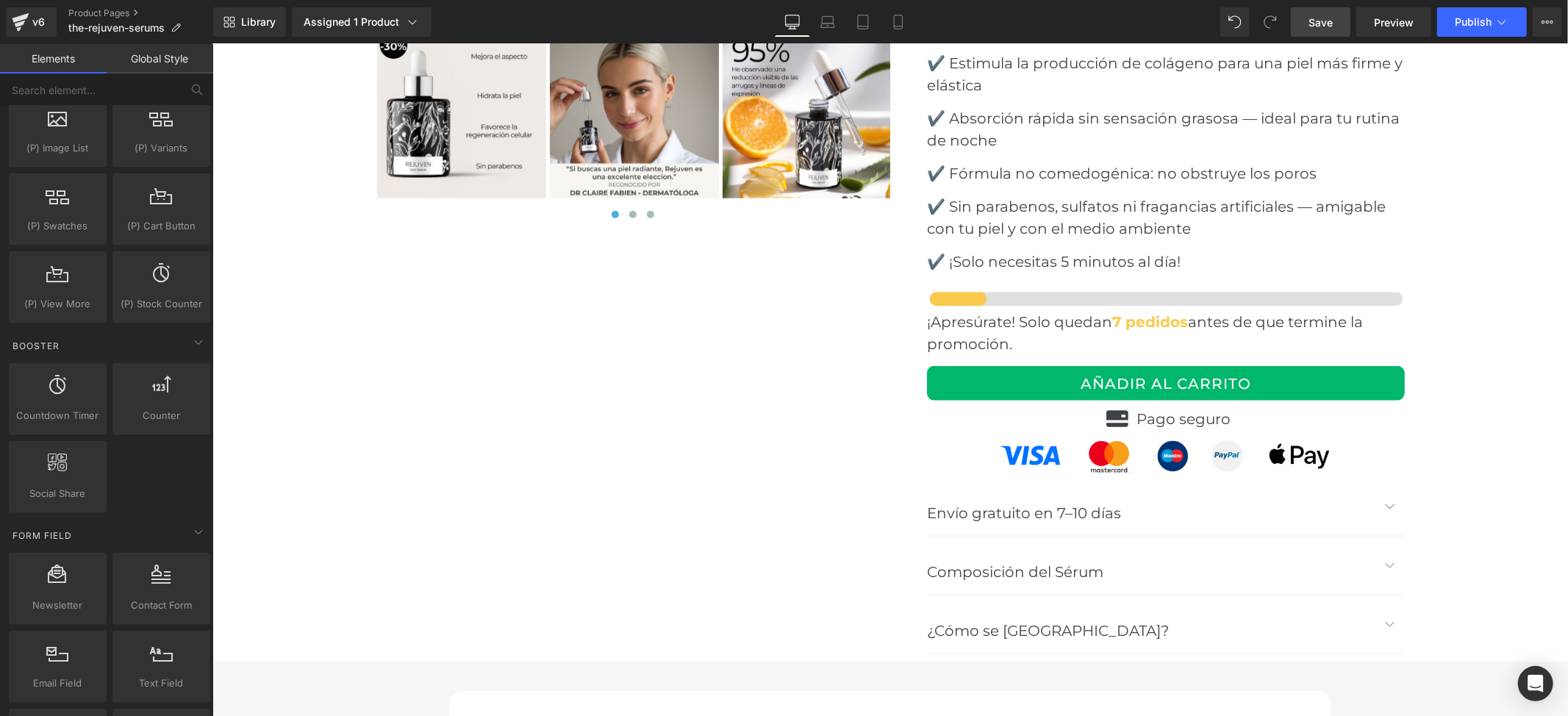
scroll to position [6272, 0]
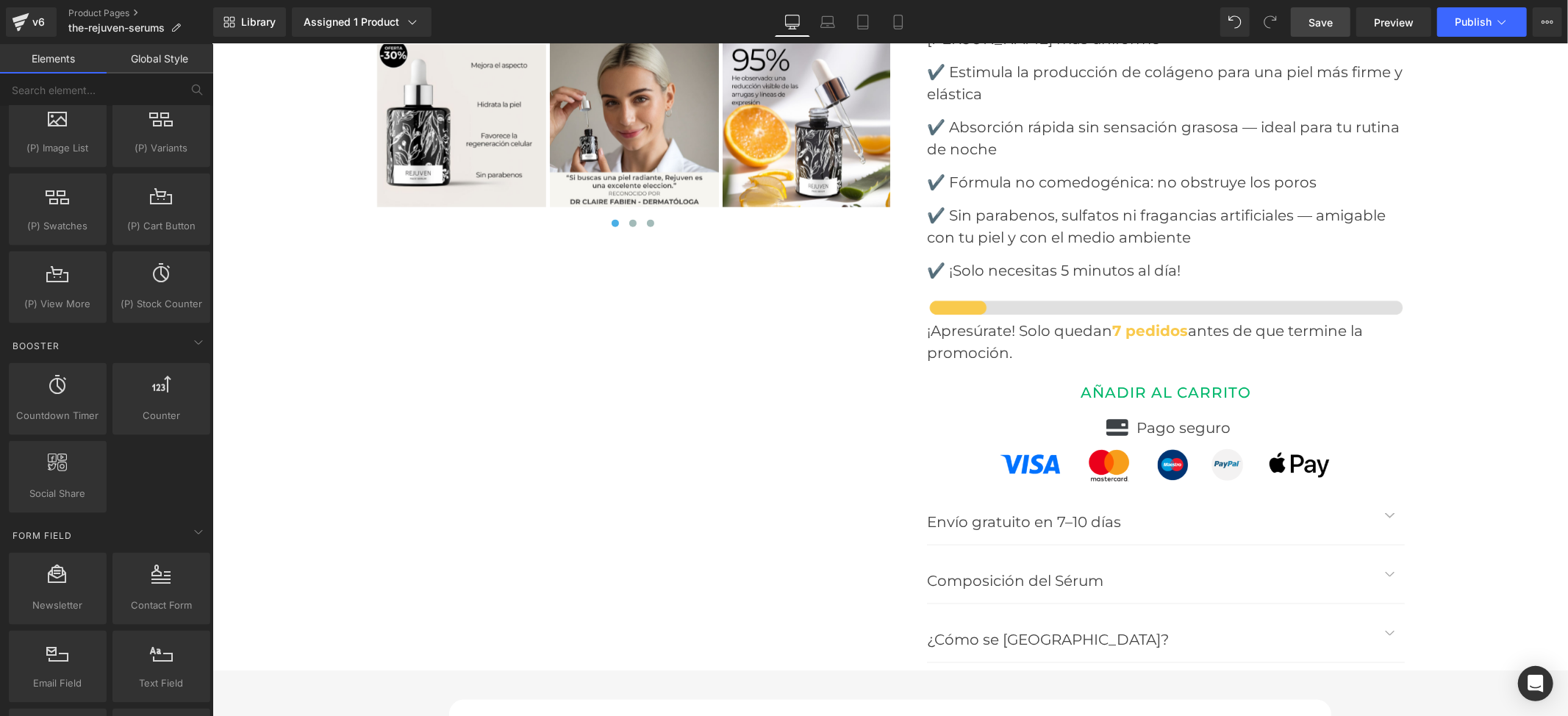
click at [1130, 374] on div "AÑADIR AL CARRITO (P) Cart Button" at bounding box center [1165, 391] width 478 height 35
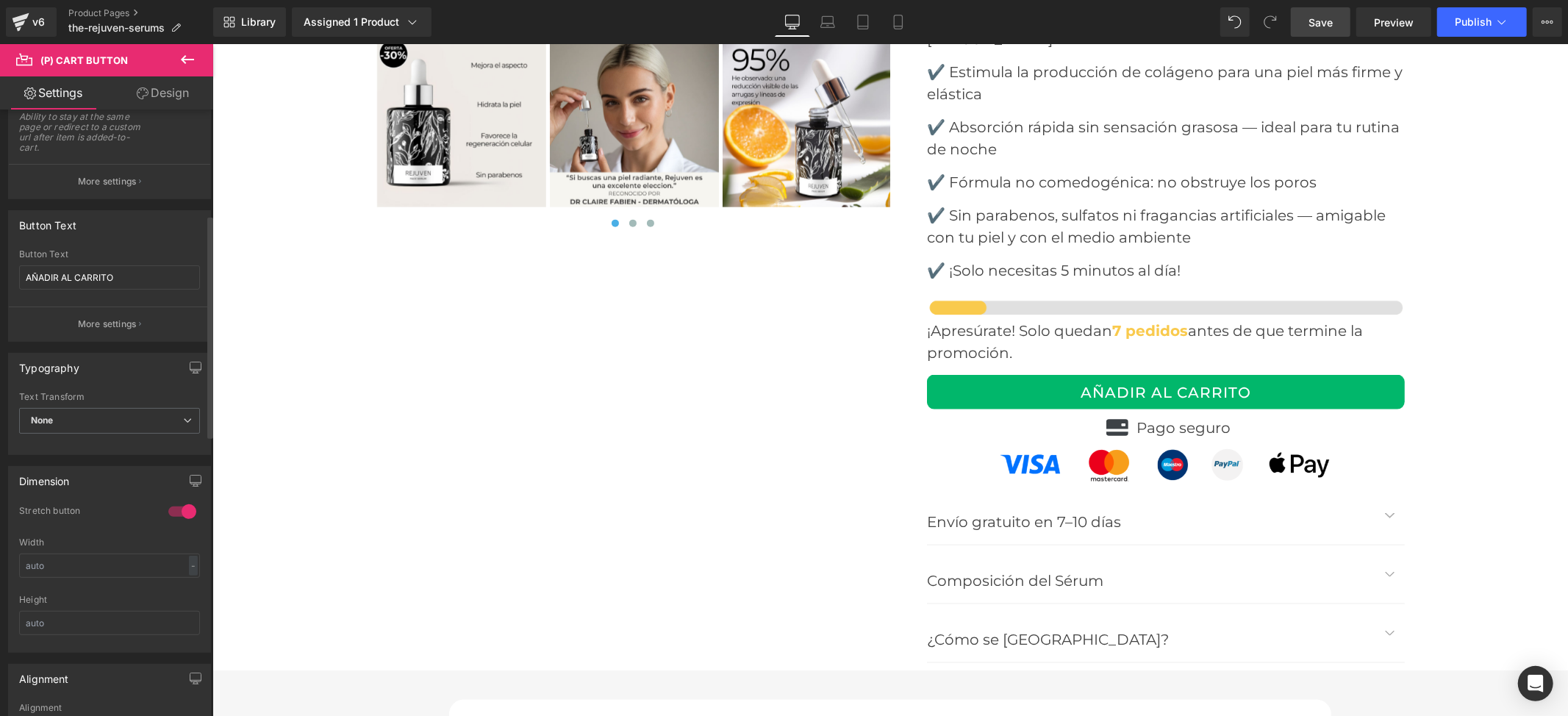
scroll to position [294, 0]
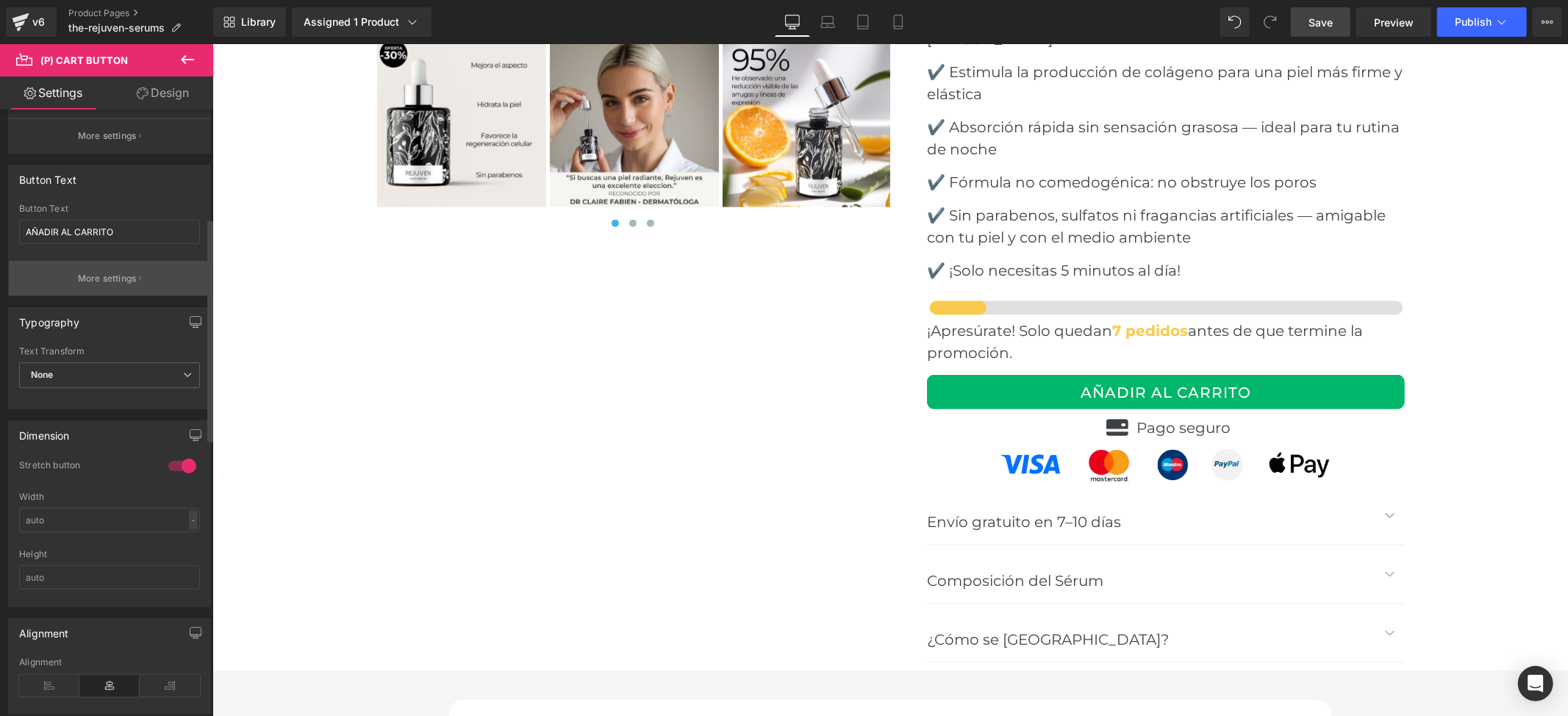
click at [116, 274] on p "More settings" at bounding box center [108, 278] width 59 height 13
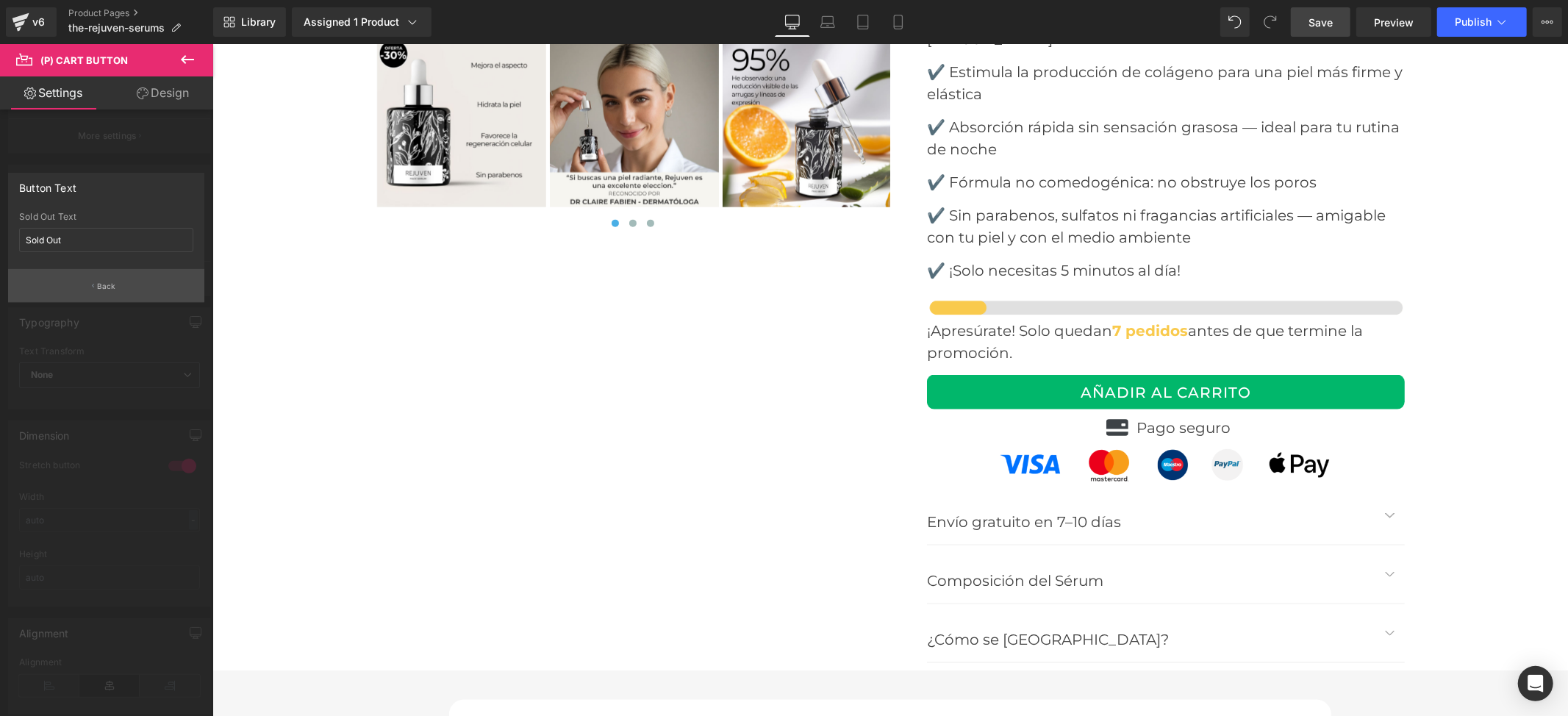
click at [84, 279] on button "Back" at bounding box center [106, 285] width 196 height 33
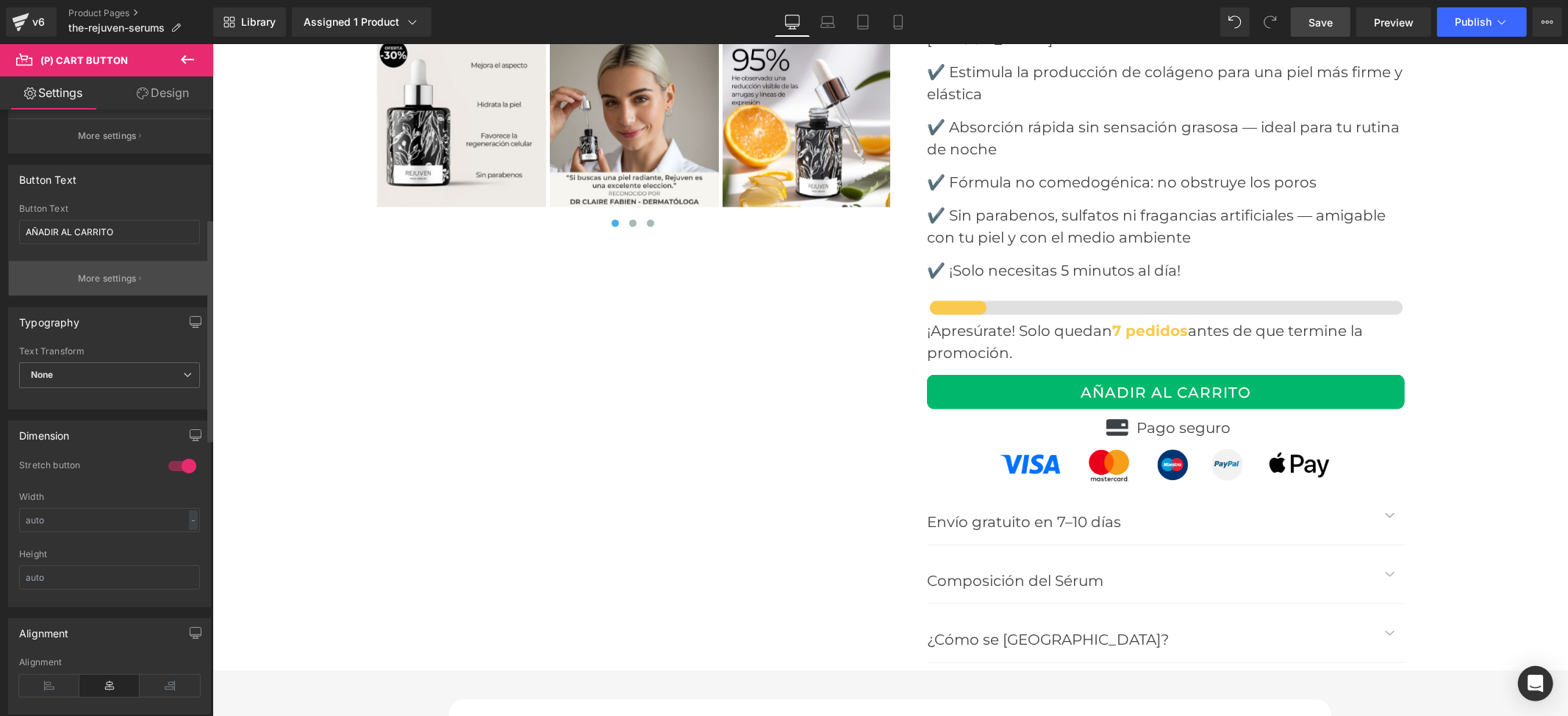
click at [98, 285] on p "More settings" at bounding box center [108, 278] width 59 height 13
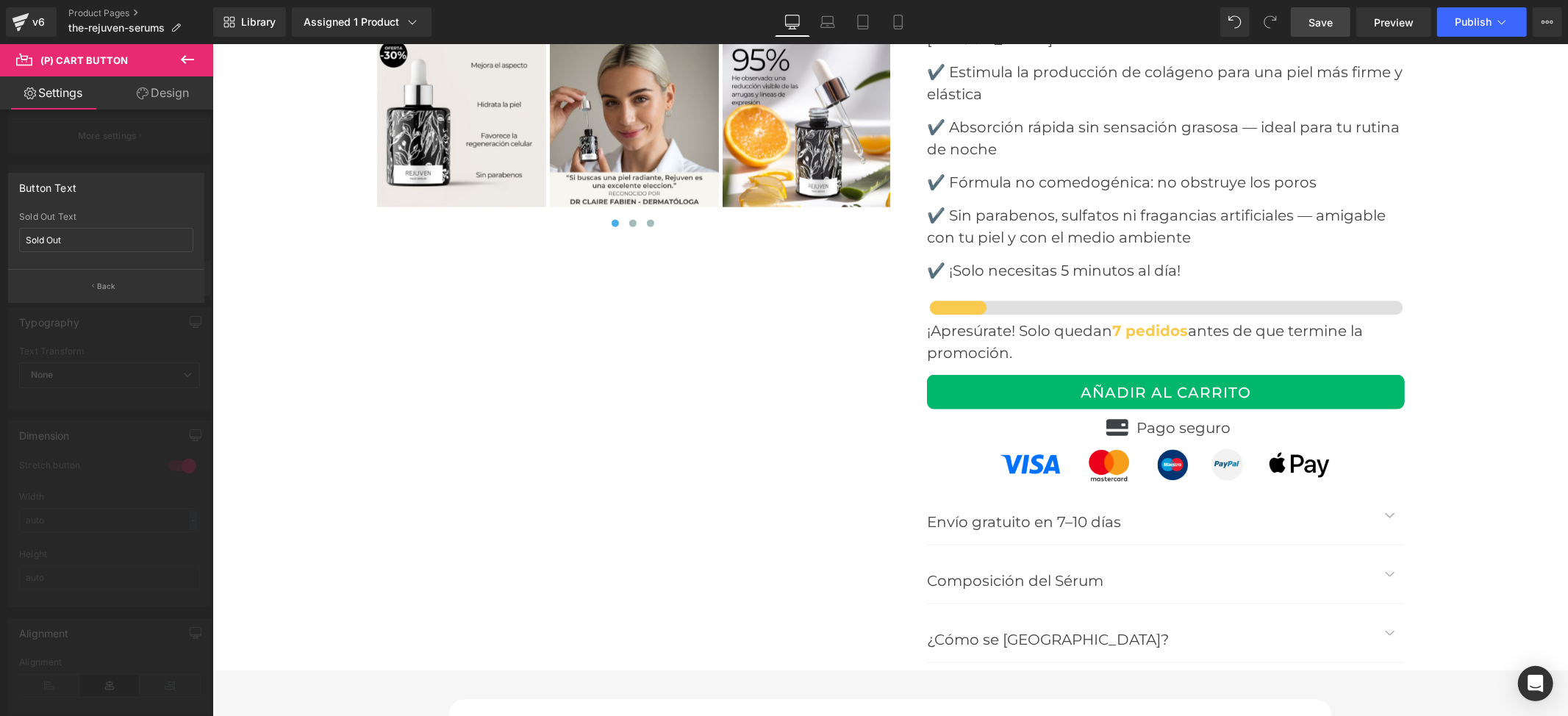
click at [98, 286] on p "Back" at bounding box center [107, 286] width 19 height 11
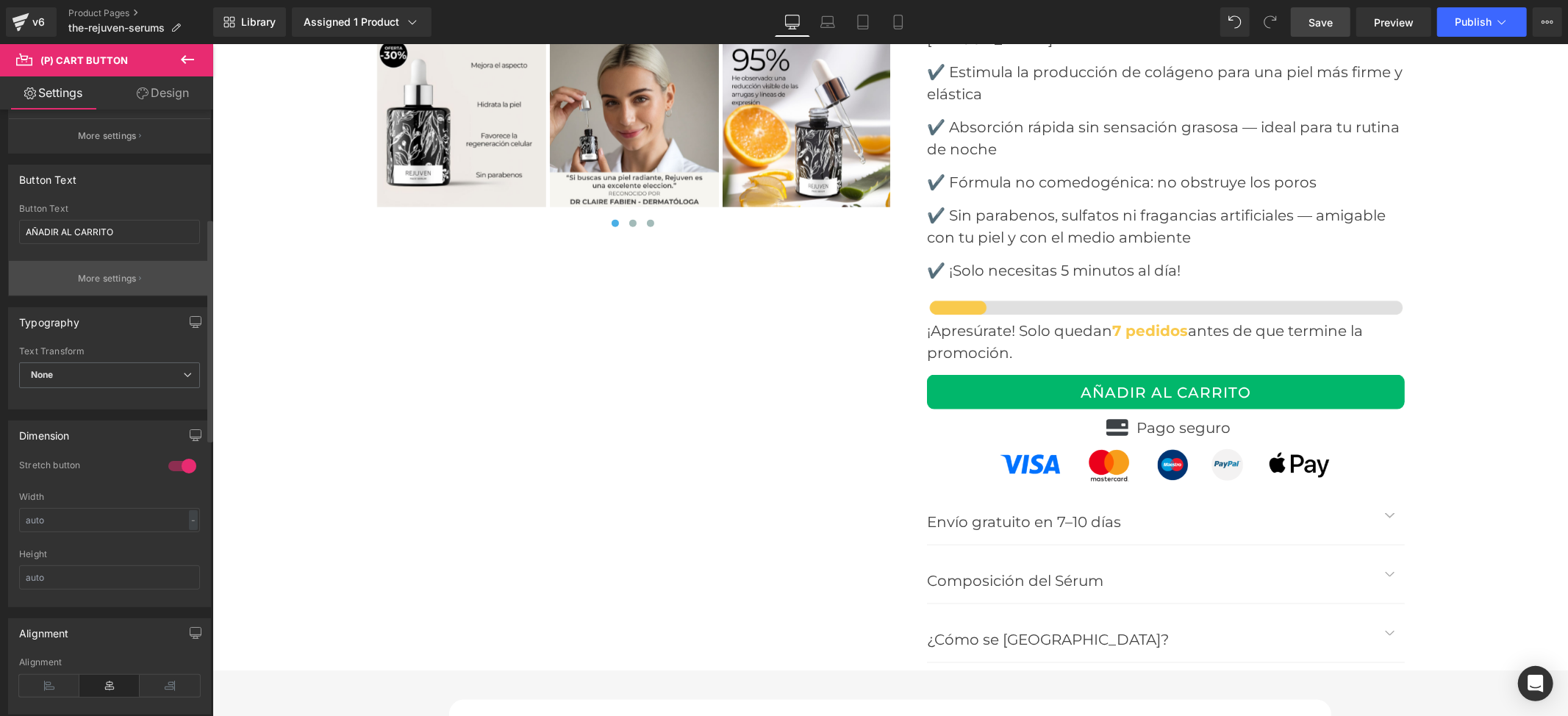
click at [98, 285] on p "More settings" at bounding box center [108, 278] width 59 height 13
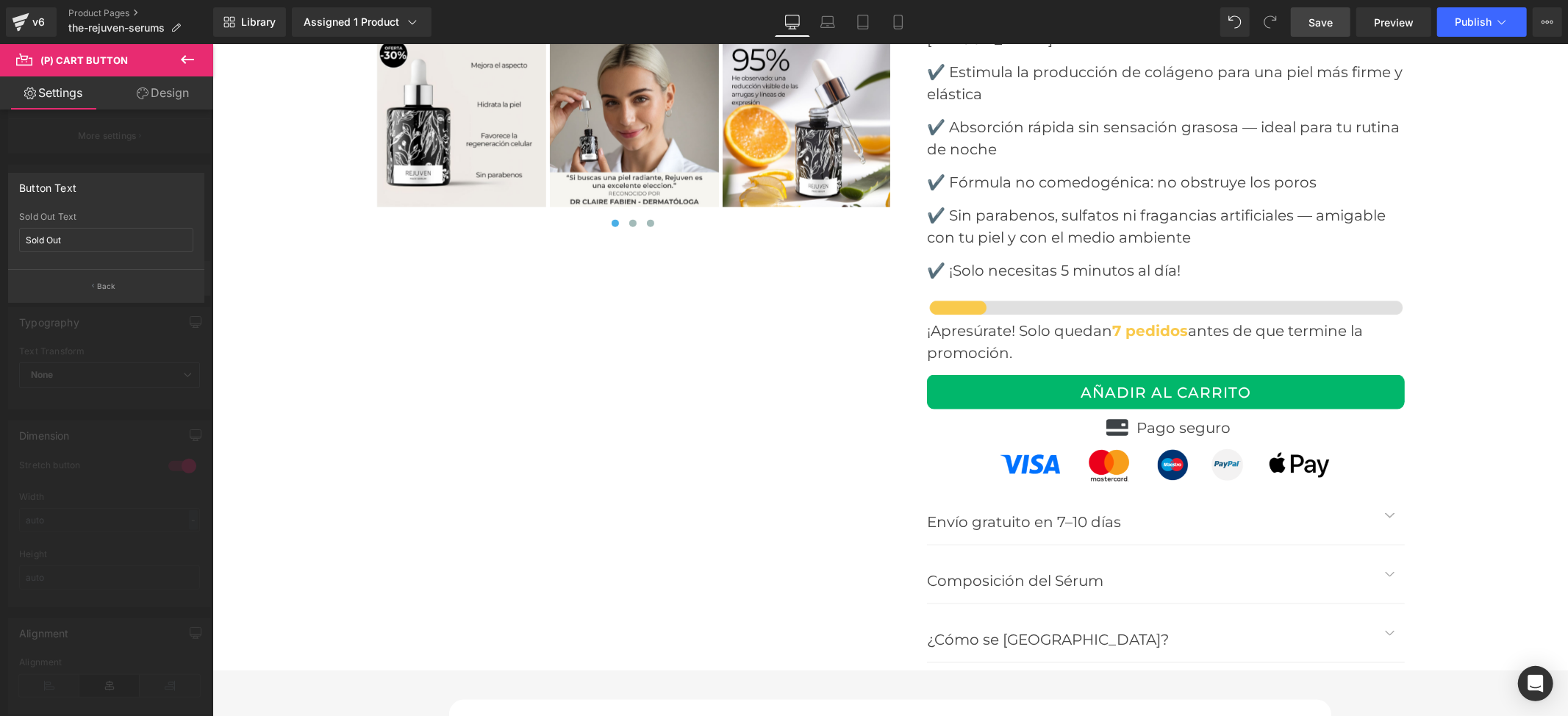
click at [98, 286] on p "Back" at bounding box center [107, 286] width 19 height 11
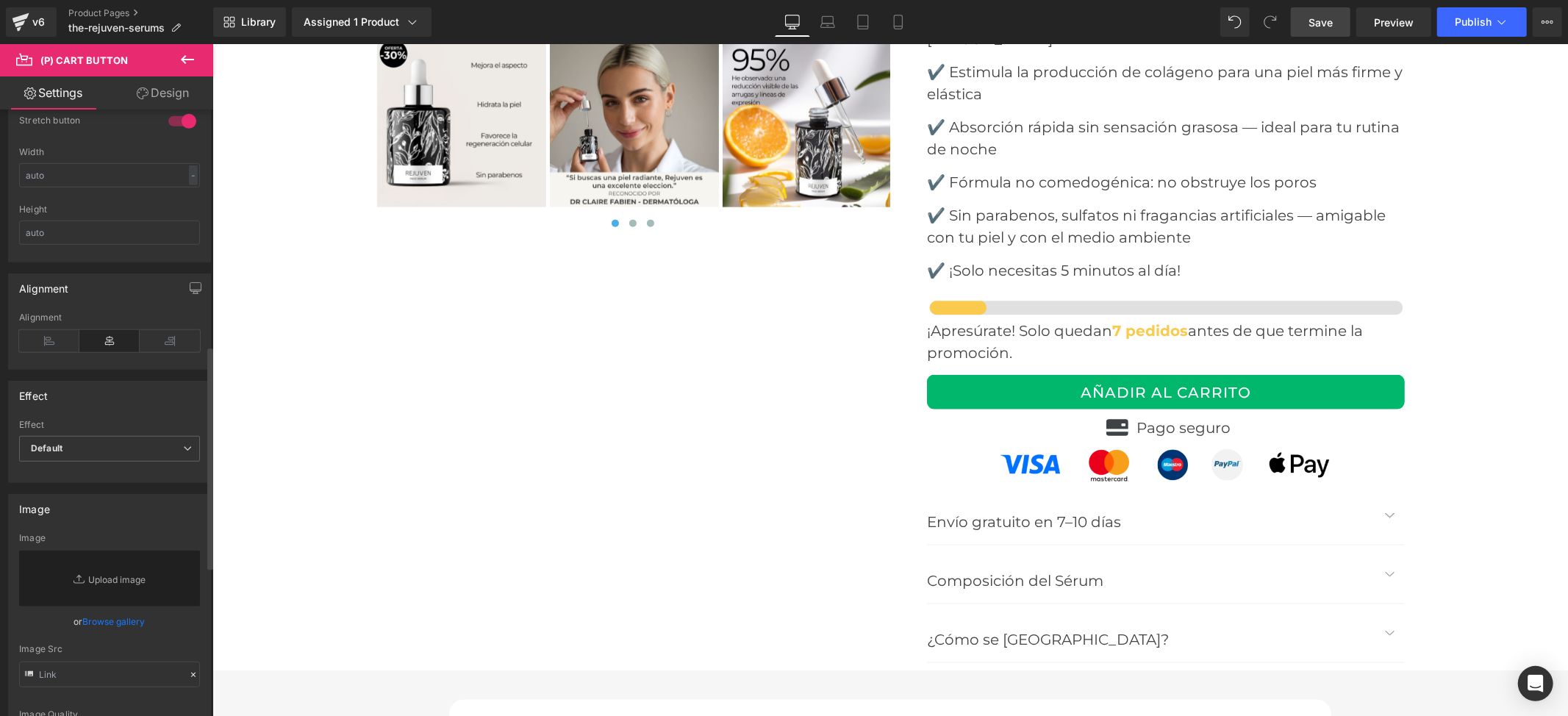
scroll to position [686, 0]
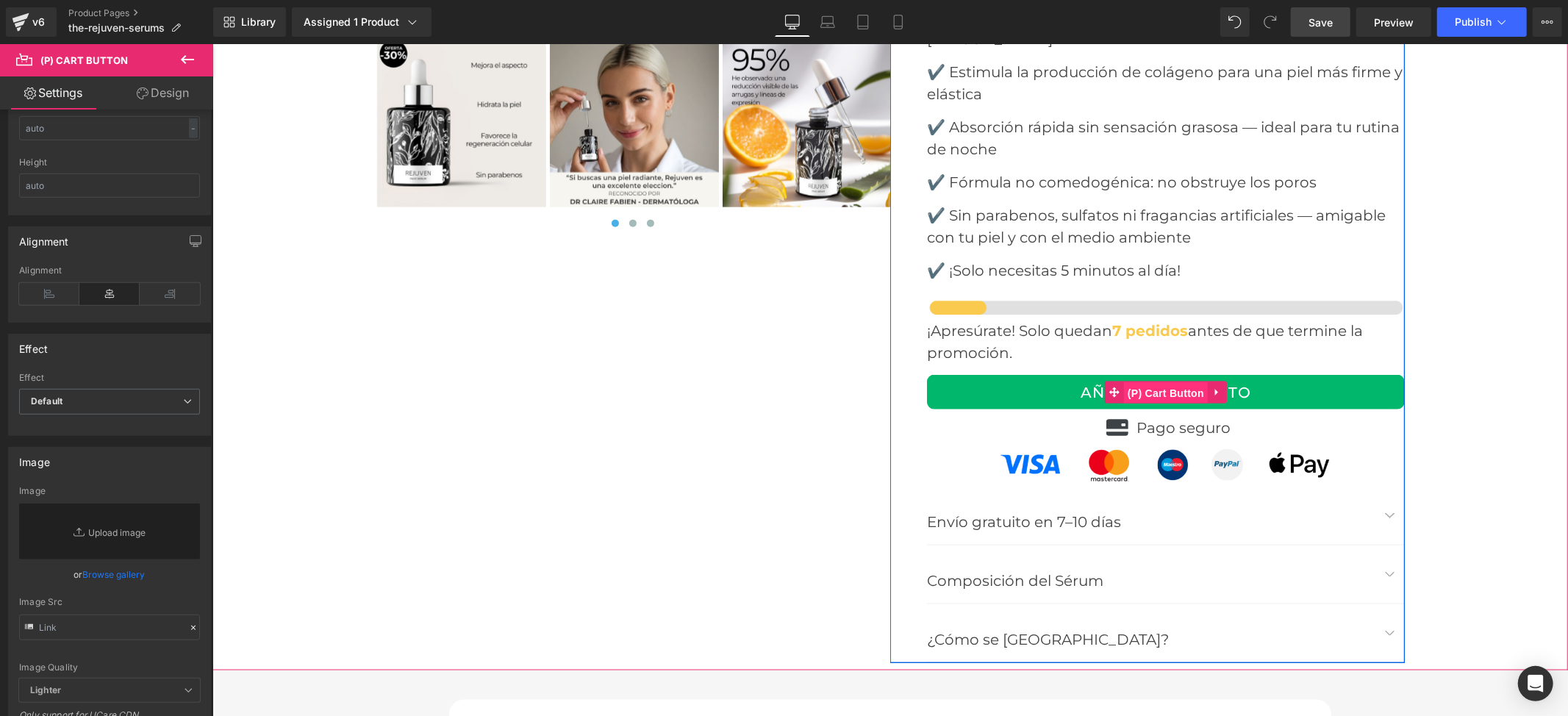
click at [1166, 382] on span "(P) Cart Button" at bounding box center [1166, 393] width 84 height 22
click at [1172, 381] on span "(P) Cart Button" at bounding box center [1166, 392] width 84 height 22
click at [1177, 381] on span "(P) Cart Button" at bounding box center [1166, 392] width 84 height 22
click at [1180, 382] on span "(P) Cart Button" at bounding box center [1166, 393] width 84 height 22
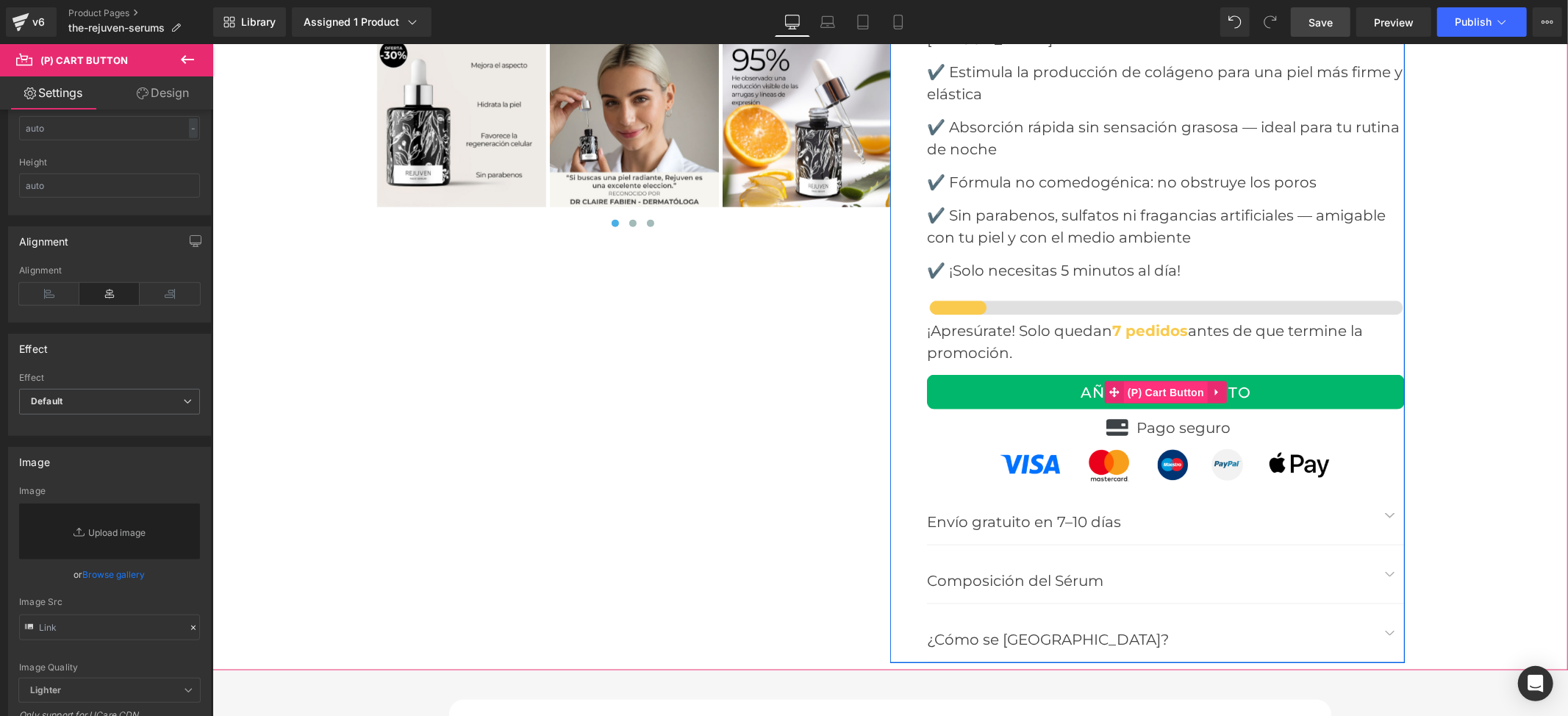
click at [1180, 381] on span "(P) Cart Button" at bounding box center [1166, 392] width 84 height 22
click at [1214, 386] on icon at bounding box center [1217, 391] width 10 height 11
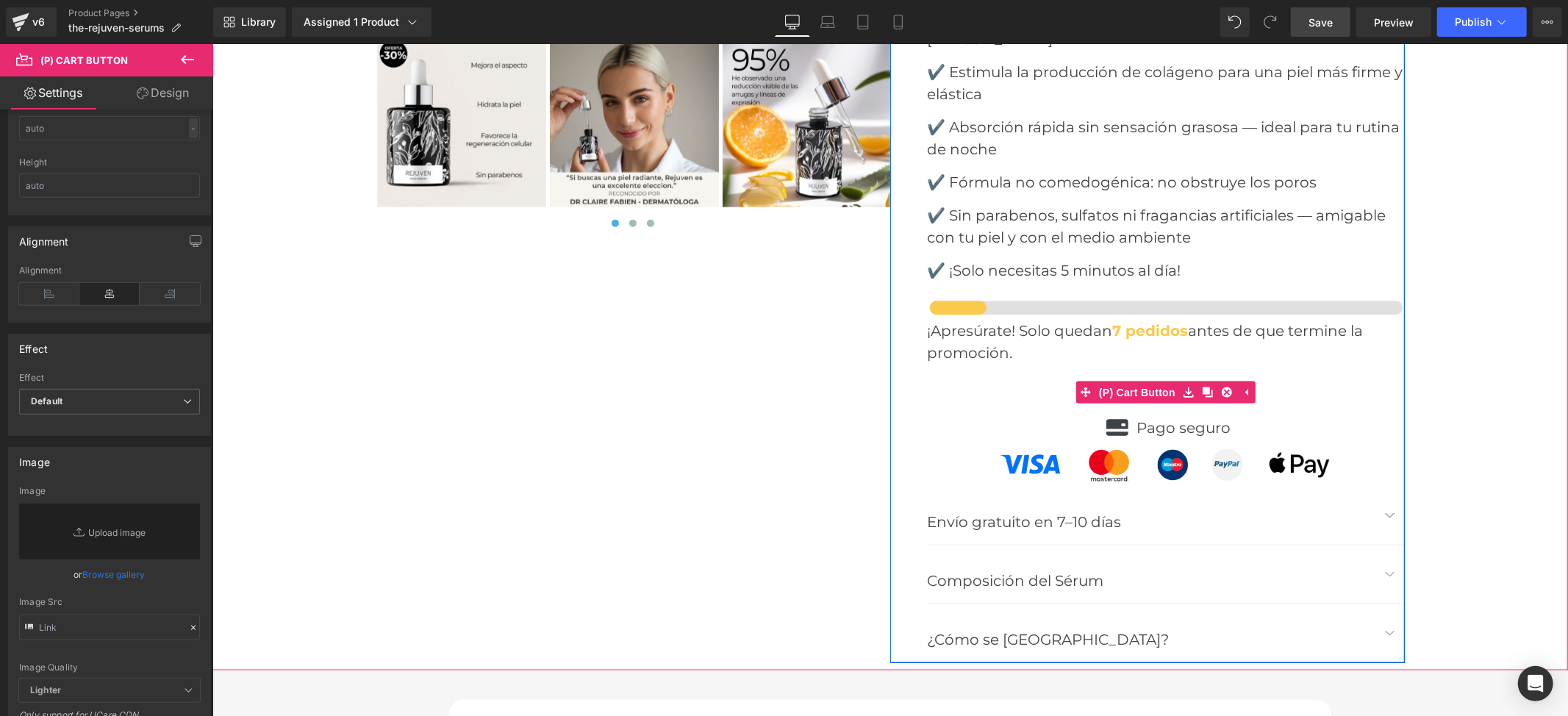
click at [1298, 374] on button "AÑADIR AL CARRITO" at bounding box center [1165, 391] width 478 height 35
click at [1298, 374] on button "AÑADIR AL CARRITO" at bounding box center [1165, 391] width 478 height 35
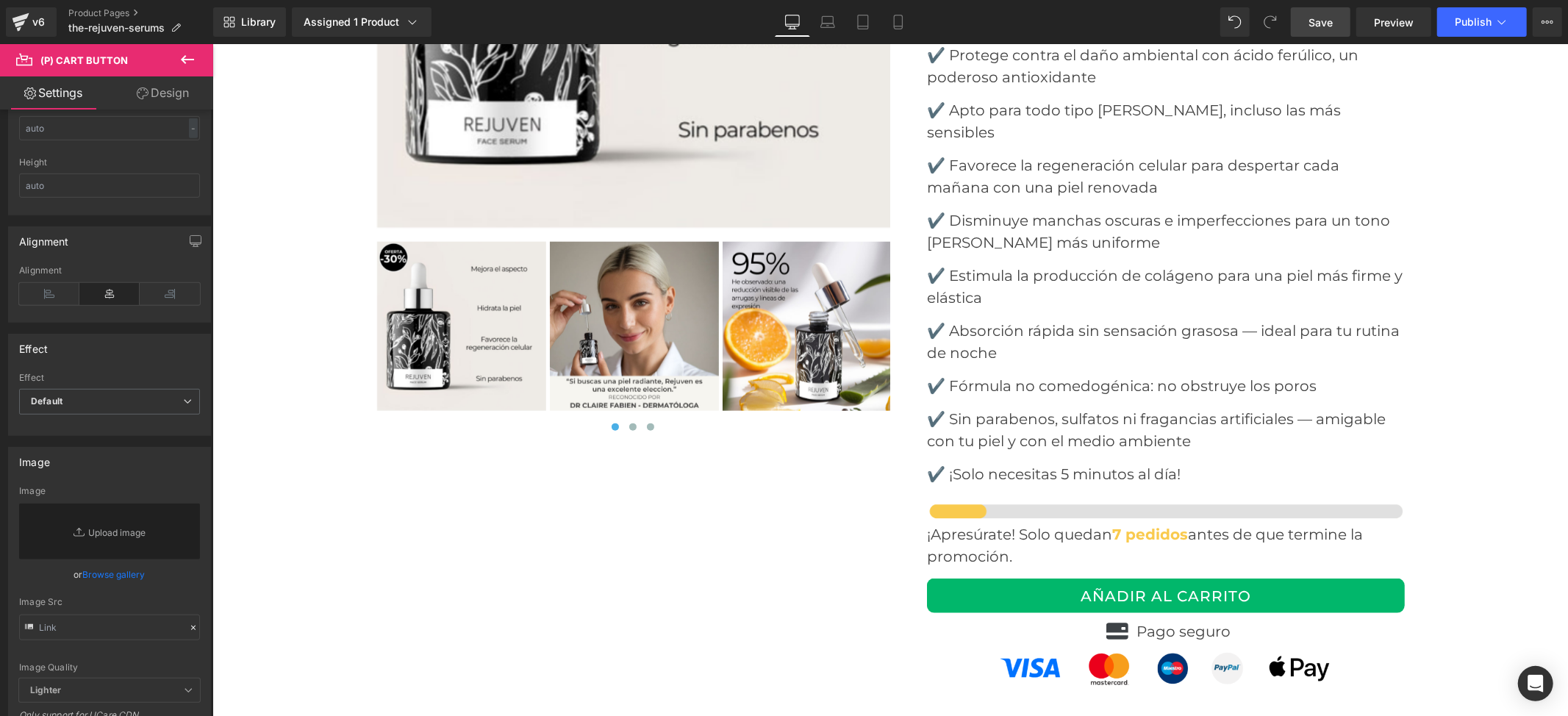
scroll to position [6370, 0]
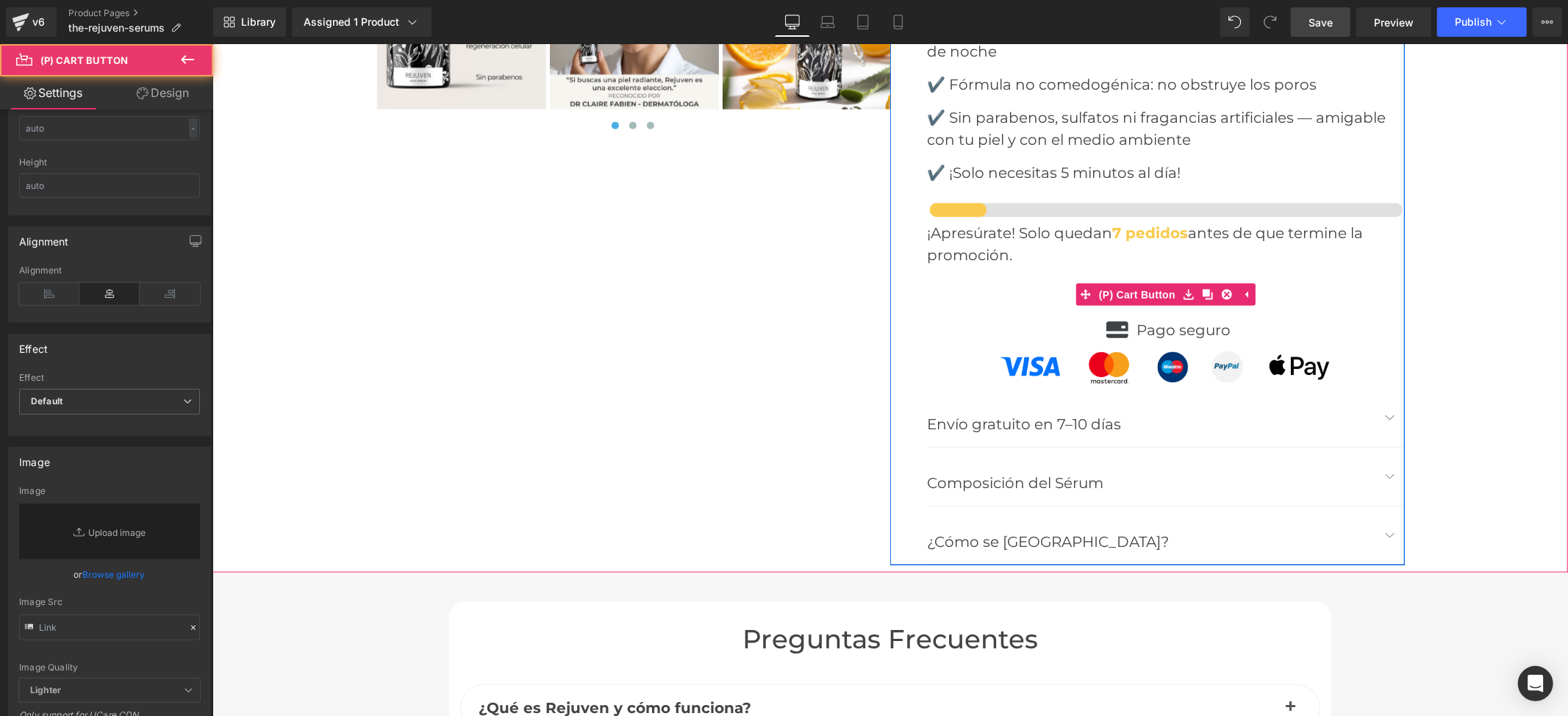
click at [1303, 276] on button "AÑADIR AL CARRITO" at bounding box center [1165, 293] width 478 height 35
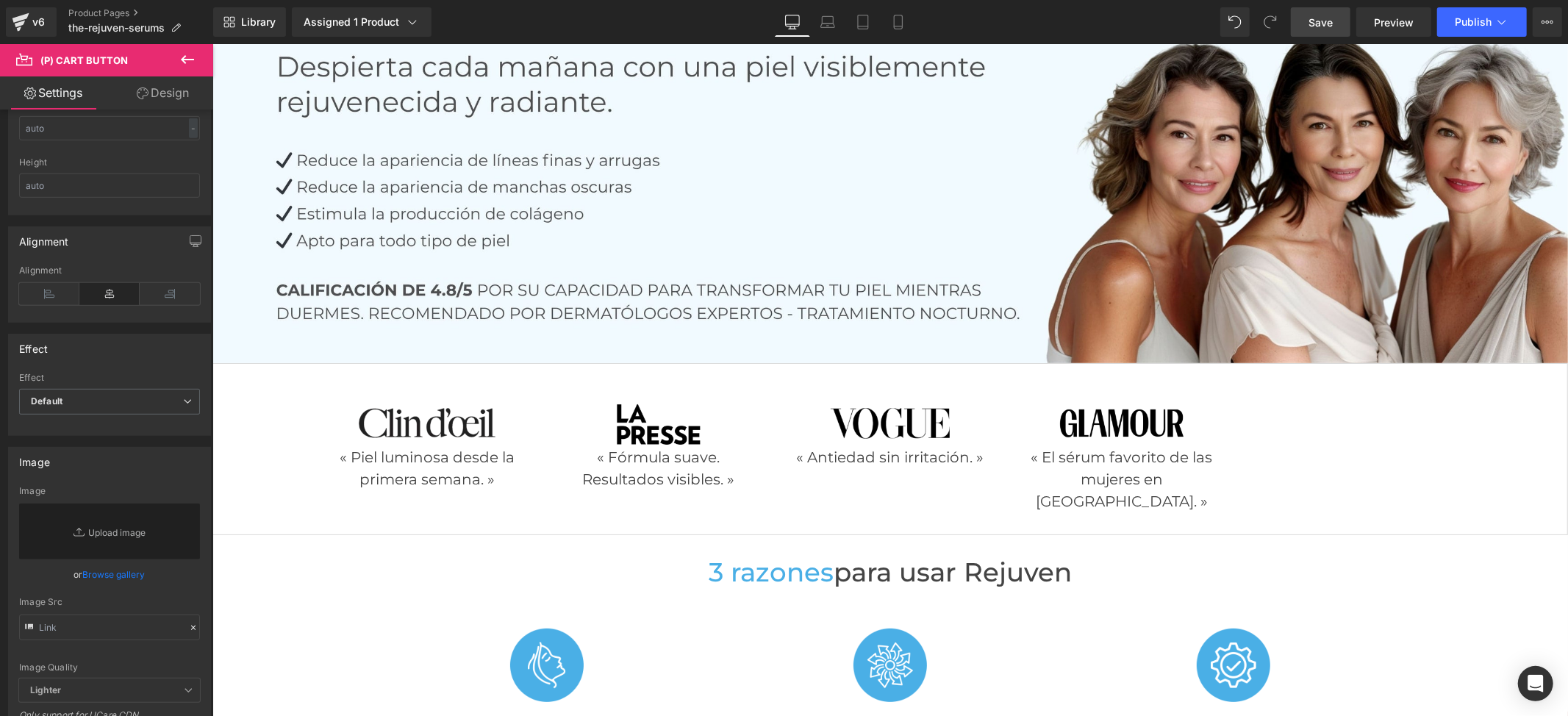
scroll to position [0, 0]
